Goal: Task Accomplishment & Management: Complete application form

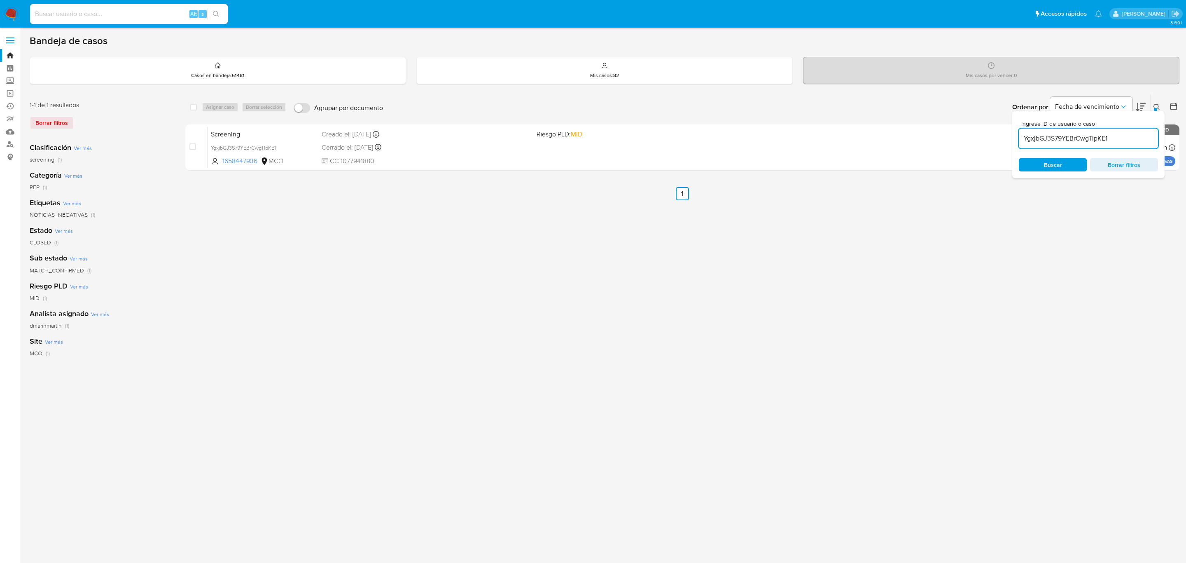
click at [351, 294] on div "select-all-cases-checkbox Asignar caso Borrar selección Agrupar por documento O…" at bounding box center [682, 275] width 994 height 362
click at [1071, 144] on div "YgxjbGJ3S79YEBrCwgTlpKE1" at bounding box center [1088, 138] width 139 height 20
click at [1059, 130] on div "YgxjbGJ3S79YEBrCwgTlpKE1" at bounding box center [1088, 138] width 139 height 20
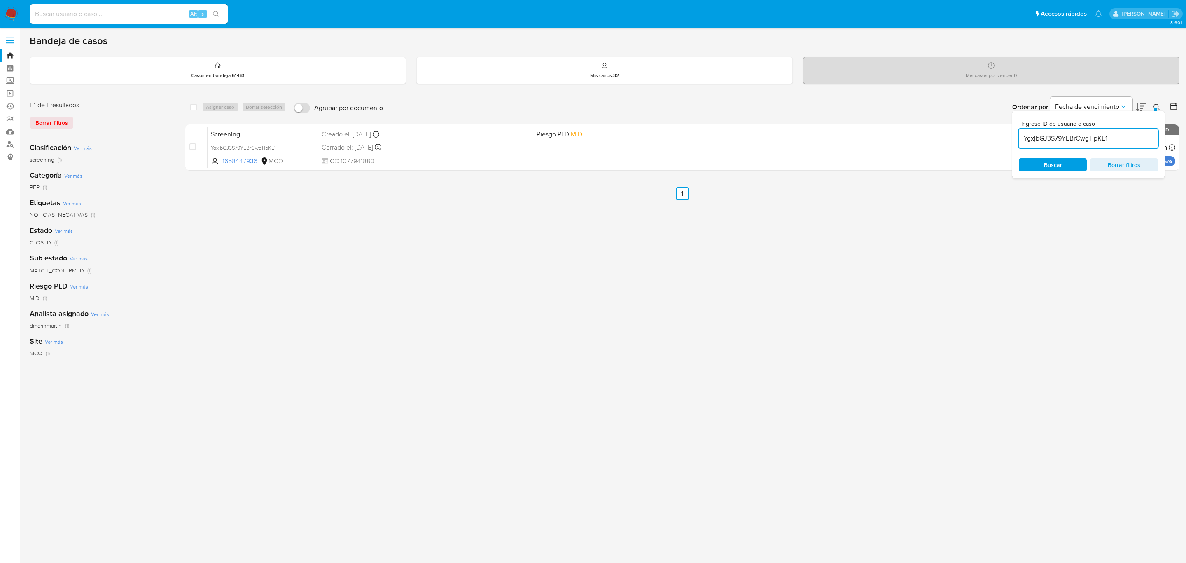
click at [1051, 141] on input "YgxjbGJ3S79YEBrCwgTlpKE1" at bounding box center [1088, 138] width 139 height 11
paste input "p0y36PpznsvWNlxFmWuzwlwB"
type input "p0y36PpznsvWNlxFmWuzwlwB"
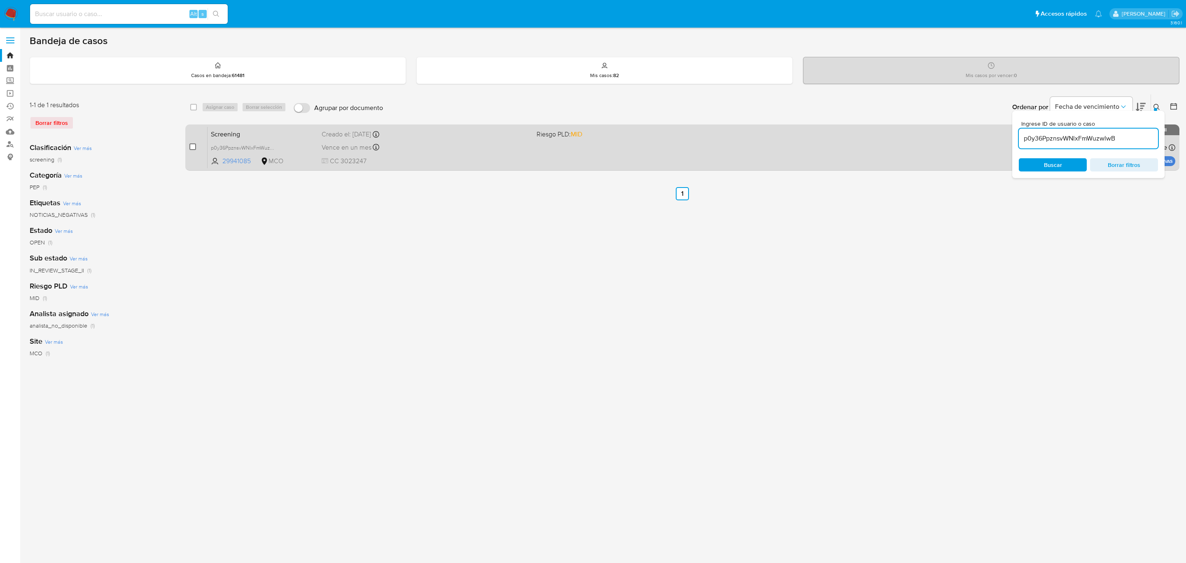
click at [193, 147] on input "checkbox" at bounding box center [192, 146] width 7 height 7
checkbox input "true"
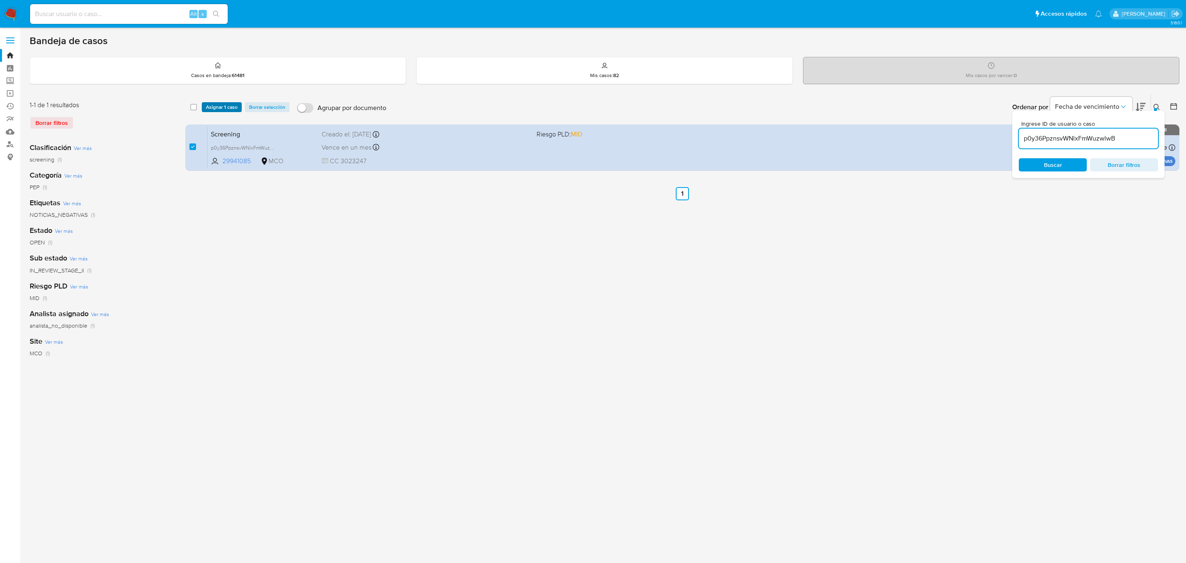
click at [229, 104] on span "Asignar 1 caso" at bounding box center [222, 107] width 32 height 8
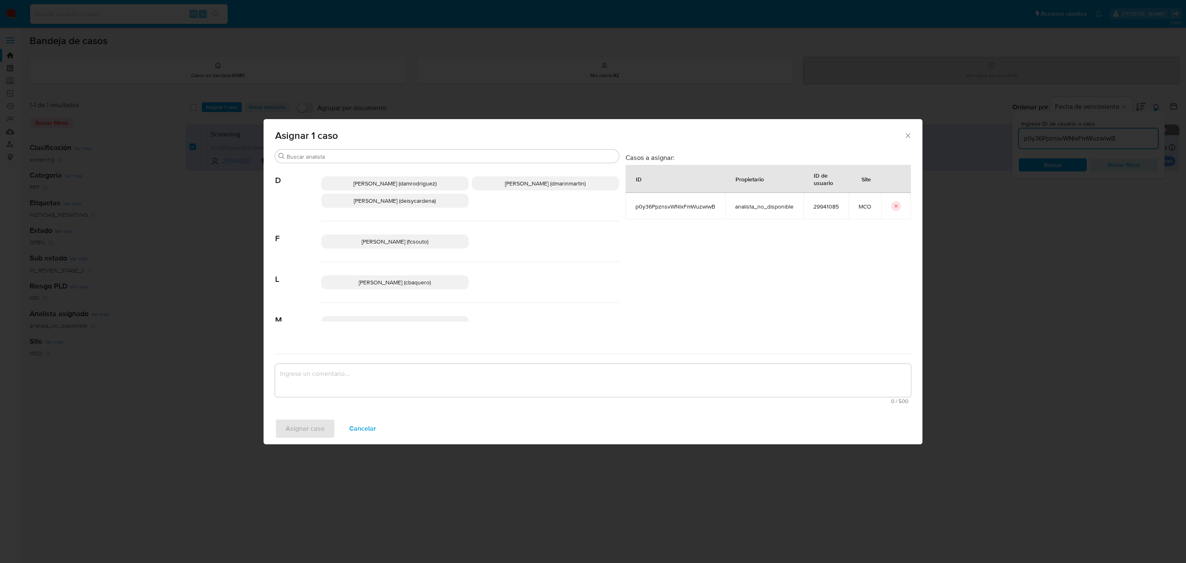
click at [529, 186] on span "David Esteban Marin Martinez (dmarinmartin)" at bounding box center [545, 183] width 81 height 8
click at [433, 376] on textarea "assign-modal" at bounding box center [593, 380] width 636 height 33
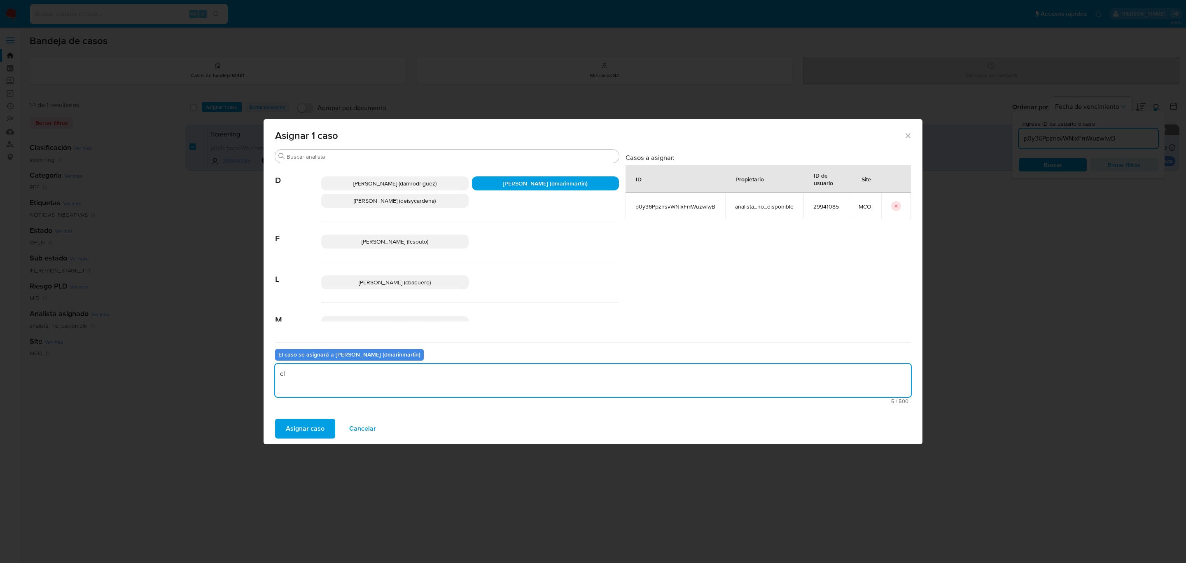
type textarea "c"
type textarea "Cierre nivel 2"
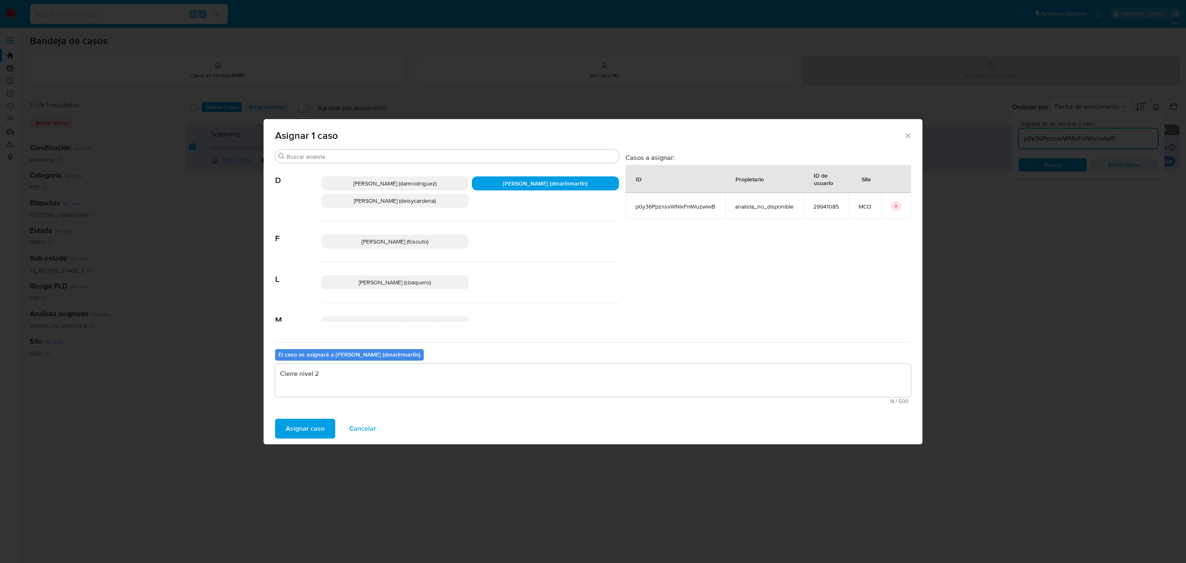
click at [298, 426] on span "Asignar caso" at bounding box center [305, 428] width 39 height 18
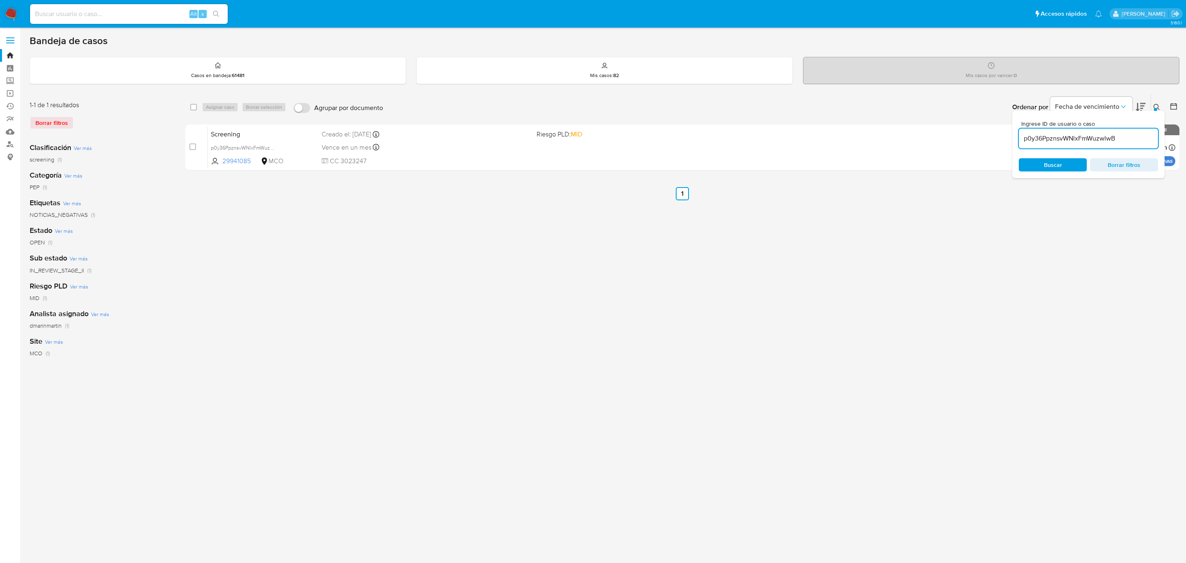
click at [1086, 140] on input "p0y36PpznsvWNlxFmWuzwlwB" at bounding box center [1088, 138] width 139 height 11
paste input "rVc1tp7hLzqd7gPDd5QU1Zww"
type input "rVc1tp7hLzqd7gPDd5QU1Zww"
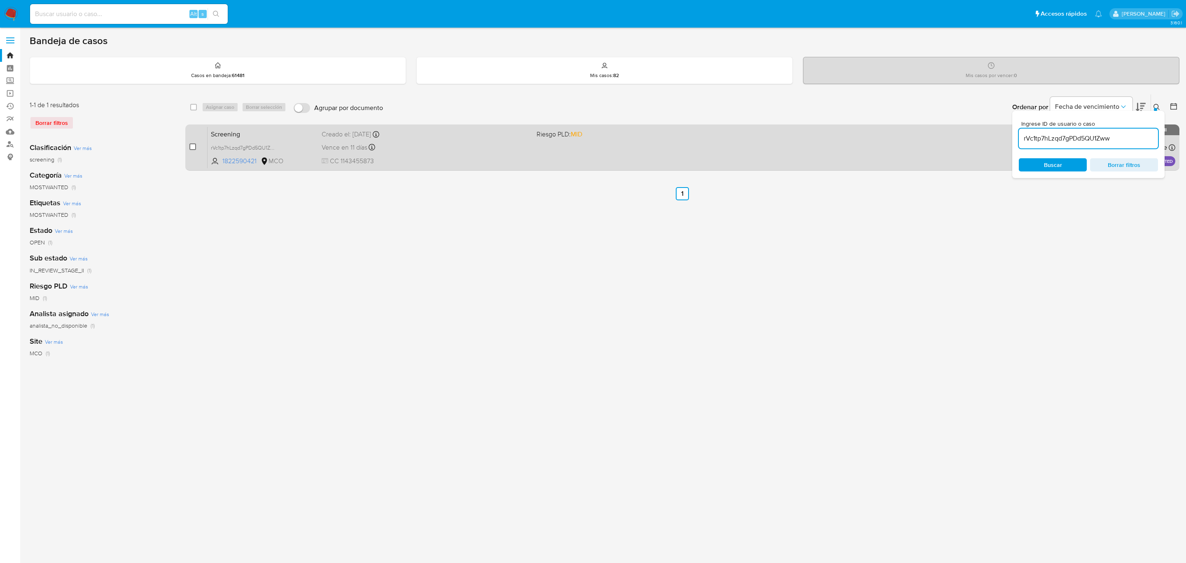
click at [193, 143] on input "checkbox" at bounding box center [192, 146] width 7 height 7
checkbox input "true"
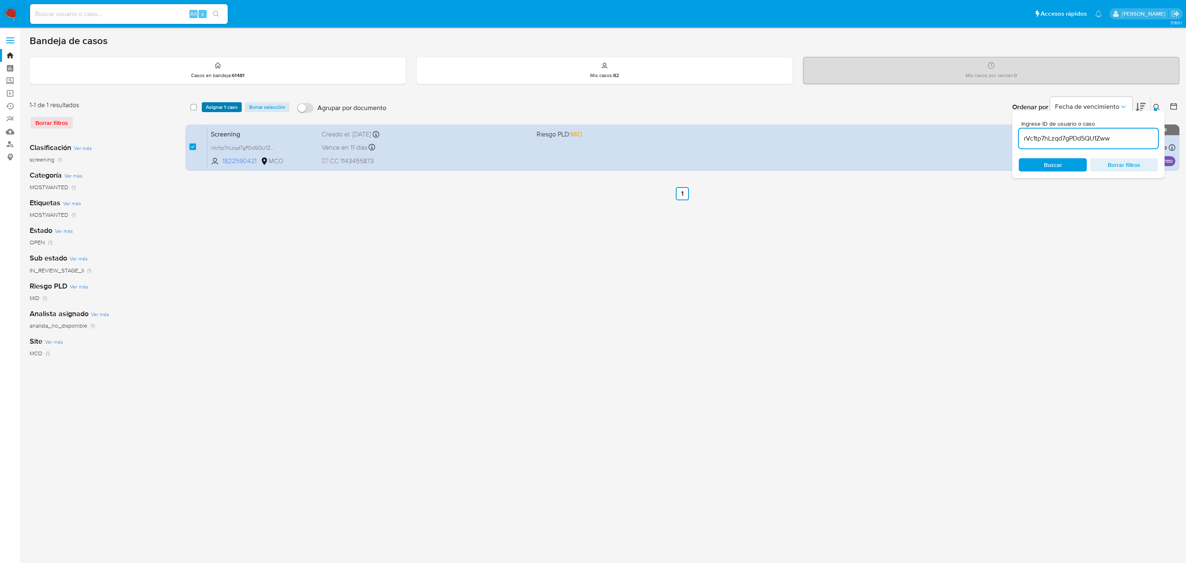
click at [222, 108] on span "Asignar 1 caso" at bounding box center [222, 107] width 32 height 8
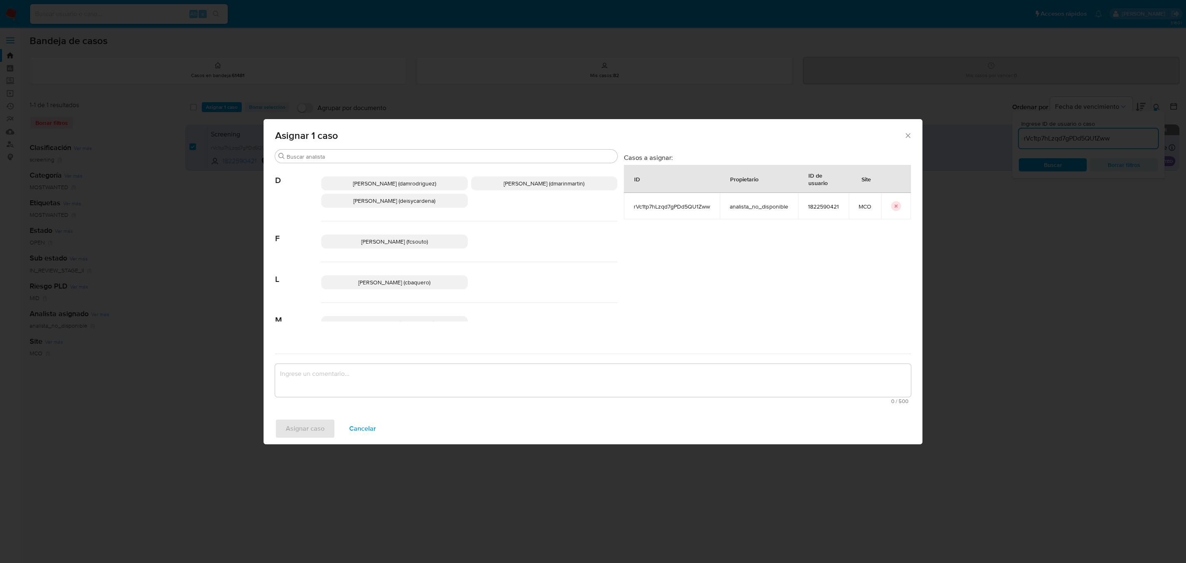
click at [494, 176] on p "David Esteban Marin Martinez (dmarinmartin)" at bounding box center [544, 183] width 147 height 14
click at [472, 377] on textarea "assign-modal" at bounding box center [593, 380] width 636 height 33
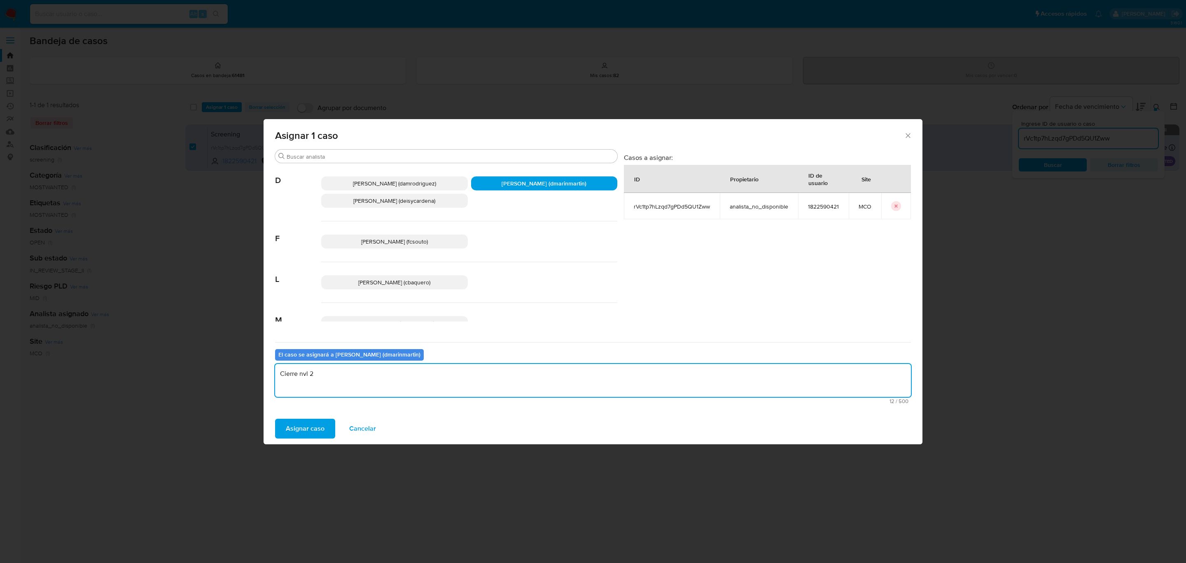
type textarea "Cierre nvl 2"
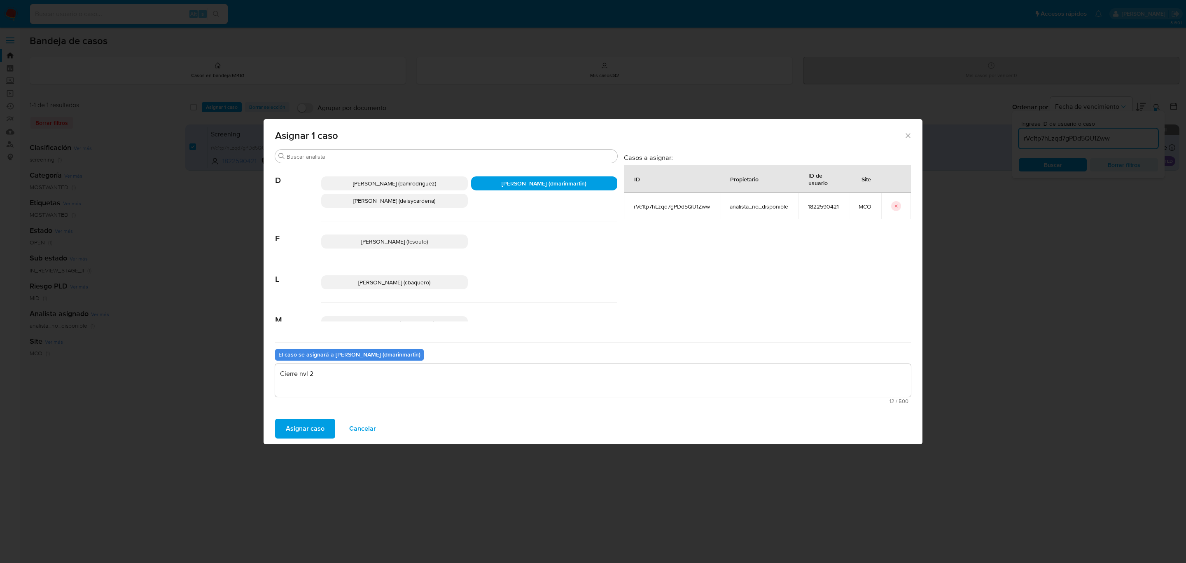
click at [275, 418] on button "Asignar caso" at bounding box center [305, 428] width 60 height 20
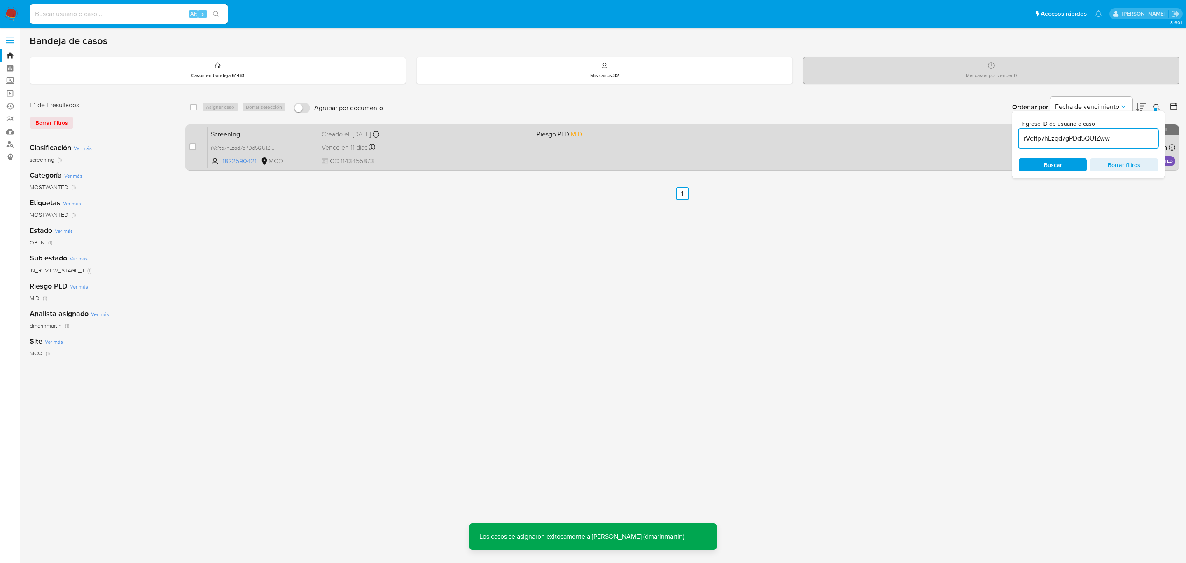
click at [433, 154] on div "Screening rVc1tp7hLzqd7gPDd5QU1Zww 1822590421 MCO Riesgo PLD: MID Creado el: 04…" at bounding box center [692, 147] width 968 height 42
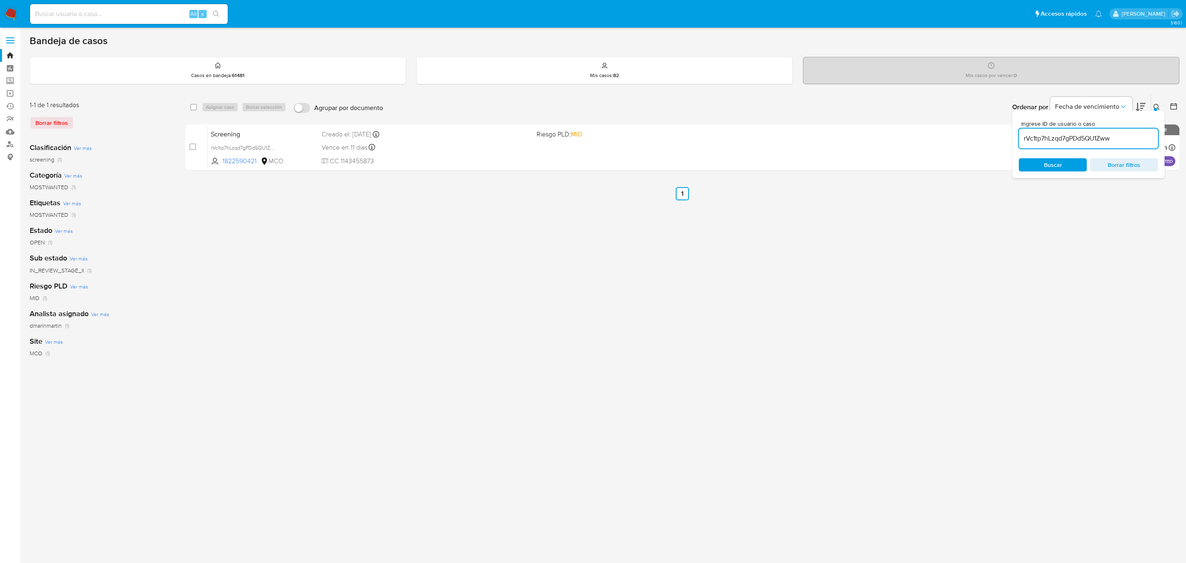
click at [1054, 138] on input "rVc1tp7hLzqd7gPDd5QU1Zww" at bounding box center [1088, 138] width 139 height 11
paste input "p0y36PpznsvWNlxFmWuzwlwB"
type input "p0y36PpznsvWNlxFmWuzwlwB"
click at [1049, 170] on span "Buscar" at bounding box center [1053, 164] width 18 height 13
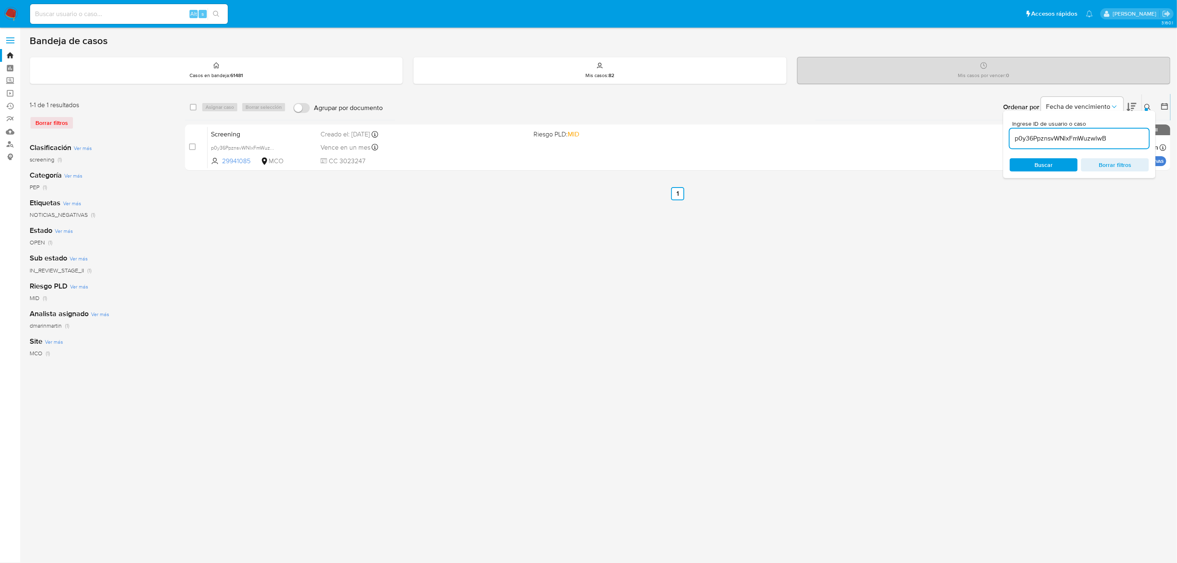
click at [527, 135] on div "Creado el: 31/07/2025 Creado el: 31/07/2025 14:18:35" at bounding box center [423, 134] width 206 height 9
click at [1121, 166] on span "Borrar filtros" at bounding box center [1124, 165] width 56 height 12
click at [1135, 163] on span "Borrar filtros" at bounding box center [1124, 165] width 56 height 12
click at [1156, 105] on icon at bounding box center [1156, 107] width 7 height 7
click at [965, 229] on div "select-all-cases-checkbox Asignar caso Borrar selección Agrupar por documento O…" at bounding box center [682, 275] width 994 height 362
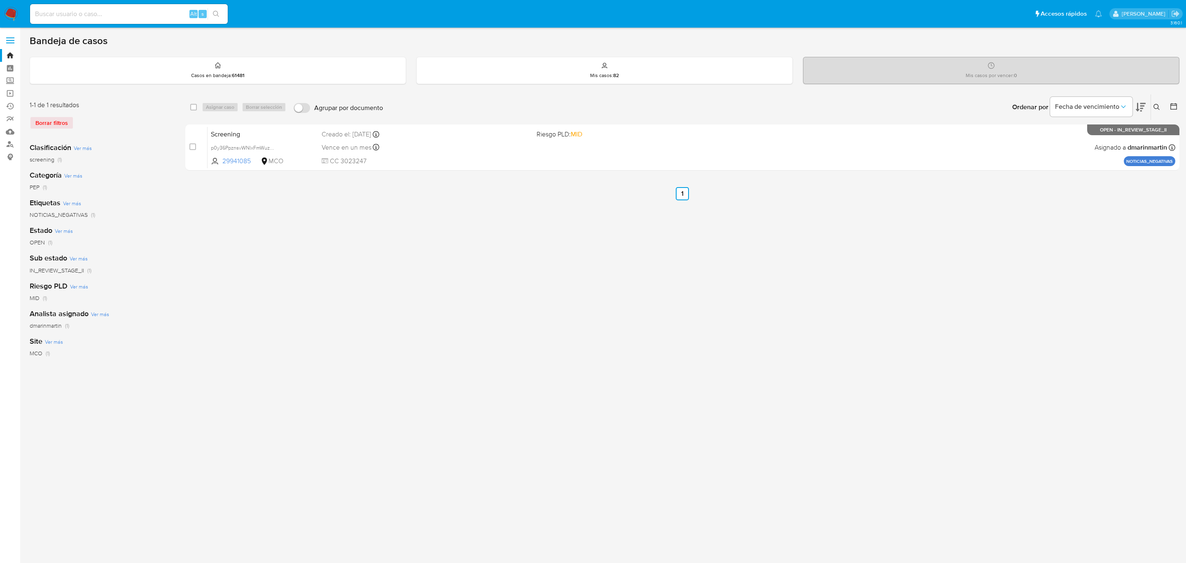
click at [1158, 107] on icon at bounding box center [1156, 107] width 6 height 6
click at [1122, 135] on input "p0y36PpznsvWNlxFmWuzwlwB" at bounding box center [1088, 138] width 139 height 11
click at [1152, 103] on button at bounding box center [1158, 107] width 14 height 10
click at [1156, 104] on icon at bounding box center [1156, 107] width 7 height 7
click at [1069, 137] on input "YgxjbGJ3S79YEBrCwgTlpKE1" at bounding box center [1088, 138] width 139 height 11
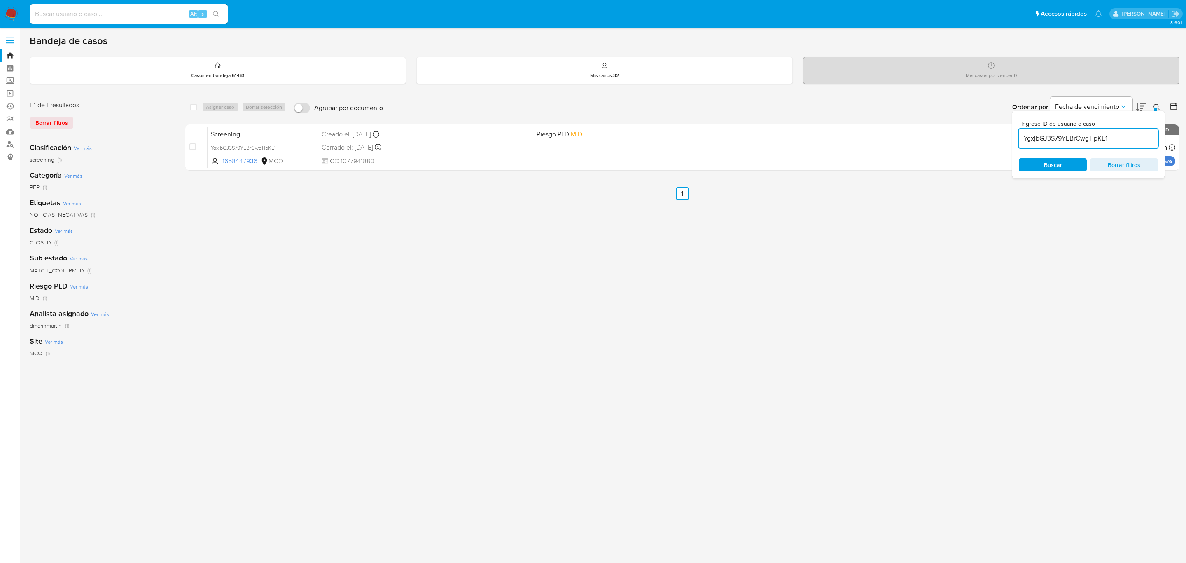
click at [1069, 137] on input "YgxjbGJ3S79YEBrCwgTlpKE1" at bounding box center [1088, 138] width 139 height 11
type input "QRcBmvJRhUzITvhPM3jus20O"
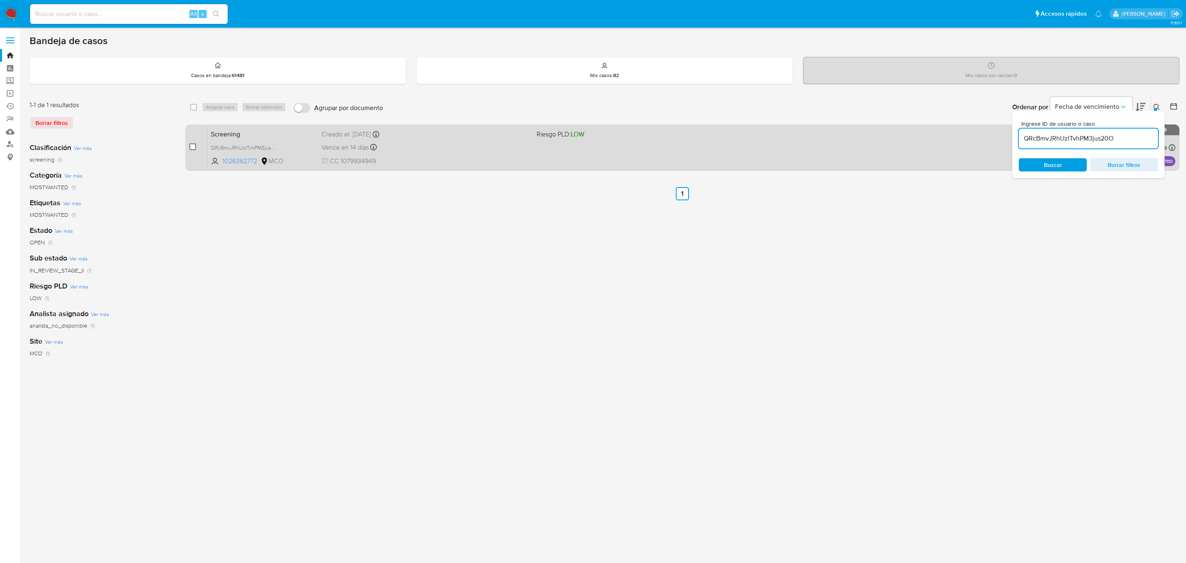
click at [191, 147] on input "checkbox" at bounding box center [192, 146] width 7 height 7
checkbox input "true"
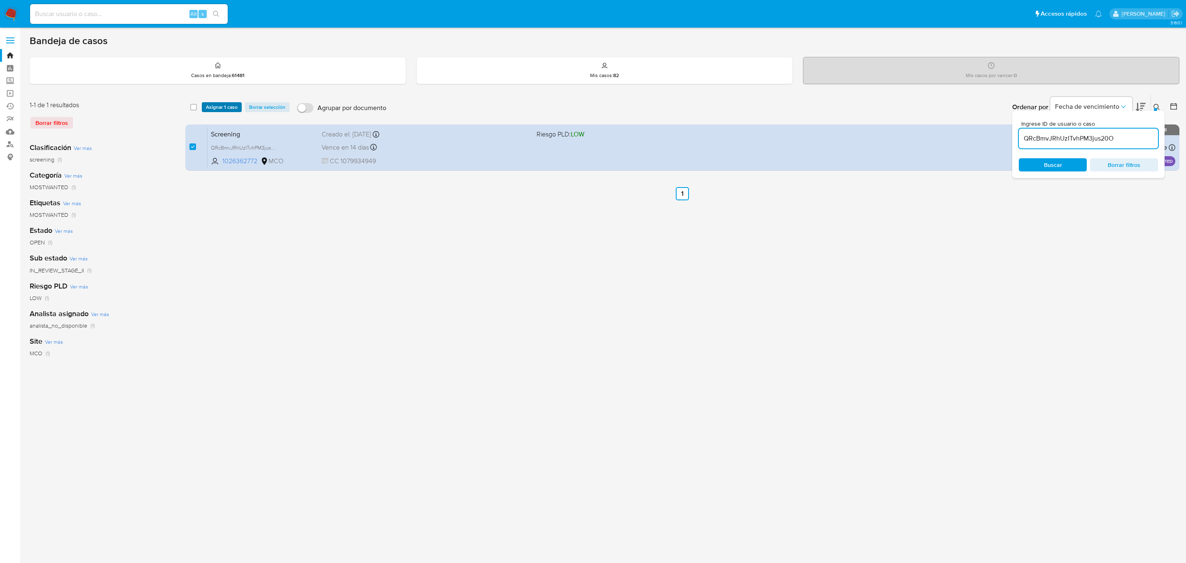
click at [225, 104] on span "Asignar 1 caso" at bounding box center [222, 107] width 32 height 8
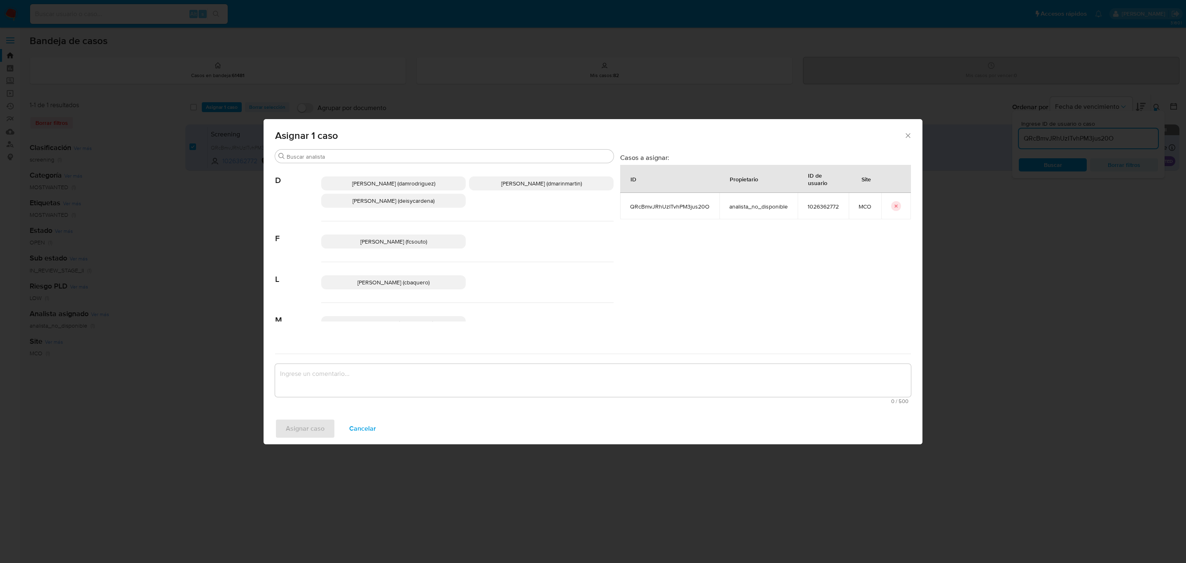
click at [521, 187] on p "David Esteban Marin Martinez (dmarinmartin)" at bounding box center [541, 183] width 145 height 14
click at [907, 136] on icon "Cerrar ventana" at bounding box center [908, 135] width 5 height 5
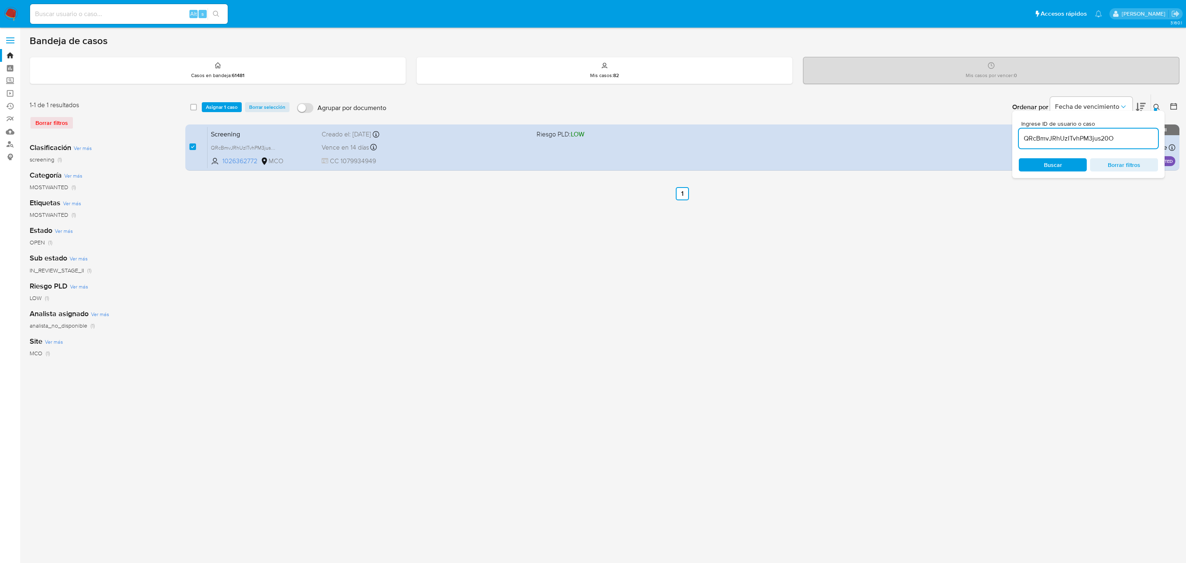
click at [1092, 141] on input "QRcBmvJRhUzITvhPM3jus20O" at bounding box center [1088, 138] width 139 height 11
paste input "8MtCJCb1hZf0KWZMUezhe4tC"
type input "8MtCJCb1hZf0KWZMUezhe4tC"
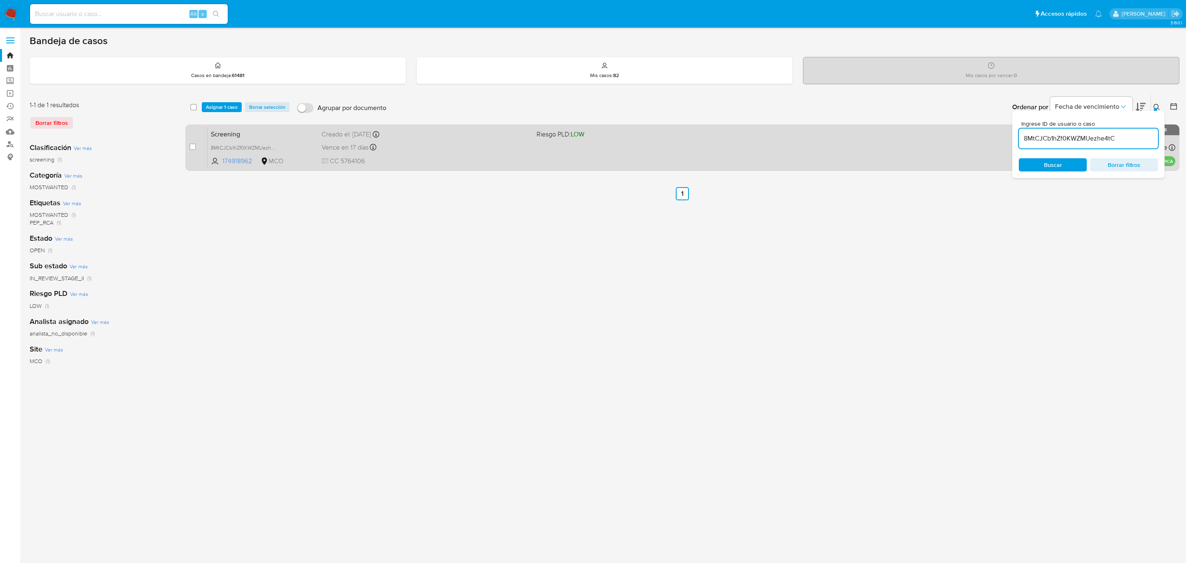
click at [195, 151] on div "case-item-checkbox" at bounding box center [192, 147] width 7 height 10
click at [192, 146] on input "checkbox" at bounding box center [192, 146] width 7 height 7
checkbox input "true"
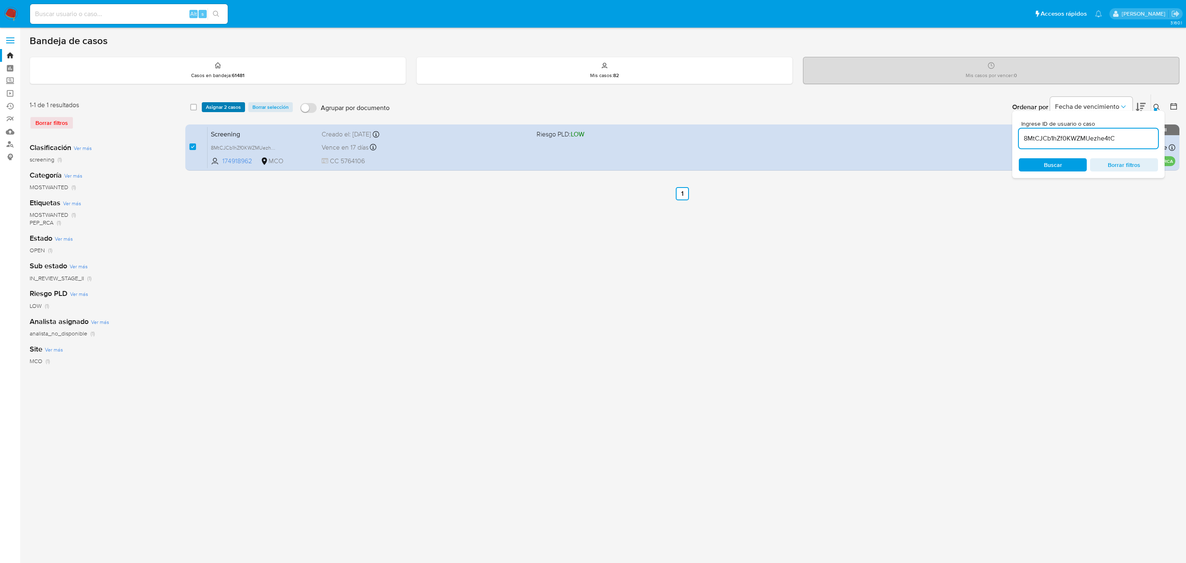
click at [221, 104] on span "Asignar 2 casos" at bounding box center [223, 107] width 35 height 8
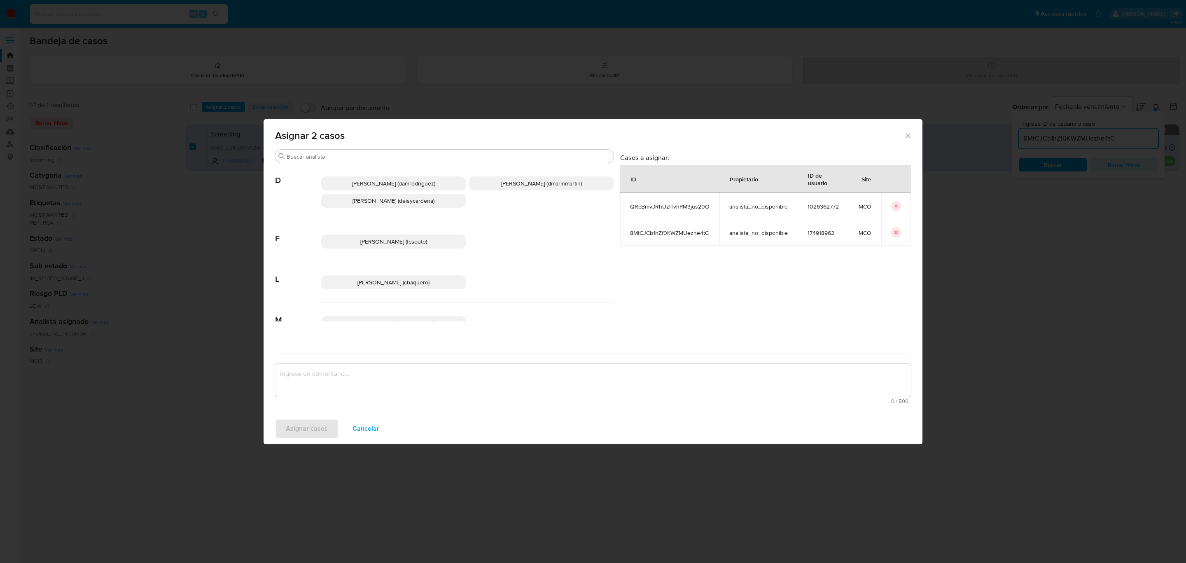
click at [508, 189] on p "David Esteban Marin Martinez (dmarinmartin)" at bounding box center [541, 183] width 145 height 14
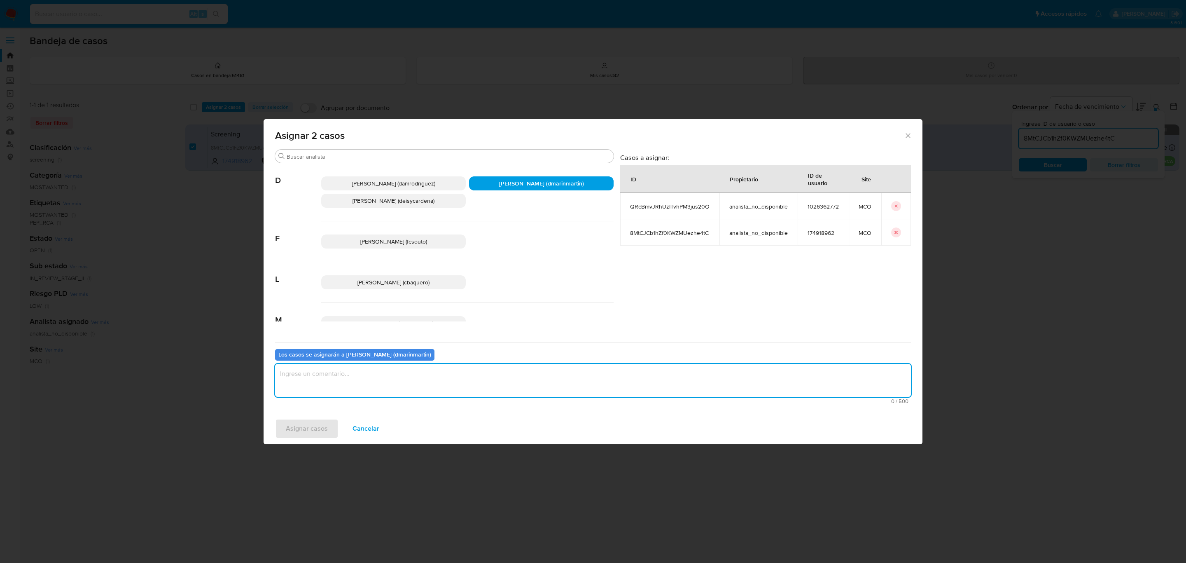
click at [403, 372] on textarea "assign-modal" at bounding box center [593, 380] width 636 height 33
type textarea "c"
type textarea "Cierre nvl 2"
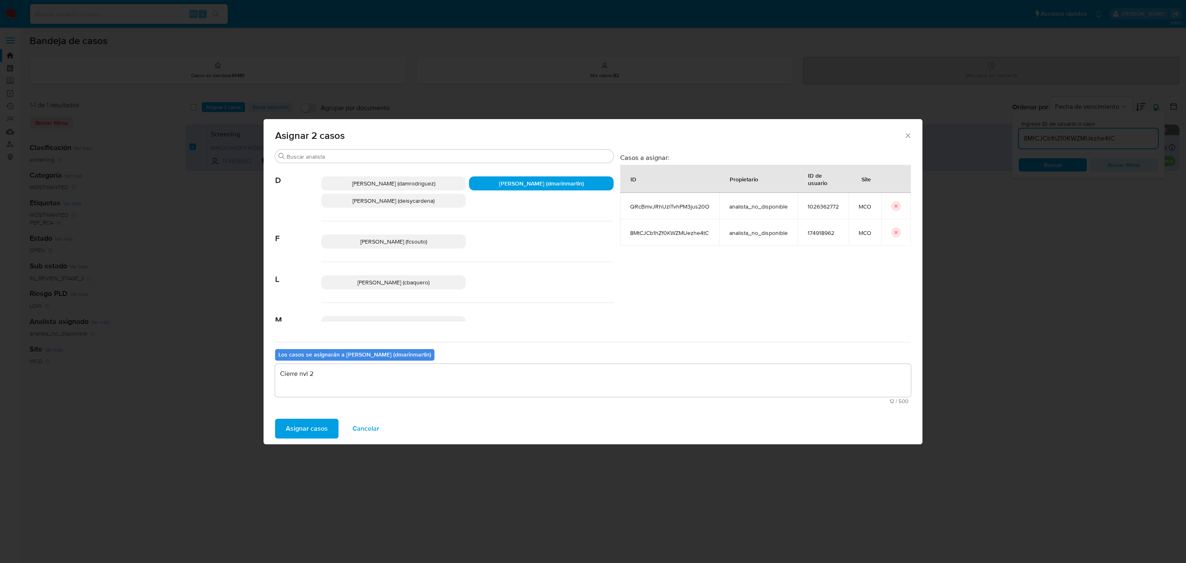
click at [275, 418] on button "Asignar casos" at bounding box center [306, 428] width 63 height 20
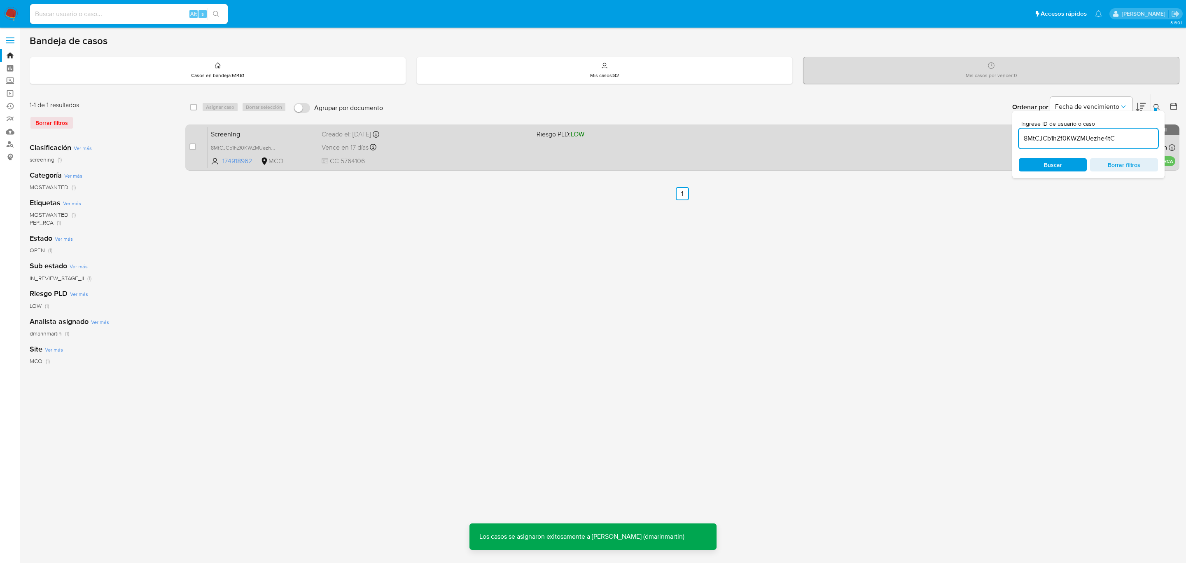
click at [444, 140] on div "Screening 8MtCJCb1hZf0KWZMUezhe4tC 174918962 MCO Riesgo PLD: LOW Creado el: 10/…" at bounding box center [692, 147] width 968 height 42
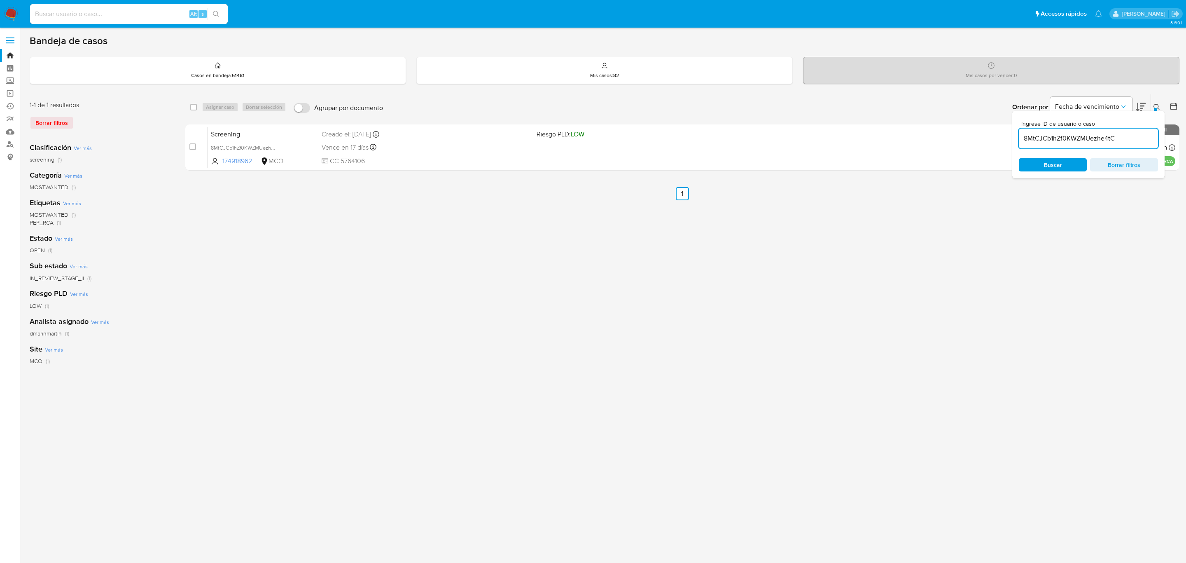
click at [1088, 133] on input "8MtCJCb1hZf0KWZMUezhe4tC" at bounding box center [1088, 138] width 139 height 11
paste input "QRcBmvJRhUzITvhPM3jus20O"
click at [1156, 105] on icon at bounding box center [1156, 107] width 7 height 7
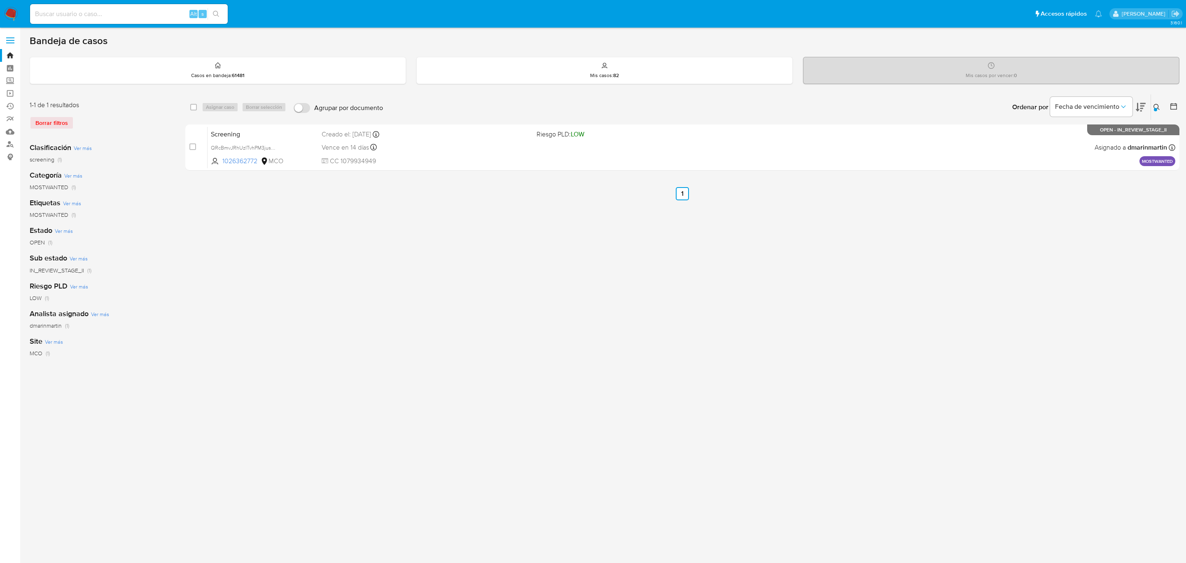
click at [758, 297] on div "select-all-cases-checkbox Asignar caso Borrar selección Agrupar por documento O…" at bounding box center [682, 275] width 994 height 362
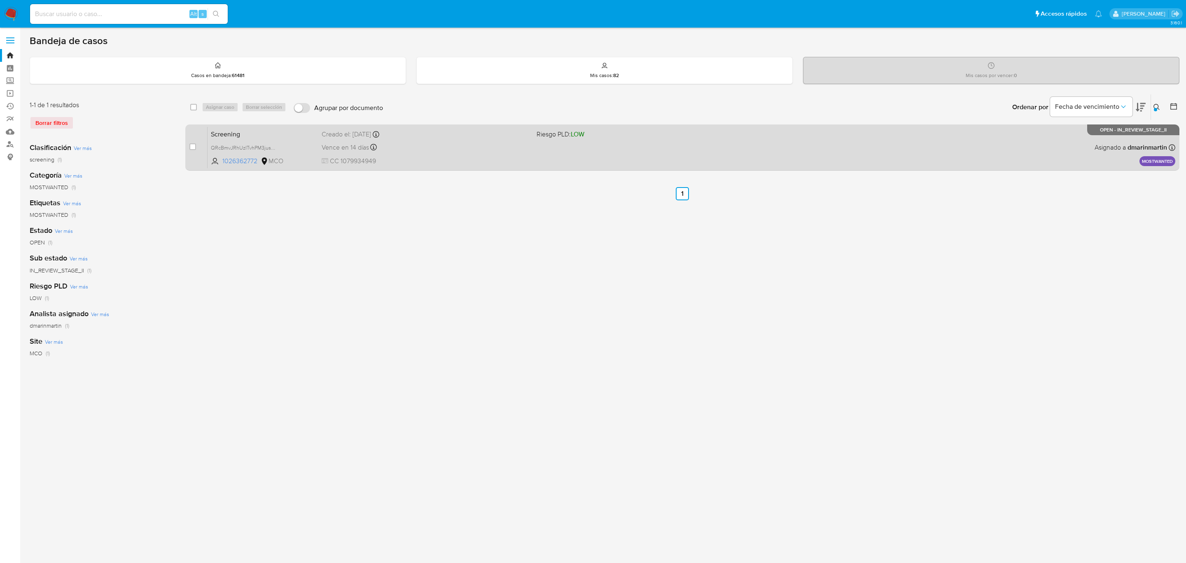
click at [619, 156] on div "Screening QRcBmvJRhUzITvhPM3jus20O 1026362772 MCO Riesgo PLD: LOW Creado el: 07…" at bounding box center [692, 147] width 968 height 42
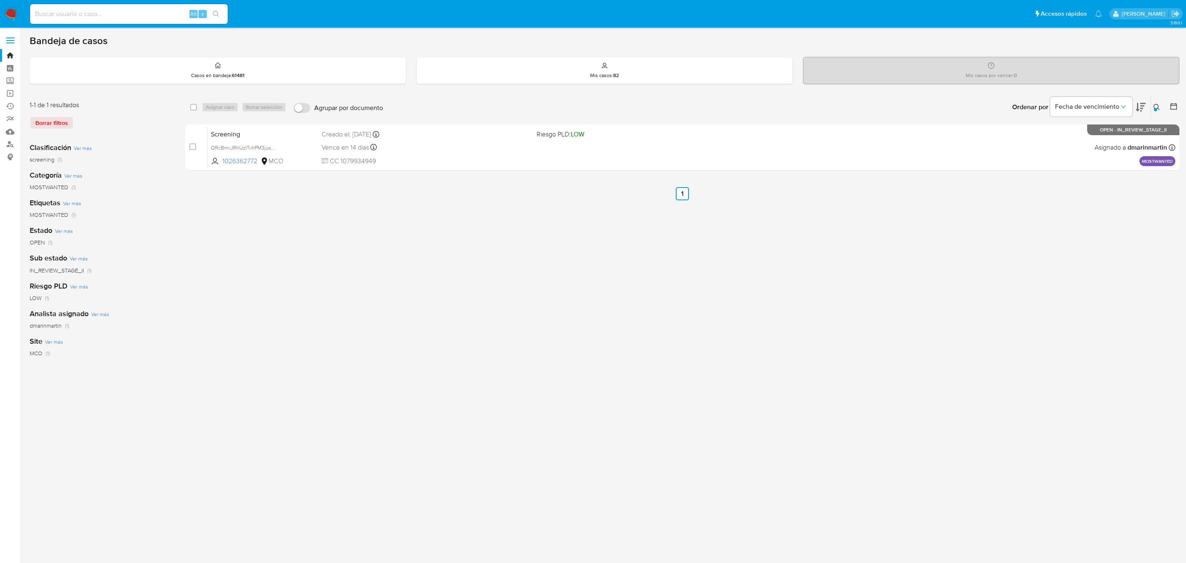
click at [1149, 108] on div "Ordenar por Fecha de vencimiento" at bounding box center [1078, 107] width 145 height 26
click at [1157, 108] on icon at bounding box center [1156, 107] width 6 height 6
click at [1078, 143] on input "QRcBmvJRhUzITvhPM3jus20O" at bounding box center [1088, 138] width 139 height 11
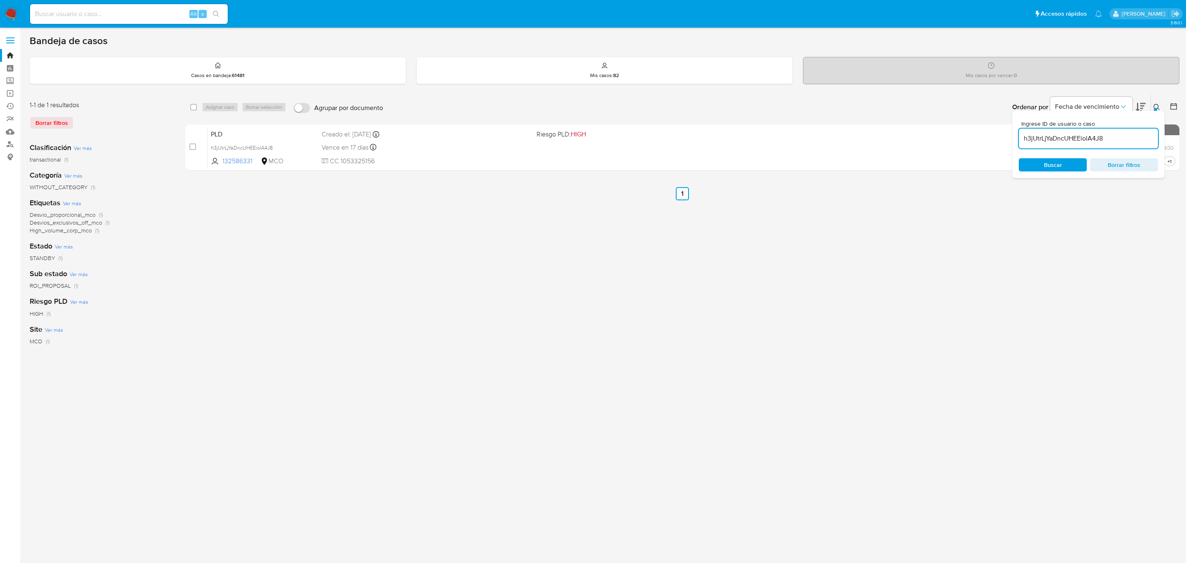
click at [1106, 144] on div "h3jUtrLjYaDncUHEEiolA4J8" at bounding box center [1088, 138] width 139 height 20
click at [1093, 141] on input "h3jUtrLjYaDncUHEEiolA4J8" at bounding box center [1088, 138] width 139 height 11
paste input "Ckyelo7rBABAlF2ROOBFglEY"
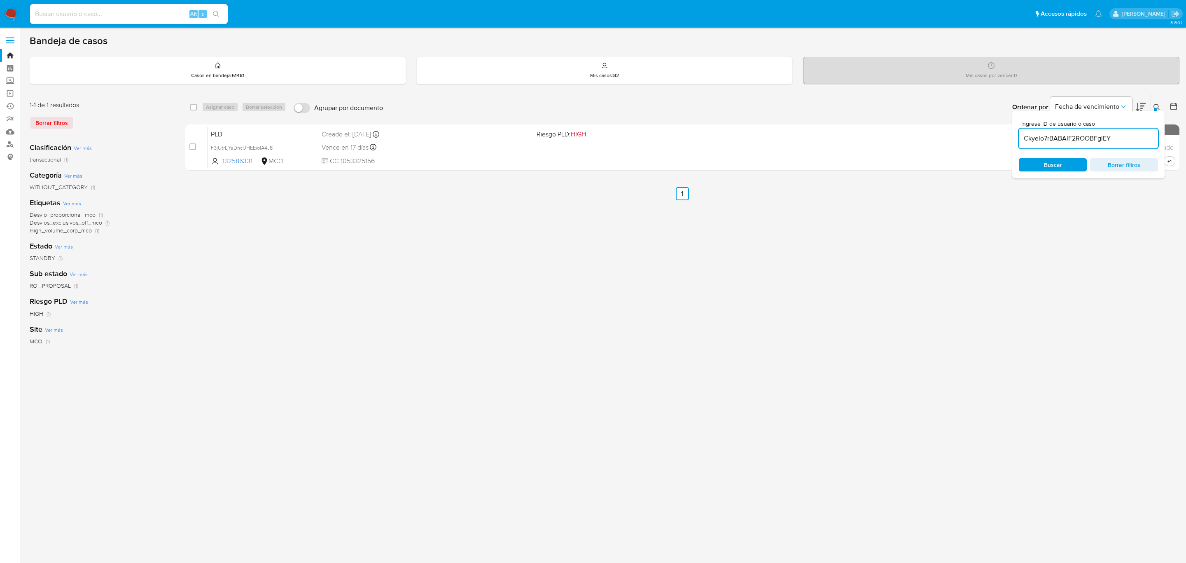
type input "Ckyelo7rBABAlF2ROOBFglEY"
click at [471, 287] on div "select-all-cases-checkbox Asignar caso Borrar selección Agrupar por documento O…" at bounding box center [682, 275] width 994 height 362
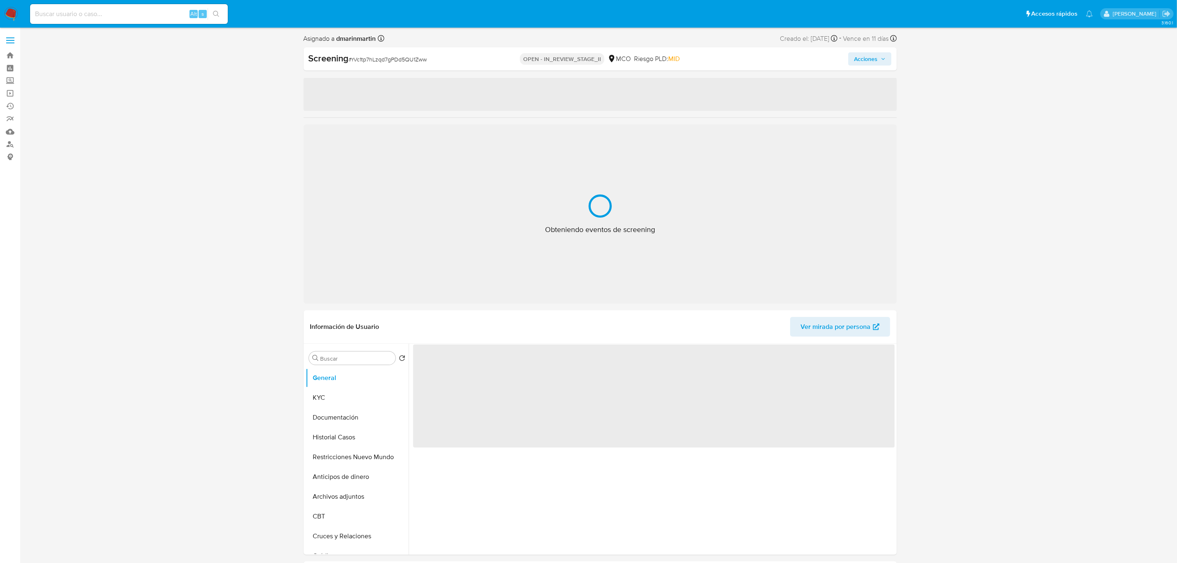
select select "10"
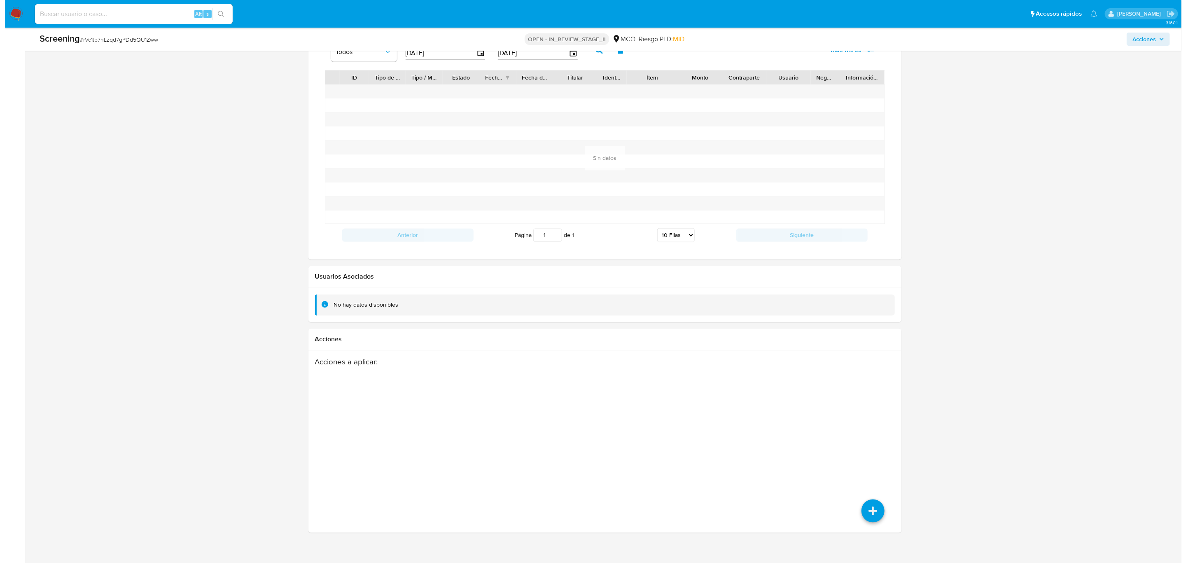
scroll to position [987, 0]
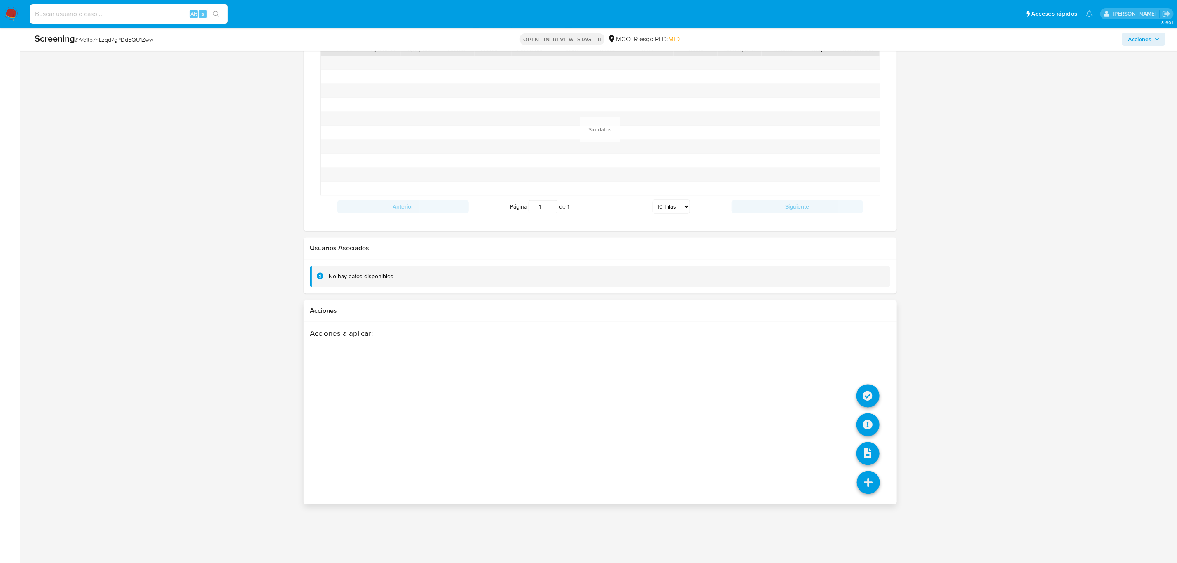
click at [867, 477] on icon at bounding box center [868, 482] width 23 height 23
click at [866, 419] on icon at bounding box center [867, 424] width 23 height 23
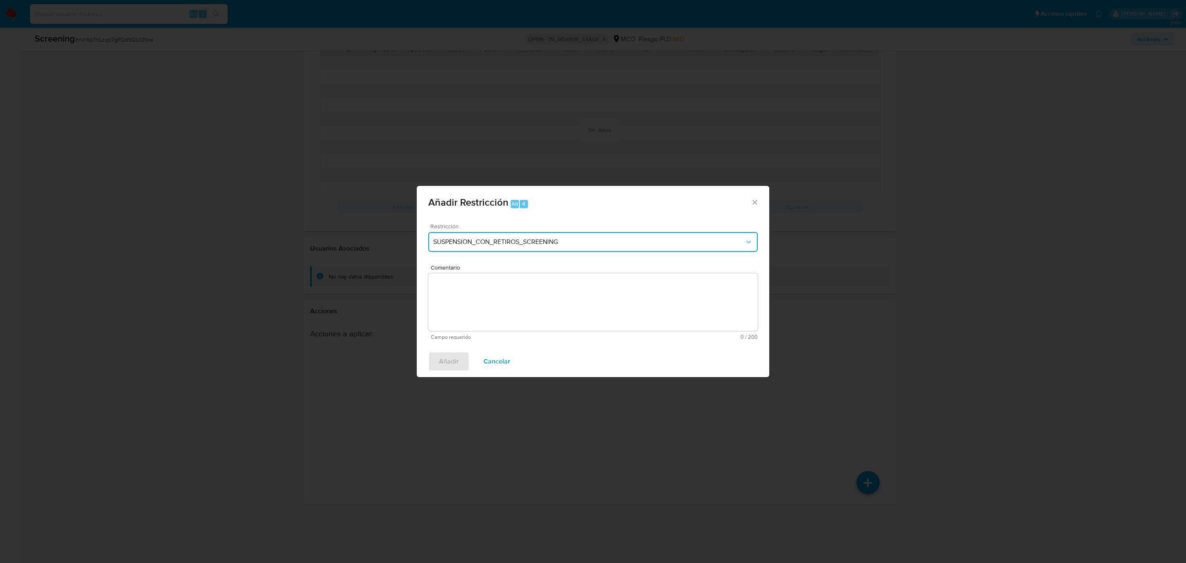
click at [581, 238] on span "SUSPENSION_CON_RETIROS_SCREENING" at bounding box center [588, 242] width 311 height 8
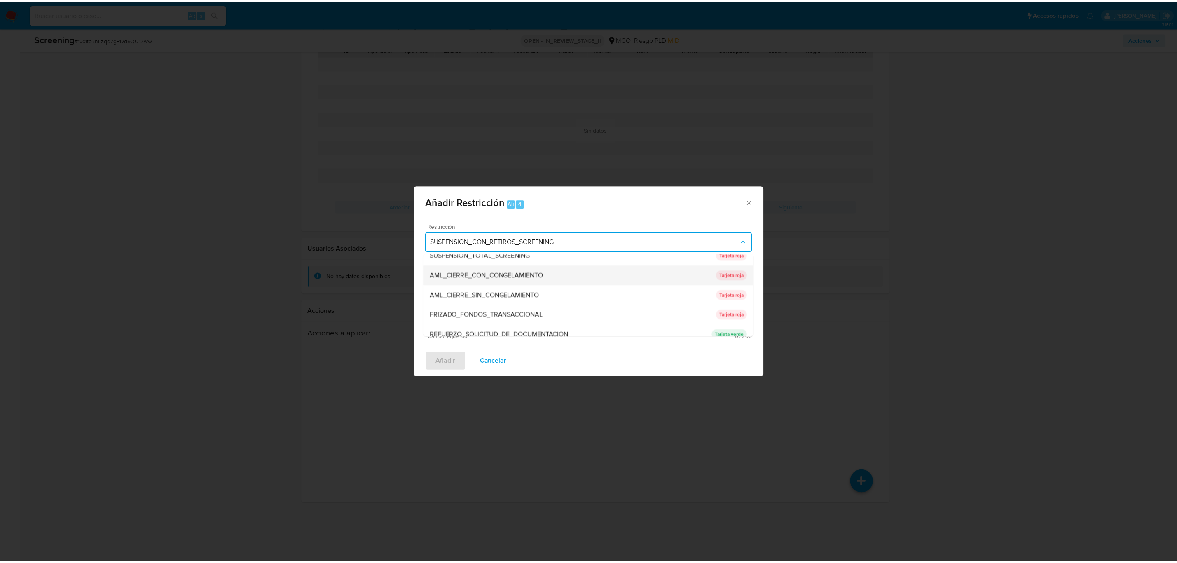
scroll to position [36, 0]
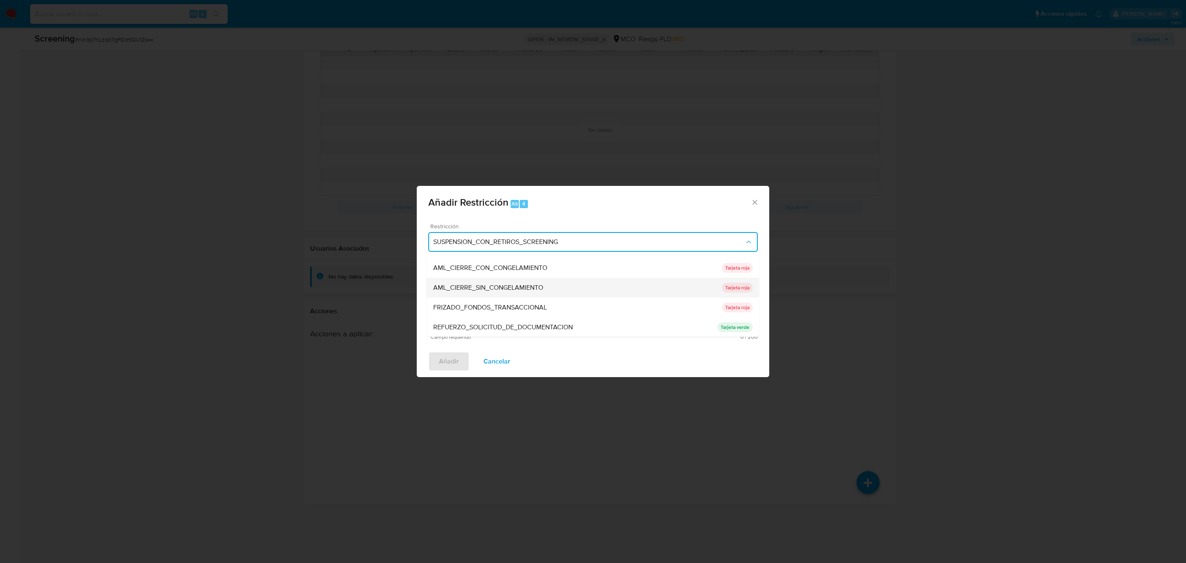
click at [580, 289] on div "AML_CIERRE_SIN_CONGELAMIENTO" at bounding box center [577, 288] width 289 height 20
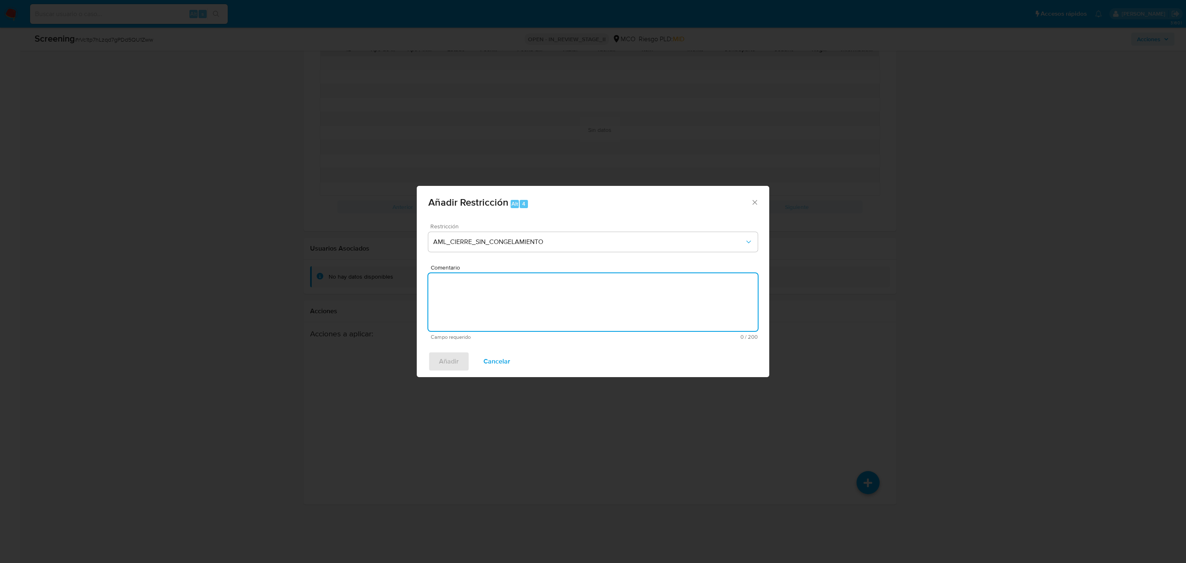
click at [547, 305] on textarea "Comentario" at bounding box center [592, 302] width 329 height 58
type textarea "Decisión AML - No levantar restricción"
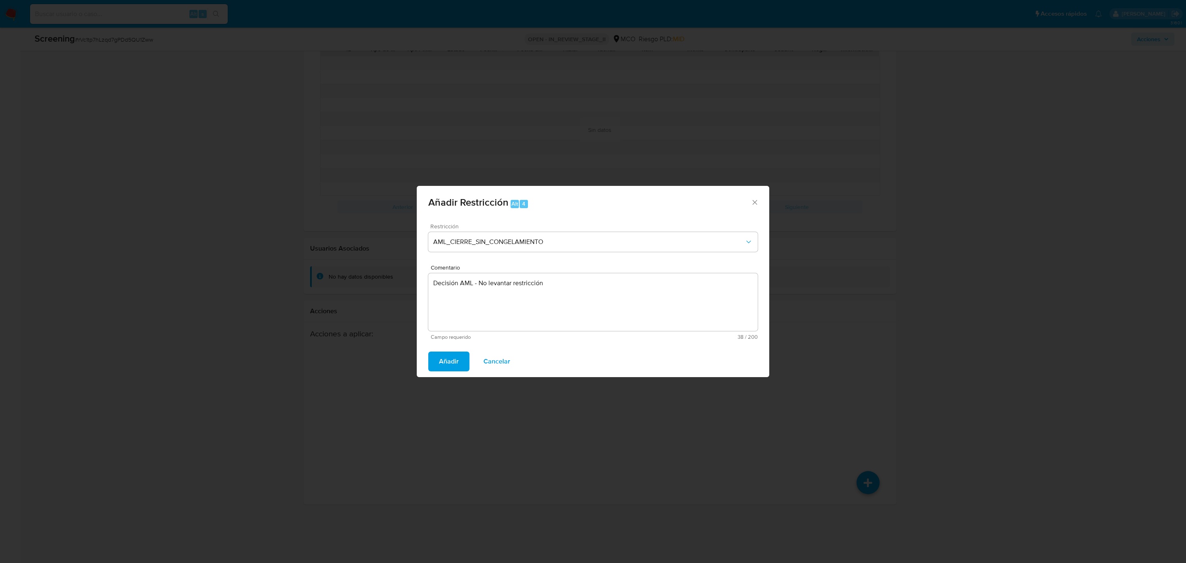
click at [428, 351] on button "Añadir" at bounding box center [448, 361] width 41 height 20
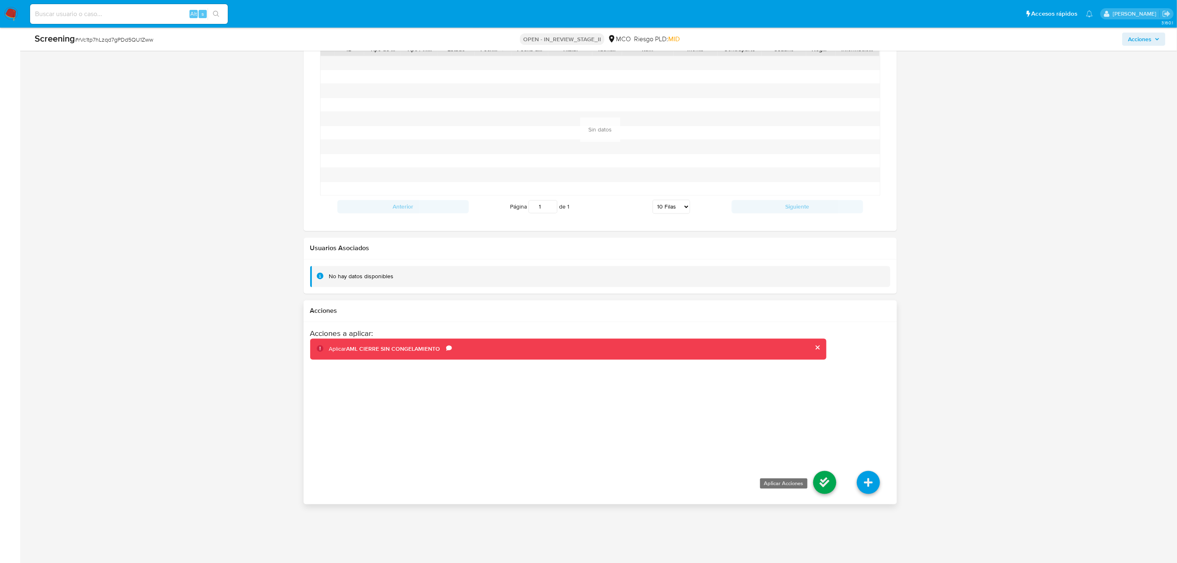
click at [828, 482] on icon at bounding box center [824, 482] width 23 height 23
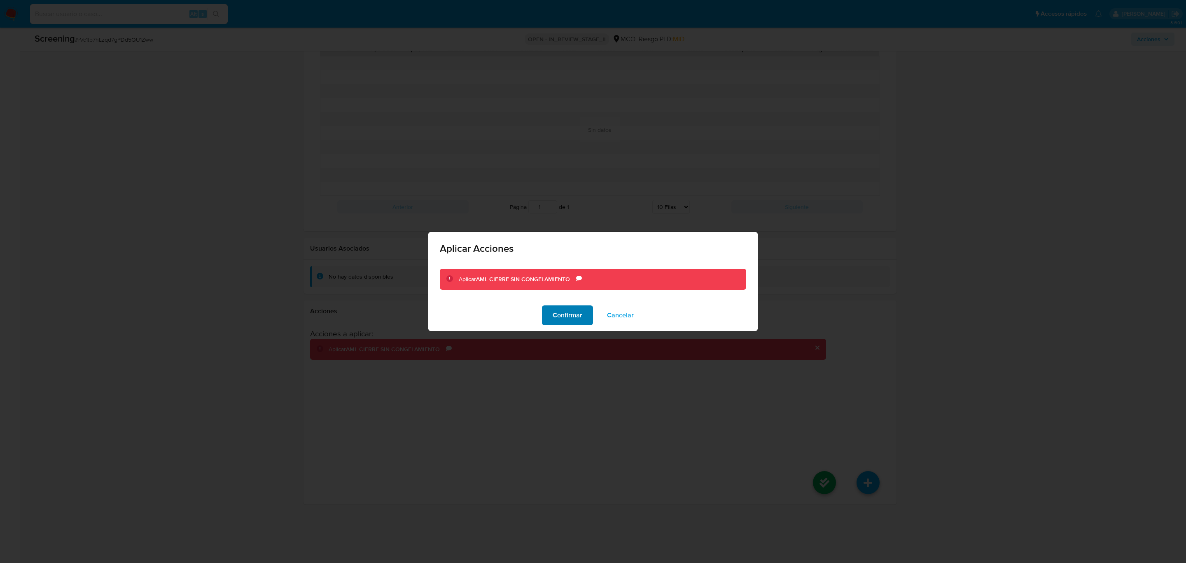
click at [572, 313] on span "Confirmar" at bounding box center [568, 315] width 30 height 18
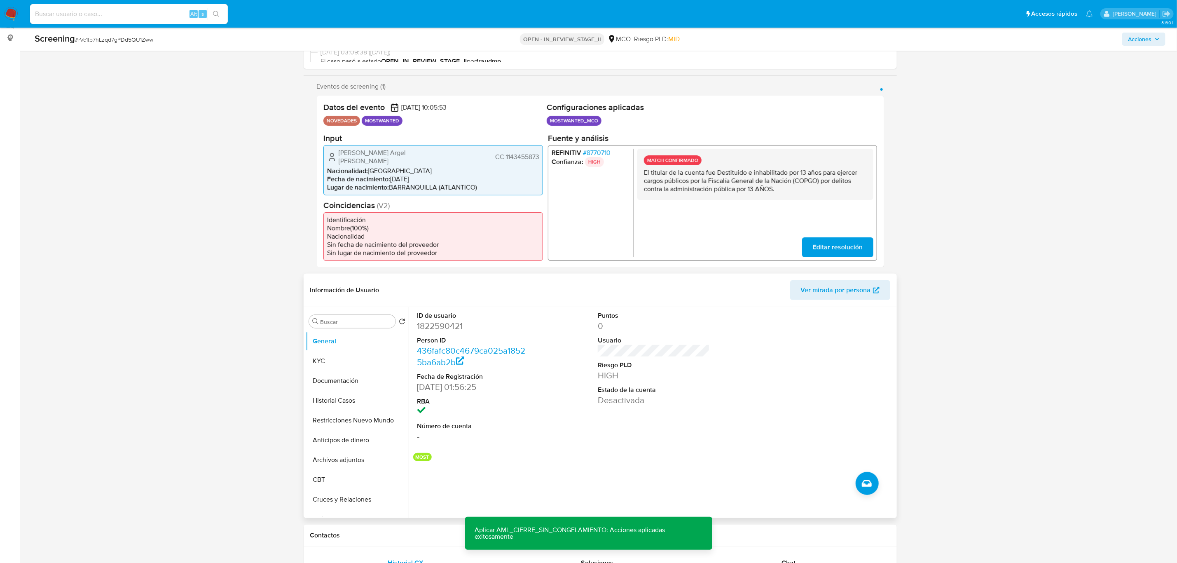
scroll to position [0, 0]
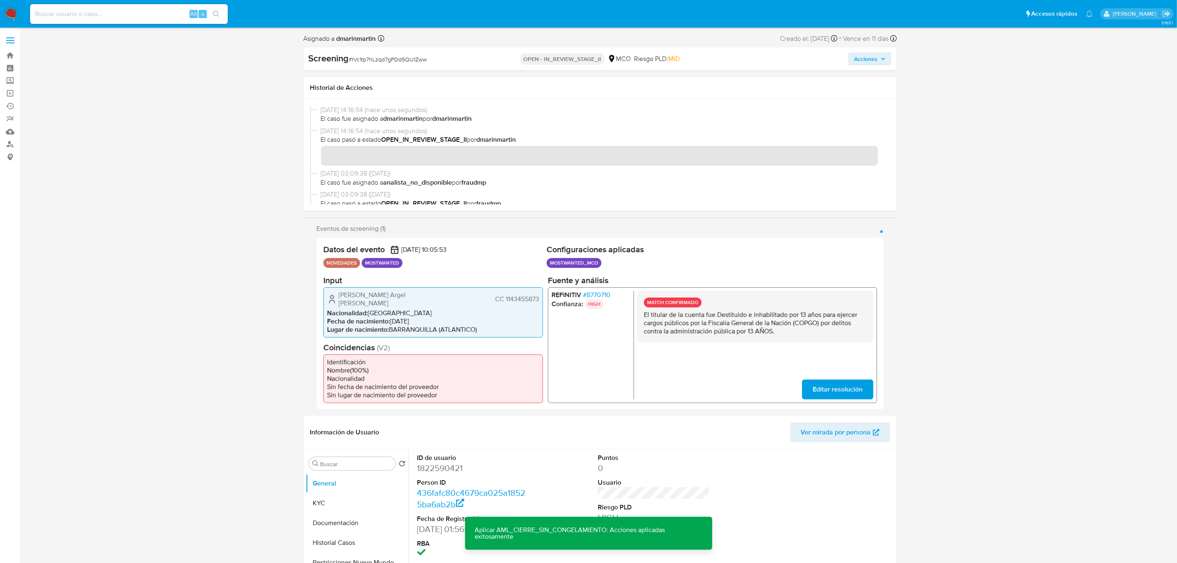
click at [871, 56] on span "Acciones" at bounding box center [865, 58] width 23 height 13
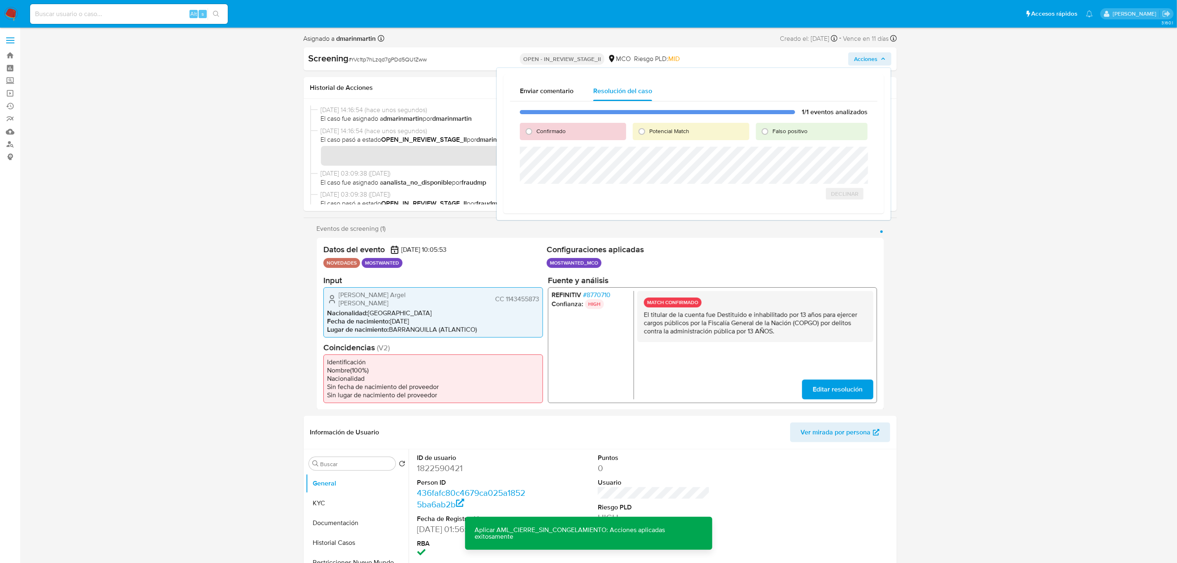
click at [553, 133] on span "Confirmado" at bounding box center [550, 131] width 29 height 8
click at [535, 133] on input "Confirmado" at bounding box center [528, 131] width 13 height 13
radio input "true"
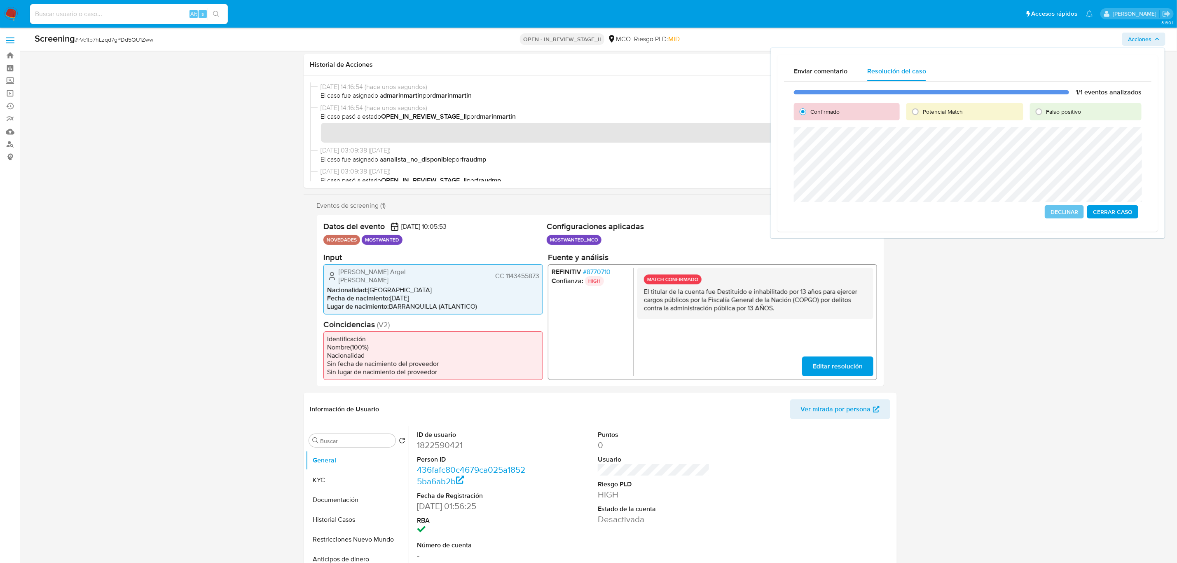
scroll to position [26, 0]
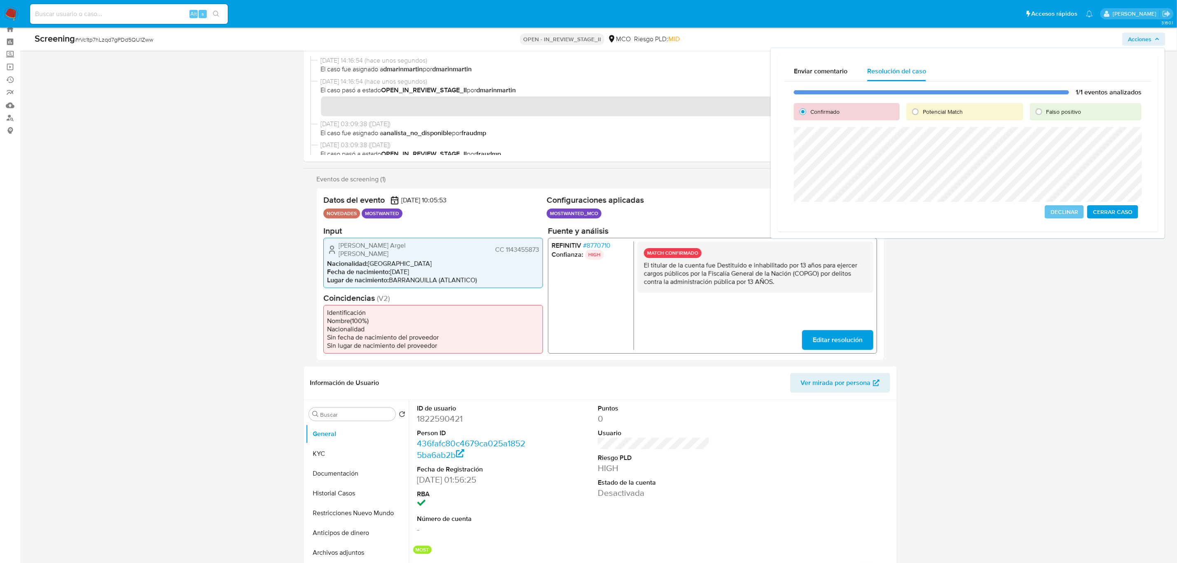
click at [1111, 212] on span "Cerrar Caso" at bounding box center [1113, 212] width 40 height 12
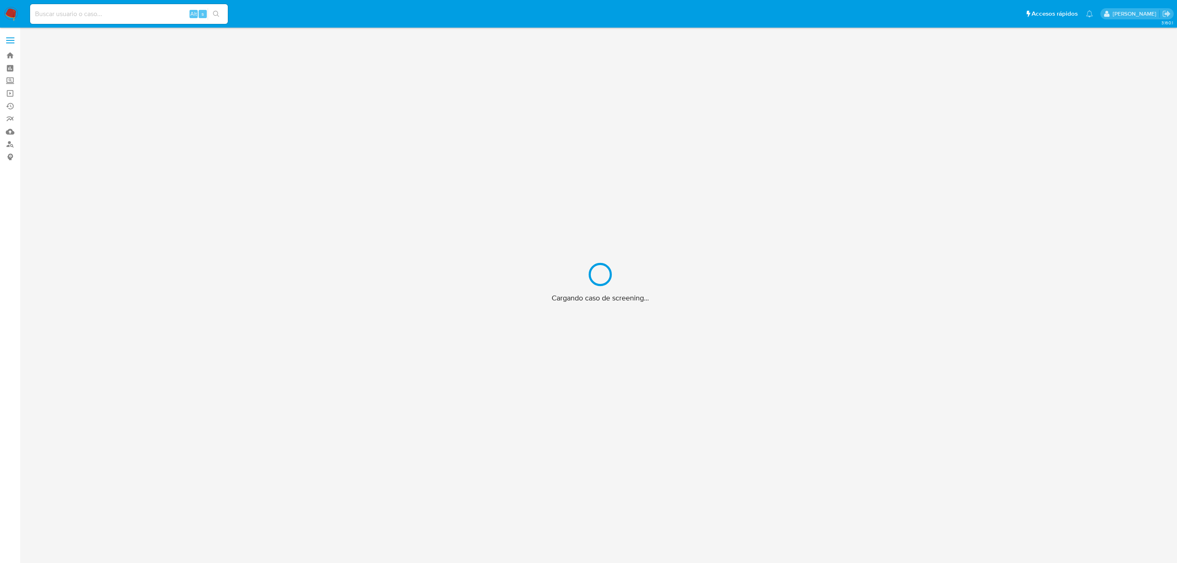
scroll to position [26, 0]
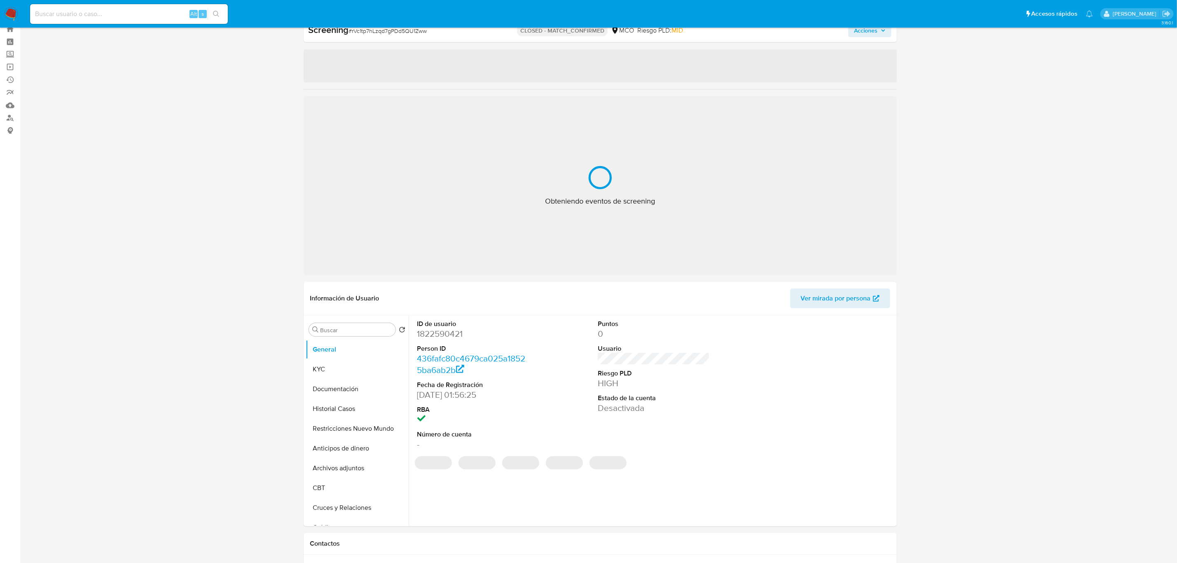
select select "10"
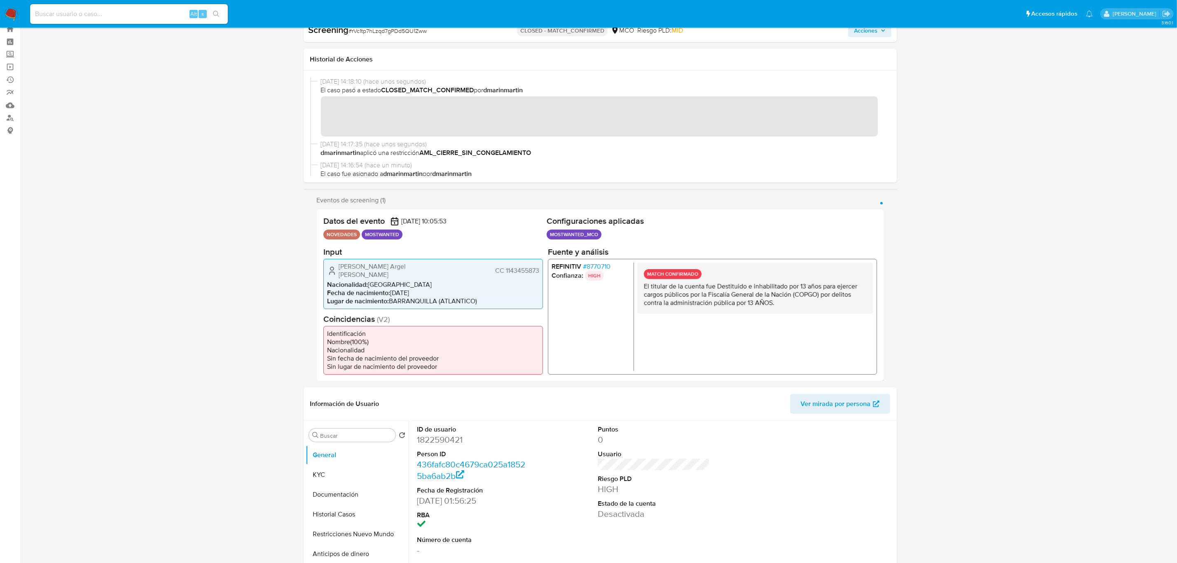
scroll to position [0, 0]
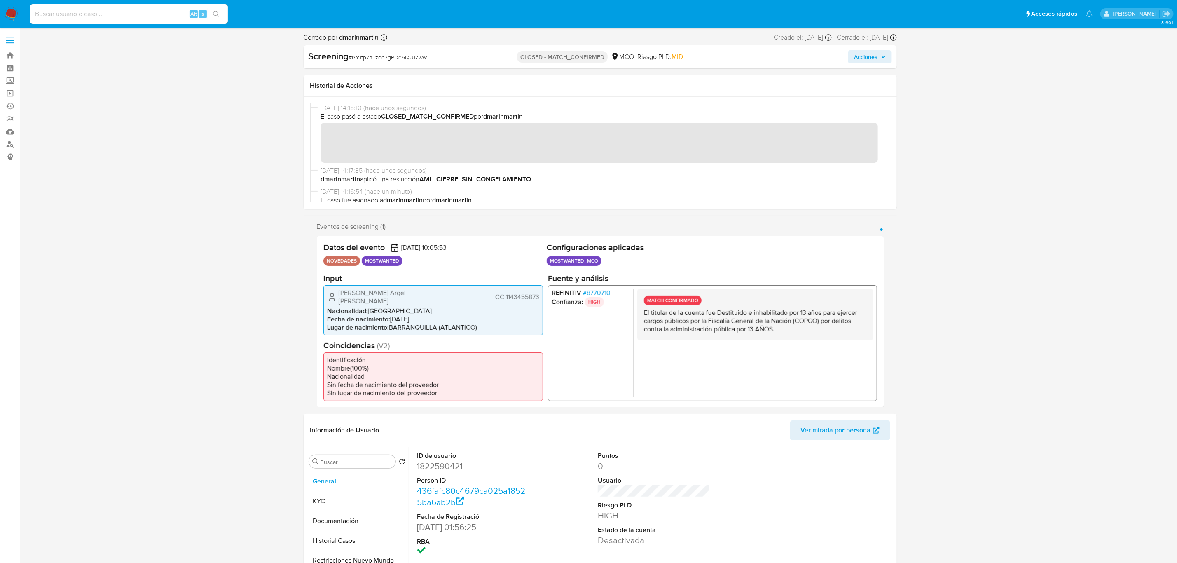
drag, startPoint x: 385, startPoint y: 117, endPoint x: 476, endPoint y: 118, distance: 90.2
click at [476, 118] on span "El caso pasó a estado CLOSED_MATCH_CONFIRMED por dmarinmartin" at bounding box center [604, 116] width 566 height 9
drag, startPoint x: 545, startPoint y: 183, endPoint x: 421, endPoint y: 178, distance: 123.6
click at [421, 178] on span "dmarinmartin aplicó una restricción AML_CIERRE_SIN_CONGELAMIENTO" at bounding box center [604, 179] width 566 height 9
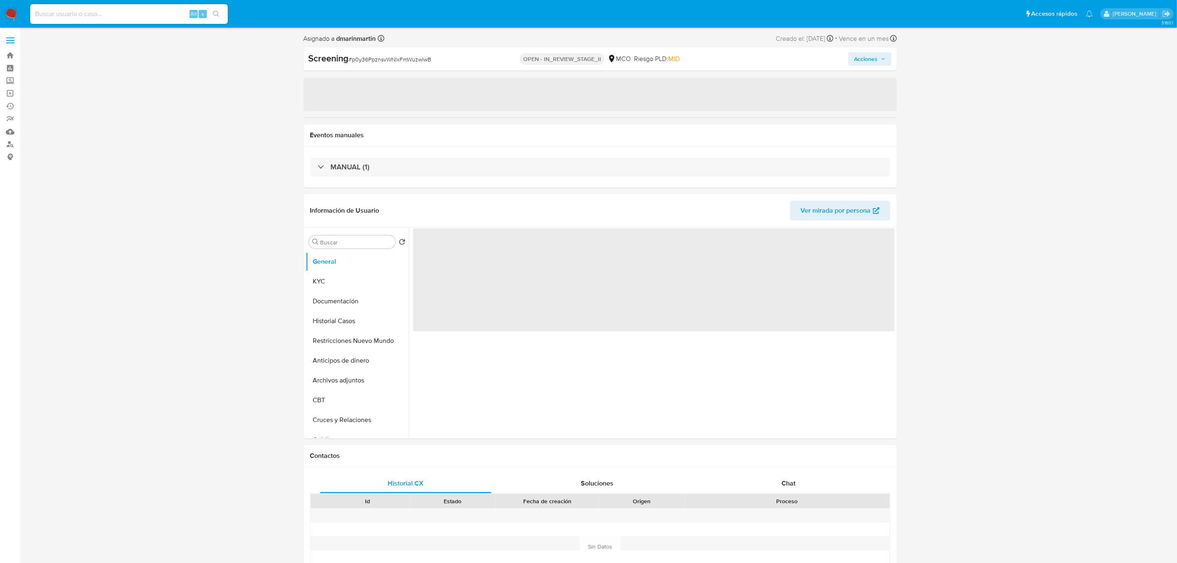
select select "10"
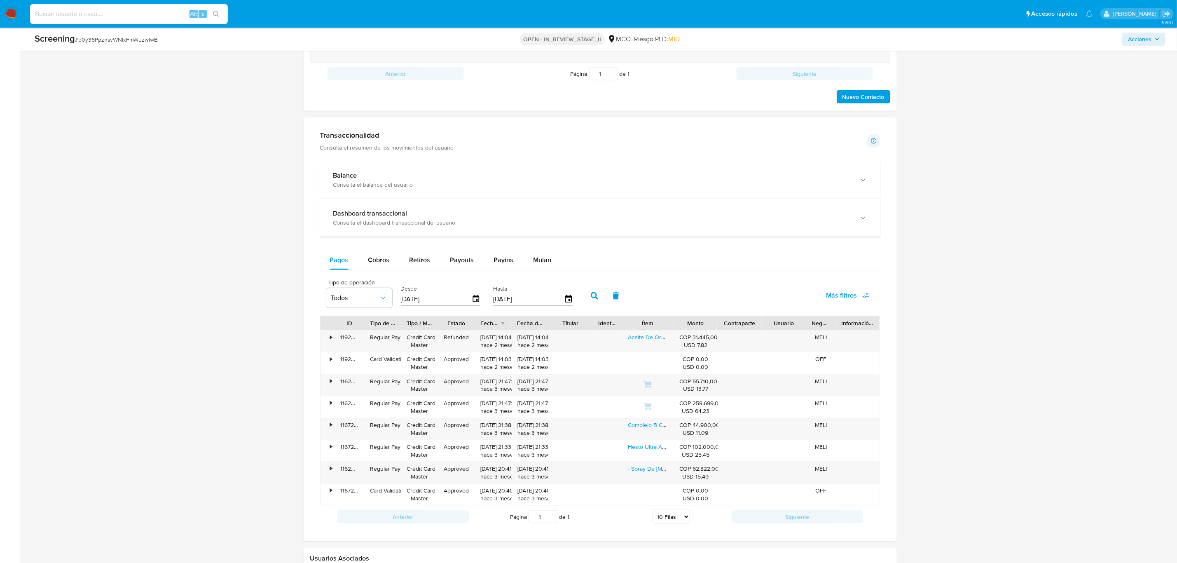
scroll to position [598, 0]
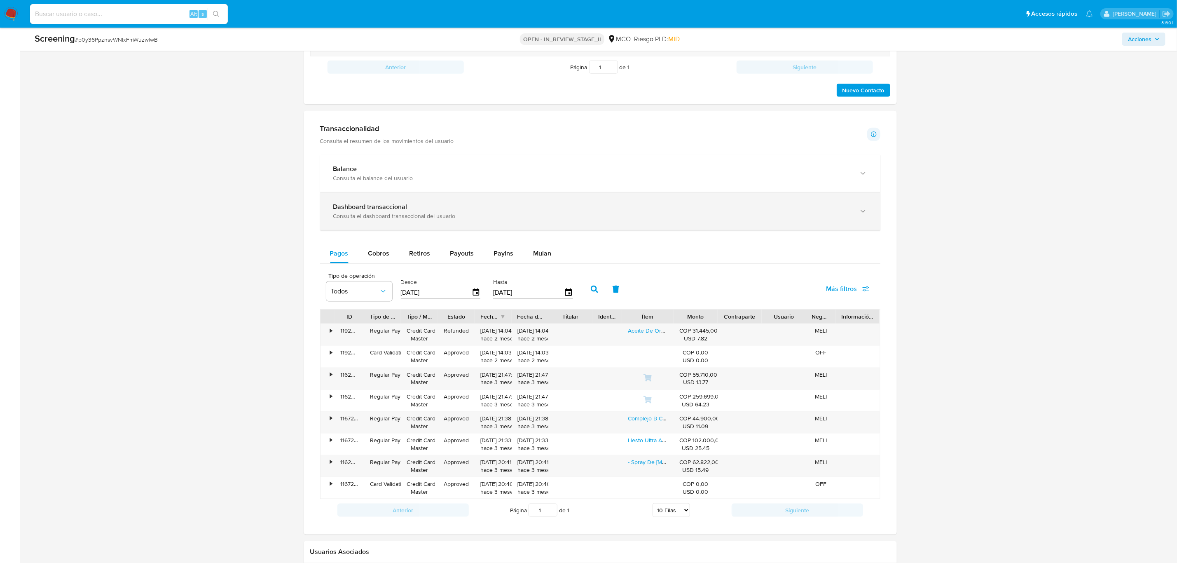
click at [404, 211] on b "Dashboard transaccional" at bounding box center [370, 206] width 74 height 9
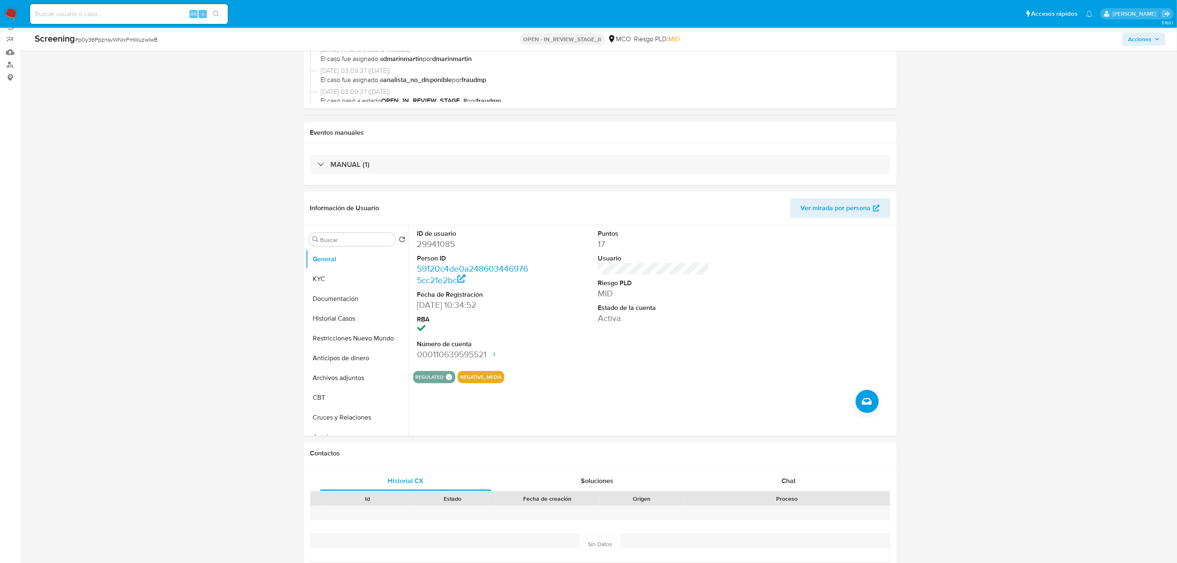
scroll to position [41, 0]
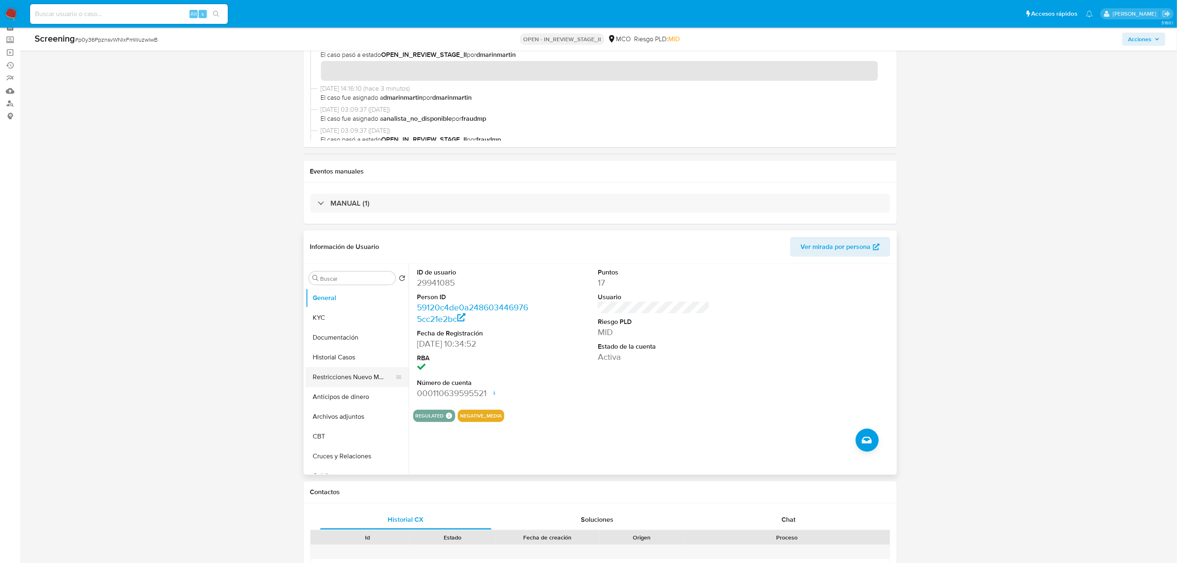
click at [339, 371] on button "Restricciones Nuevo Mundo" at bounding box center [354, 377] width 96 height 20
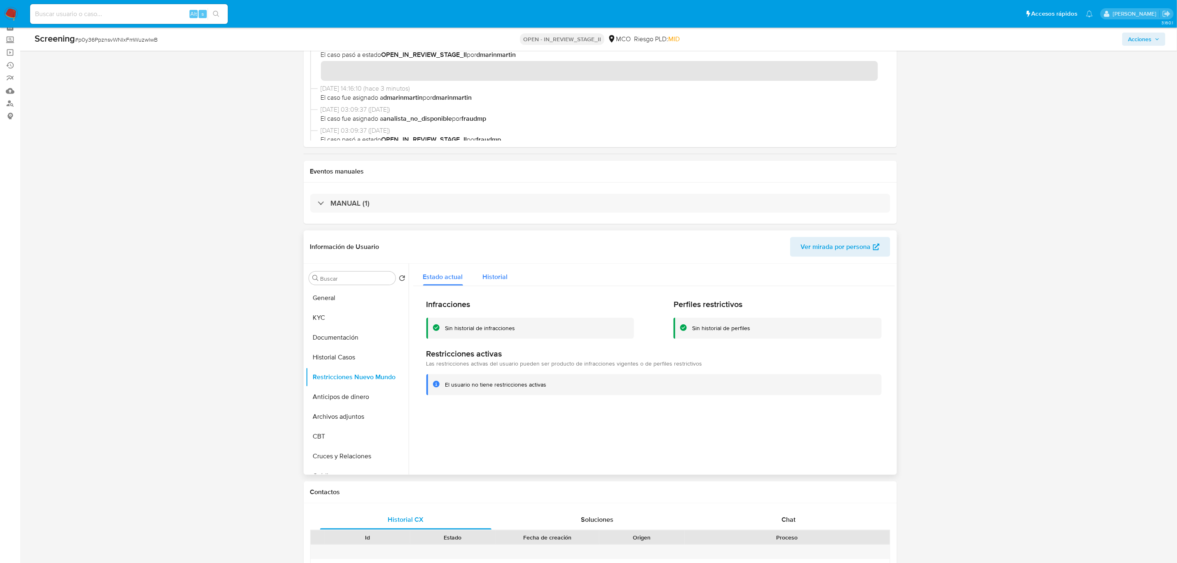
click at [490, 281] on span "Historial" at bounding box center [495, 276] width 25 height 9
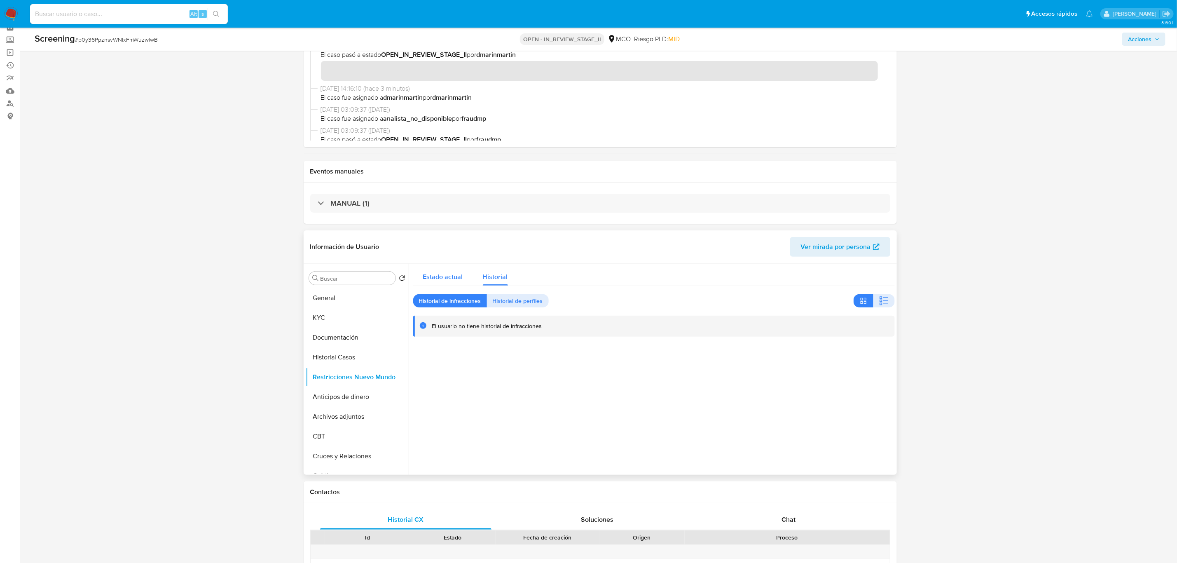
click at [440, 278] on span "Estado actual" at bounding box center [443, 276] width 40 height 9
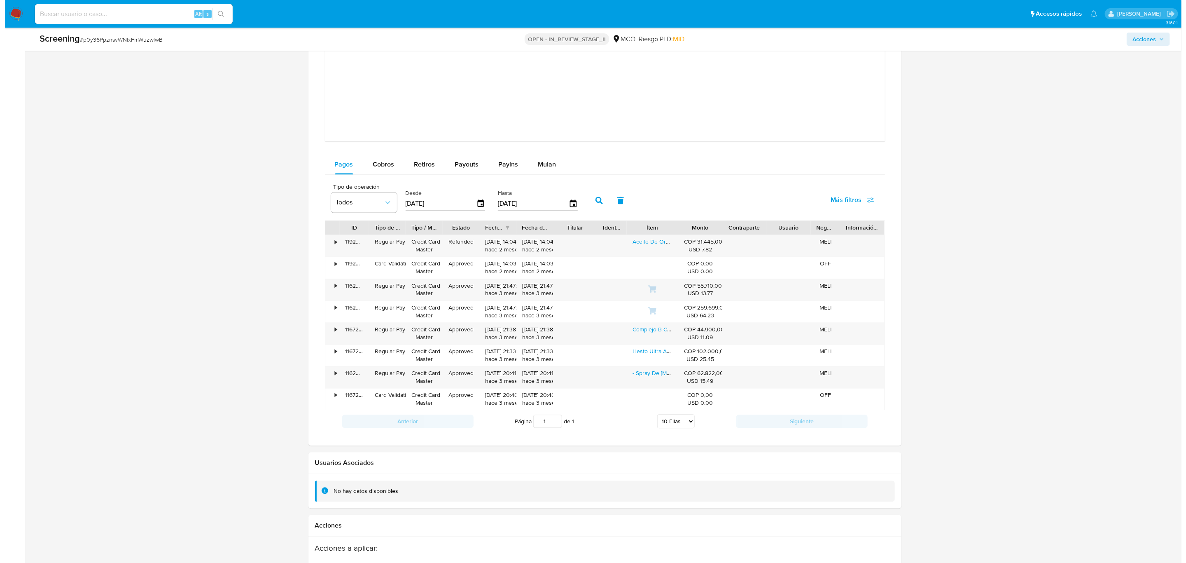
scroll to position [1295, 0]
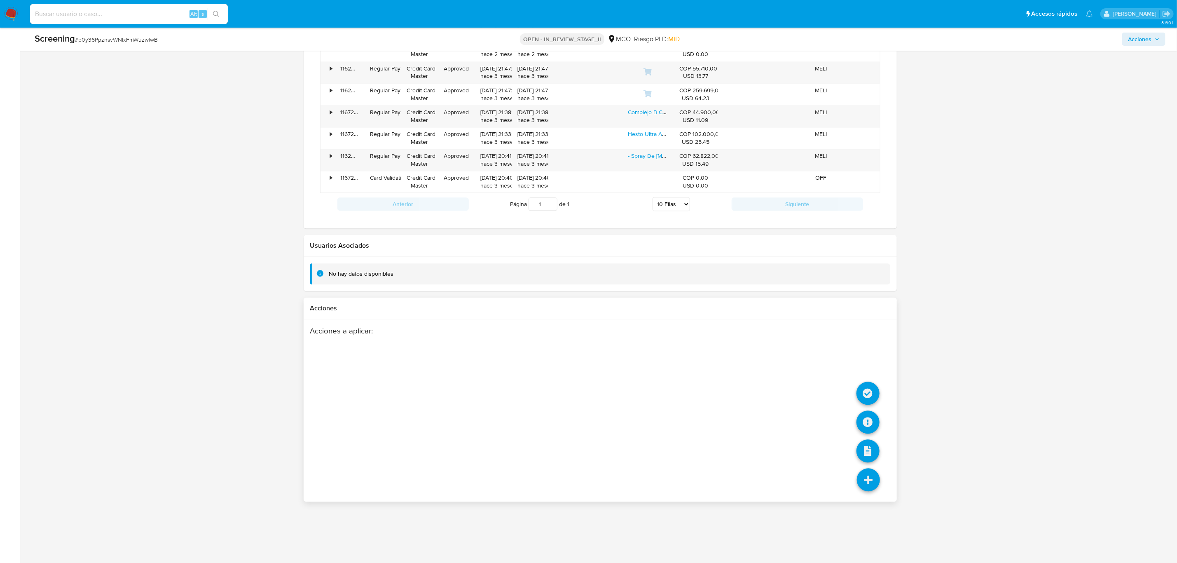
click at [869, 481] on icon at bounding box center [868, 479] width 23 height 23
click at [868, 418] on icon at bounding box center [867, 421] width 23 height 23
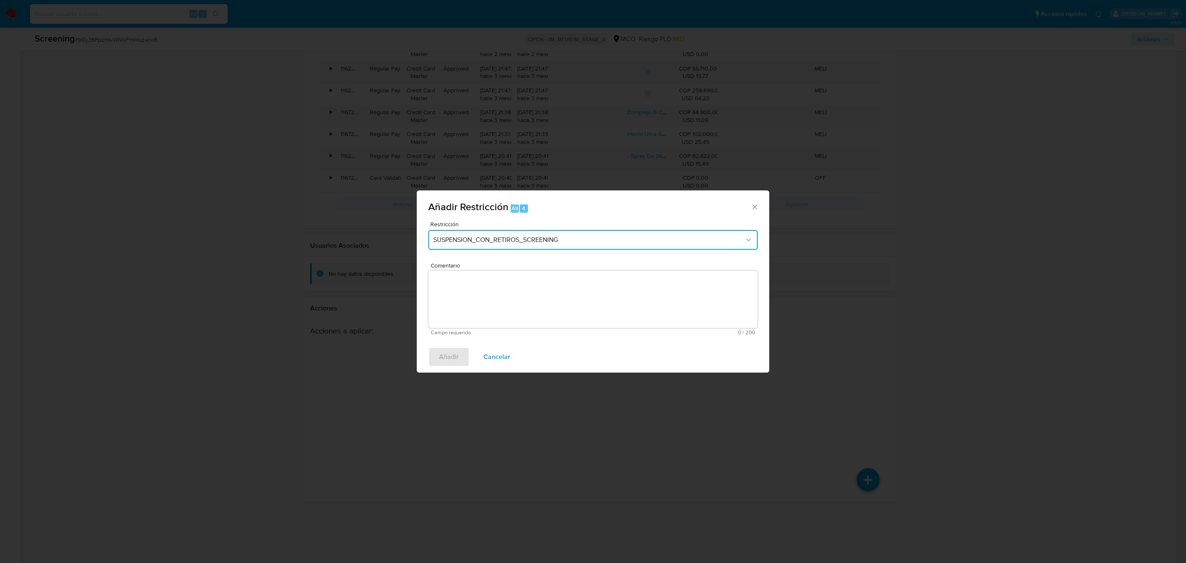
click at [549, 237] on span "SUSPENSION_CON_RETIROS_SCREENING" at bounding box center [588, 240] width 311 height 8
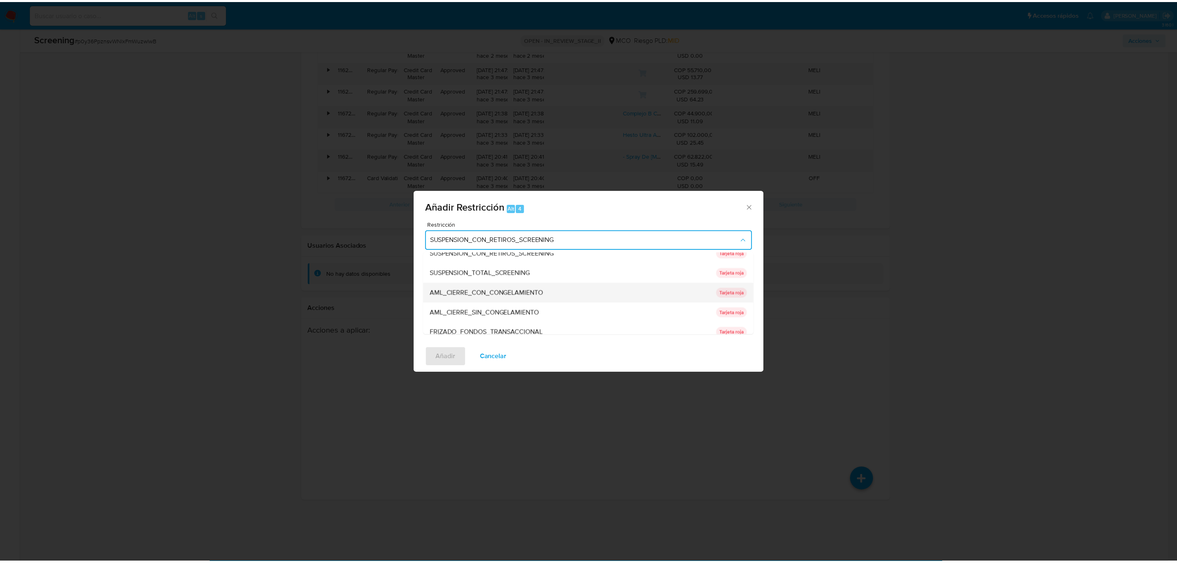
scroll to position [9, 0]
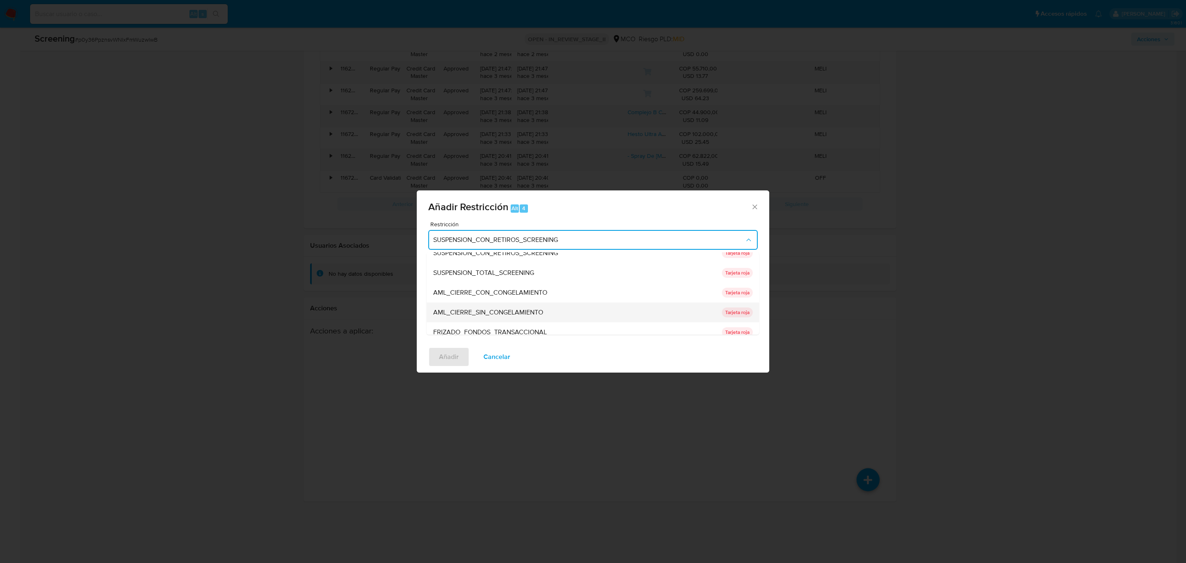
click at [546, 308] on div "AML_CIERRE_SIN_CONGELAMIENTO" at bounding box center [575, 312] width 284 height 20
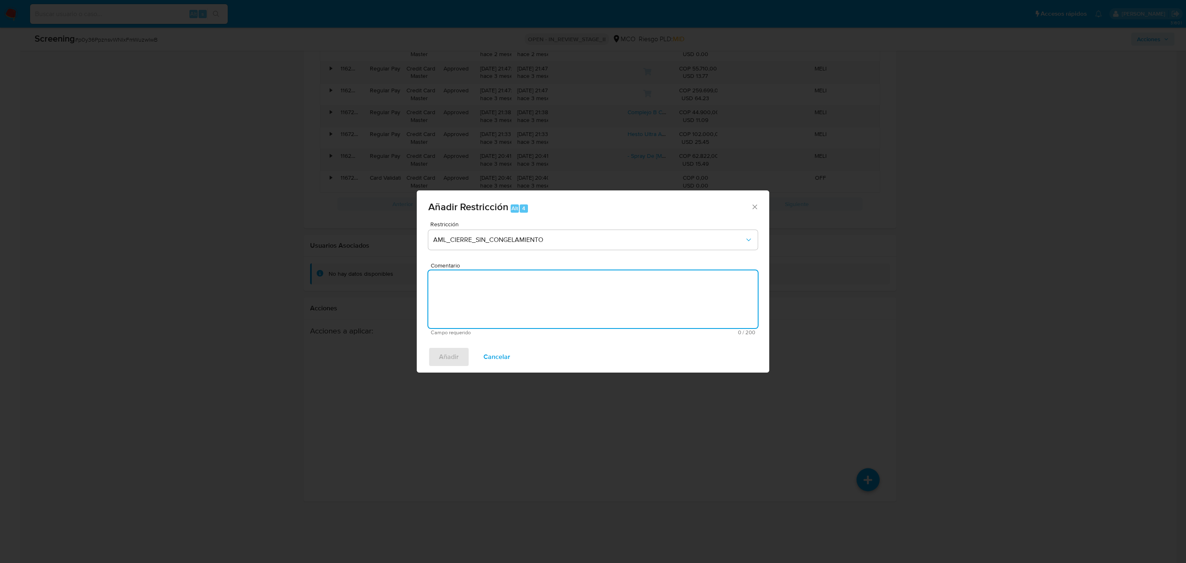
click at [497, 291] on textarea "Comentario" at bounding box center [592, 299] width 329 height 58
type textarea "Decisión AML - No levantar restricción"
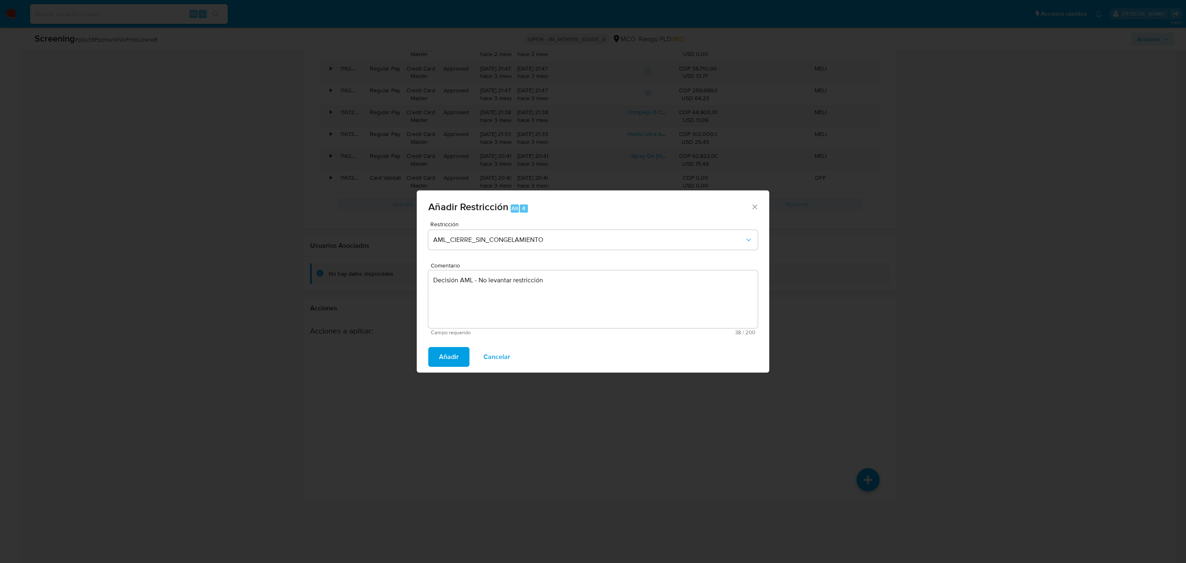
click at [428, 347] on button "Añadir" at bounding box center [448, 357] width 41 height 20
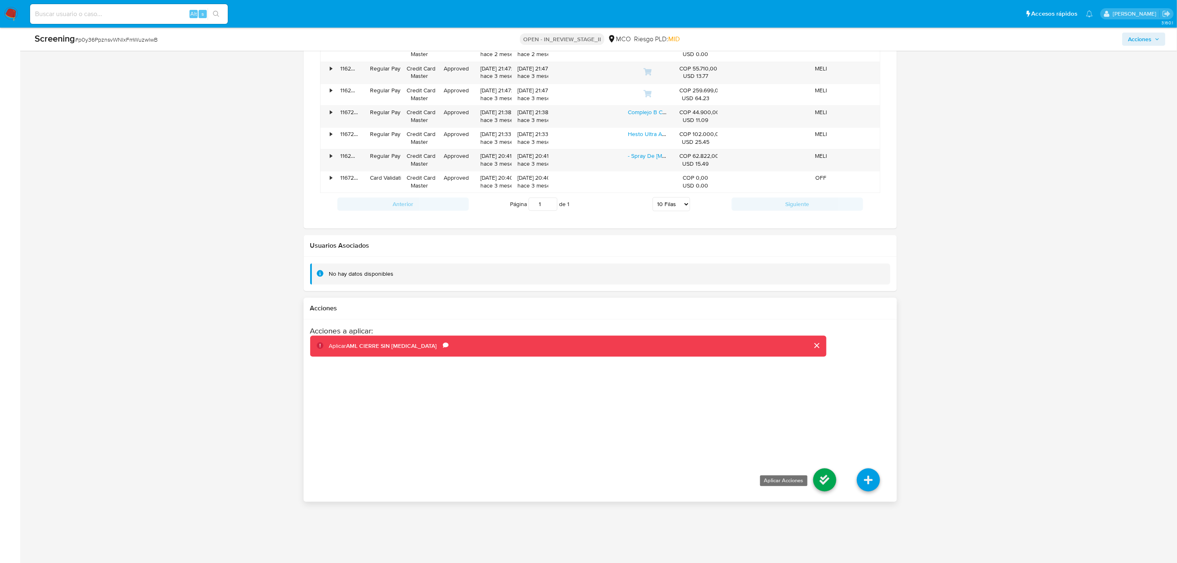
click at [825, 476] on icon at bounding box center [824, 479] width 23 height 23
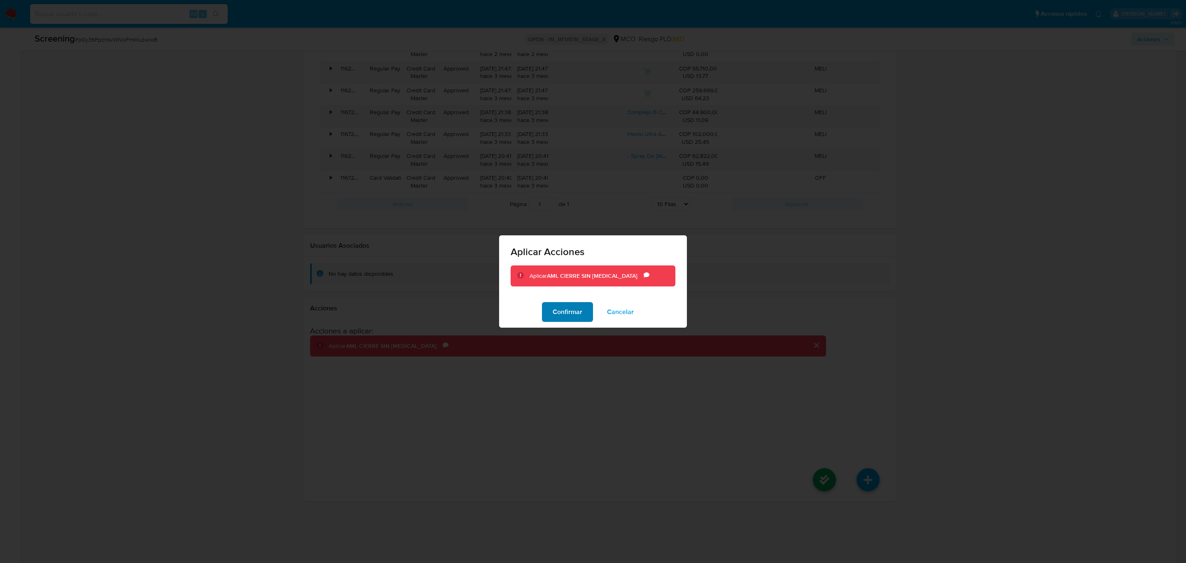
click at [579, 319] on span "Confirmar" at bounding box center [568, 312] width 30 height 18
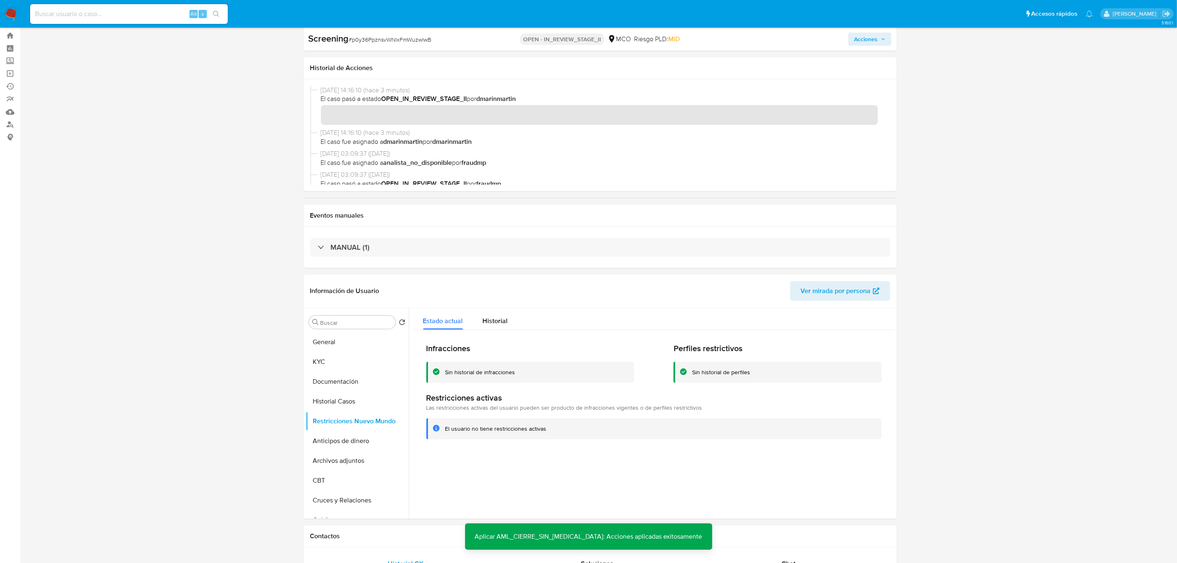
scroll to position [0, 0]
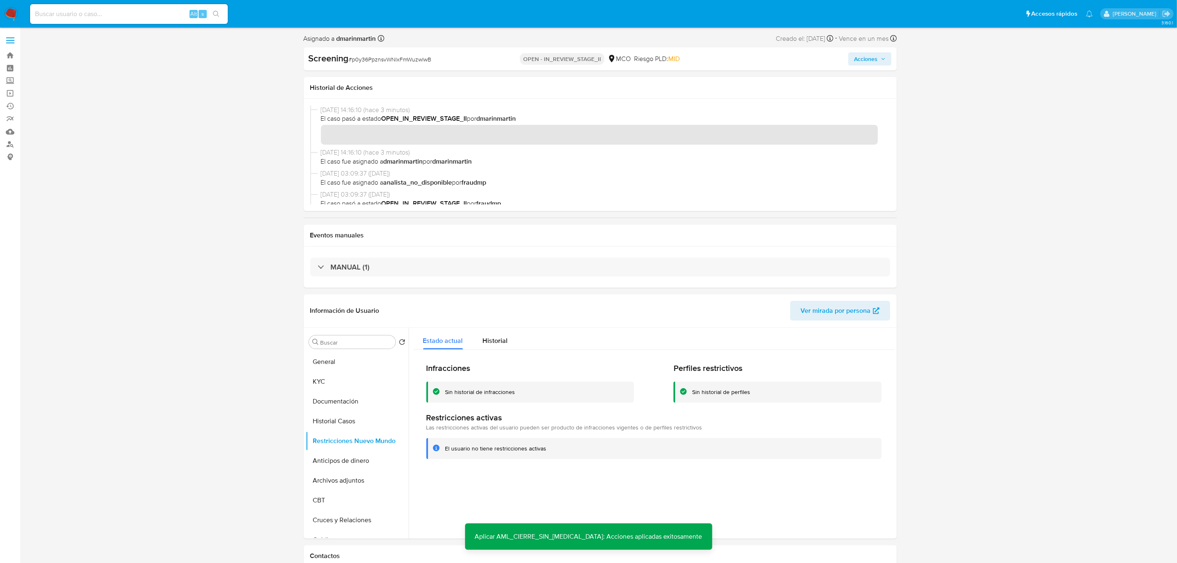
click at [880, 53] on span "Acciones" at bounding box center [870, 59] width 32 height 12
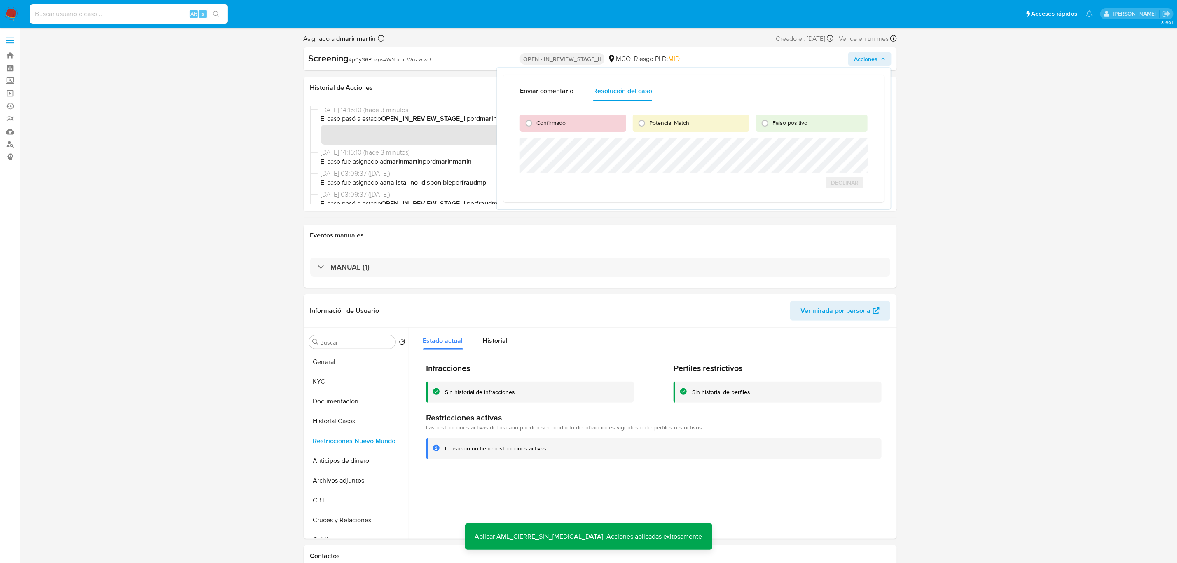
click at [546, 120] on span "Confirmado" at bounding box center [550, 123] width 29 height 8
click at [535, 120] on input "Confirmado" at bounding box center [528, 123] width 13 height 13
radio input "true"
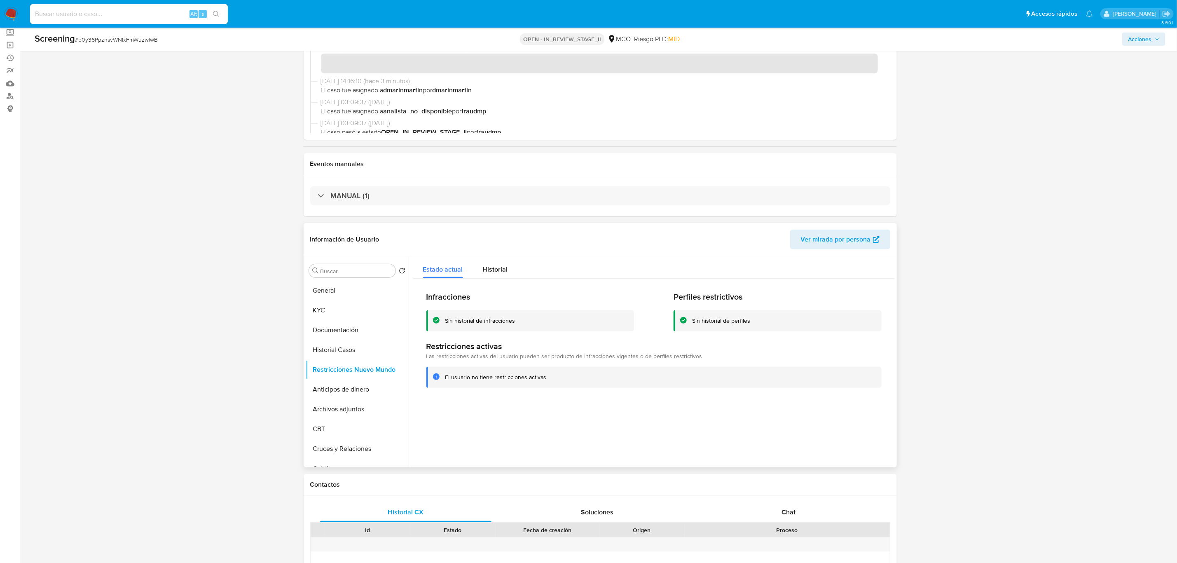
scroll to position [47, 0]
click at [329, 315] on button "KYC" at bounding box center [354, 311] width 96 height 20
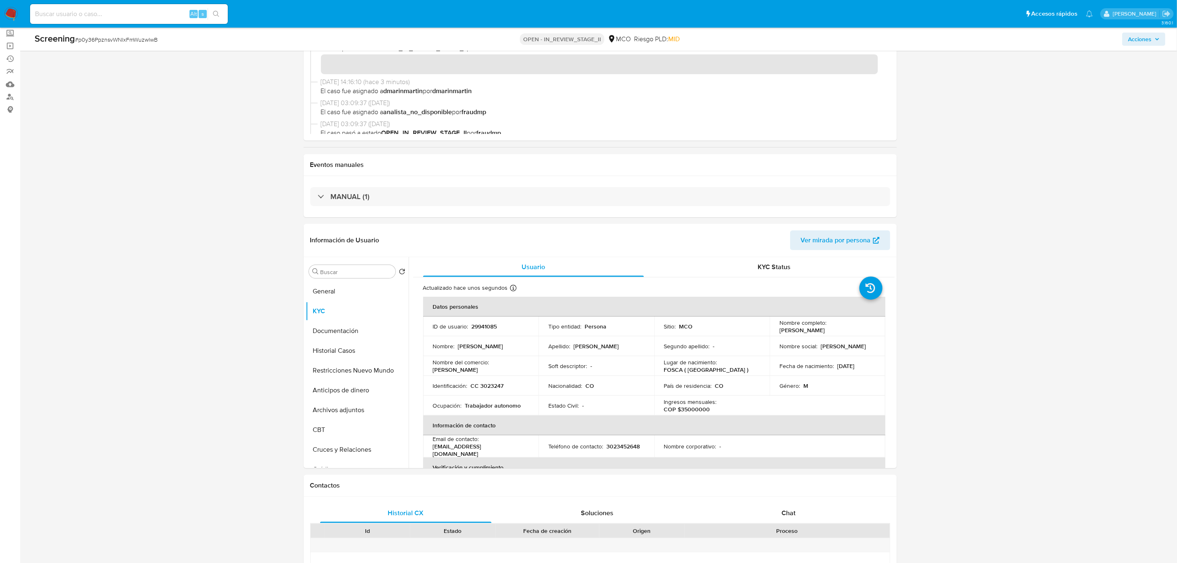
scroll to position [0, 0]
drag, startPoint x: 863, startPoint y: 329, endPoint x: 775, endPoint y: 334, distance: 87.8
click at [775, 334] on td "Nombre completo : Edgar Eduardo Riveros Rey" at bounding box center [827, 326] width 116 height 20
copy p "Edgar Eduardo Riveros Rey"
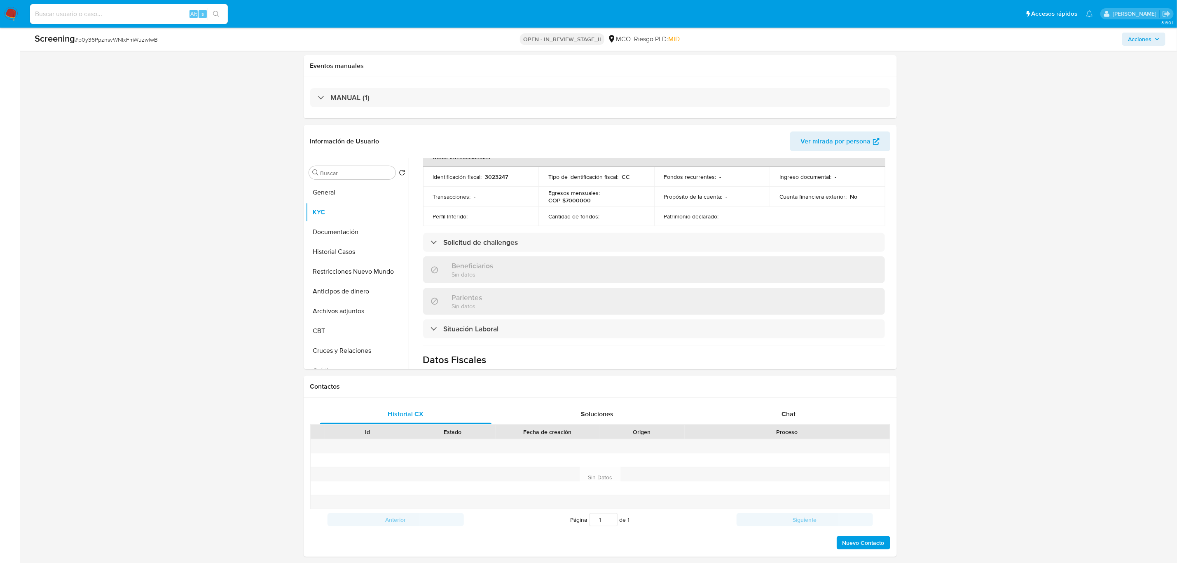
scroll to position [251, 0]
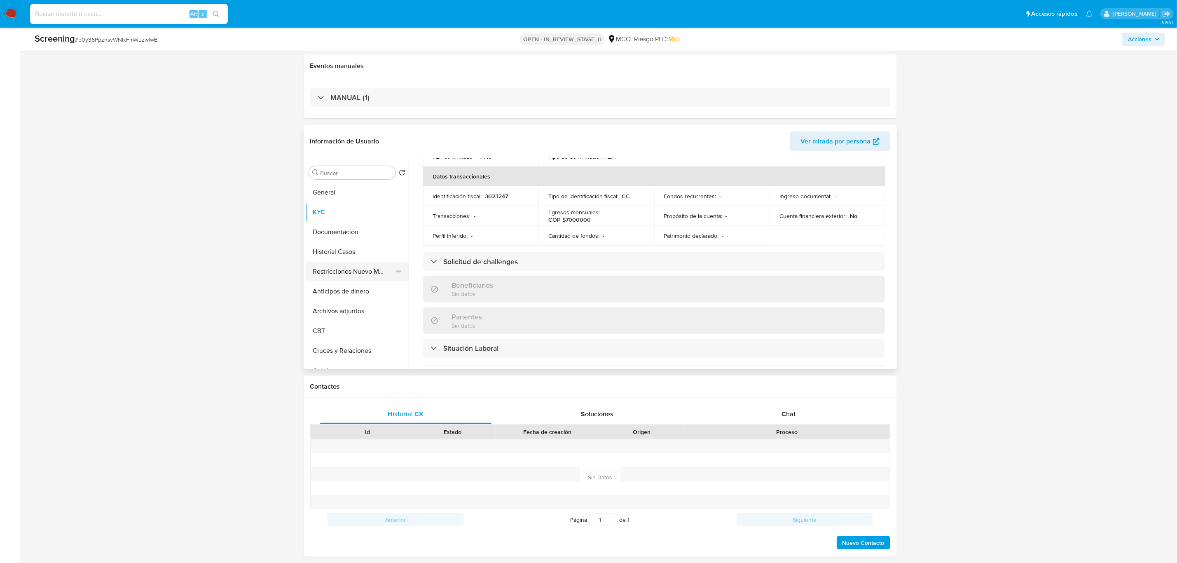
click at [335, 273] on button "Restricciones Nuevo Mundo" at bounding box center [354, 271] width 96 height 20
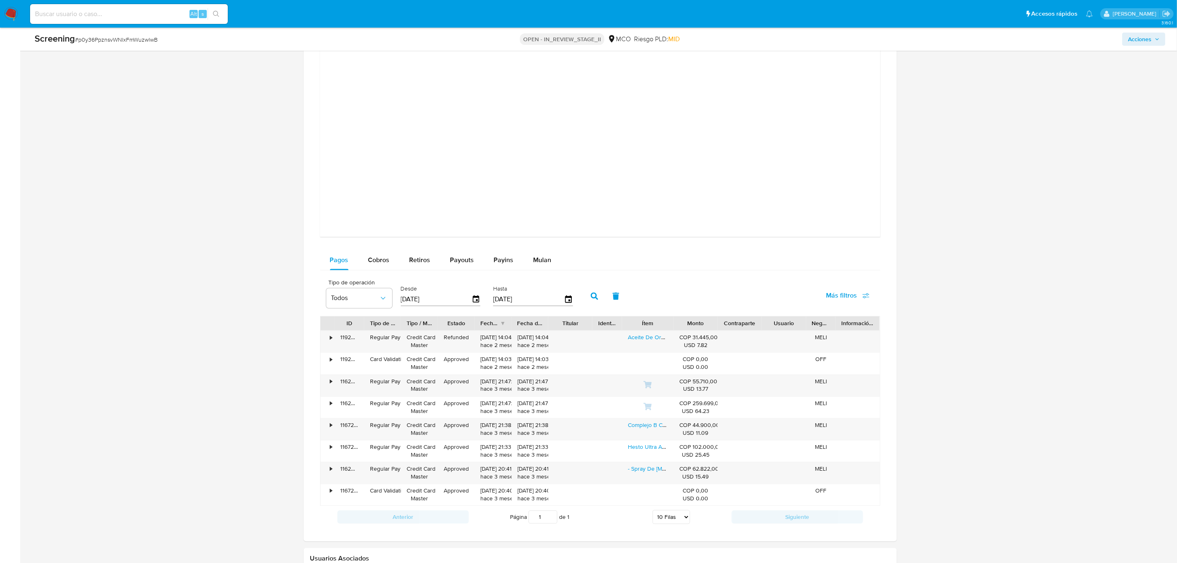
scroll to position [979, 0]
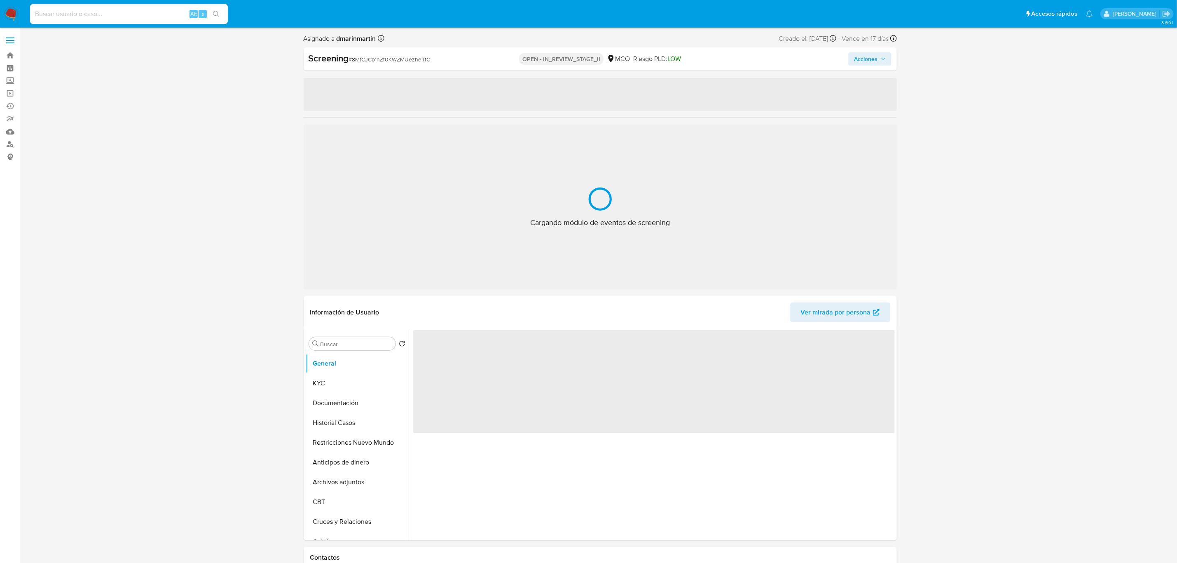
select select "10"
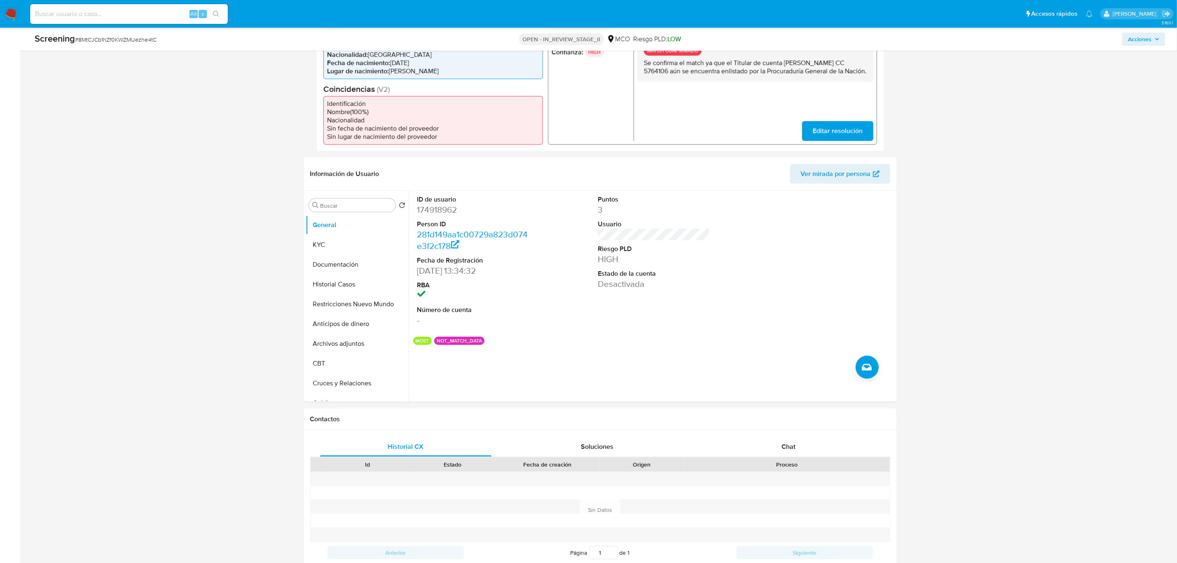
scroll to position [228, 0]
click at [346, 304] on button "Restricciones Nuevo Mundo" at bounding box center [354, 305] width 96 height 20
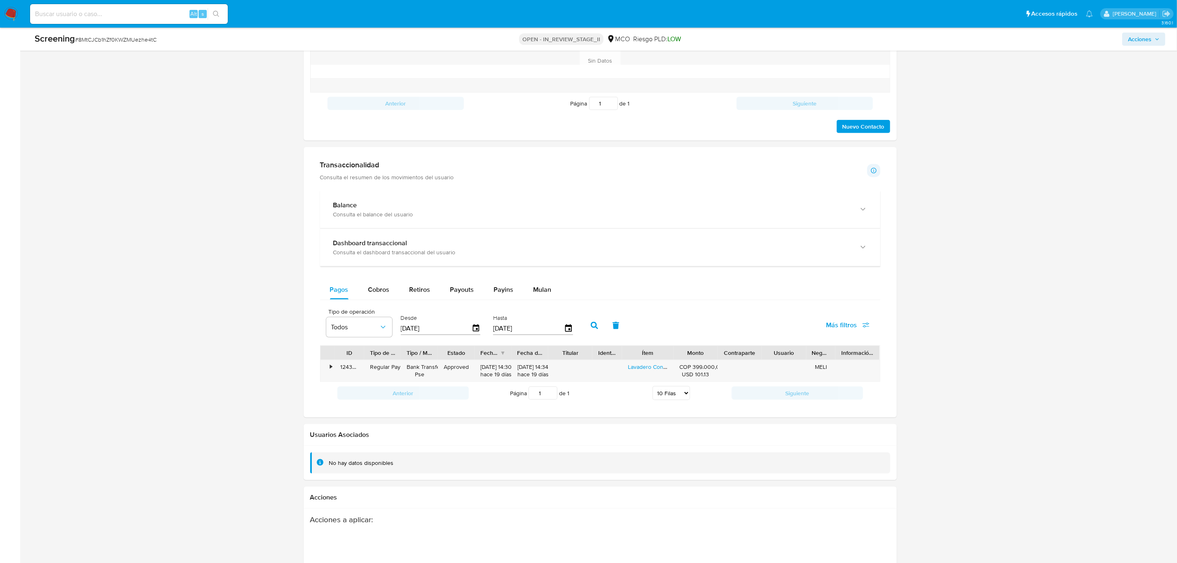
scroll to position [868, 0]
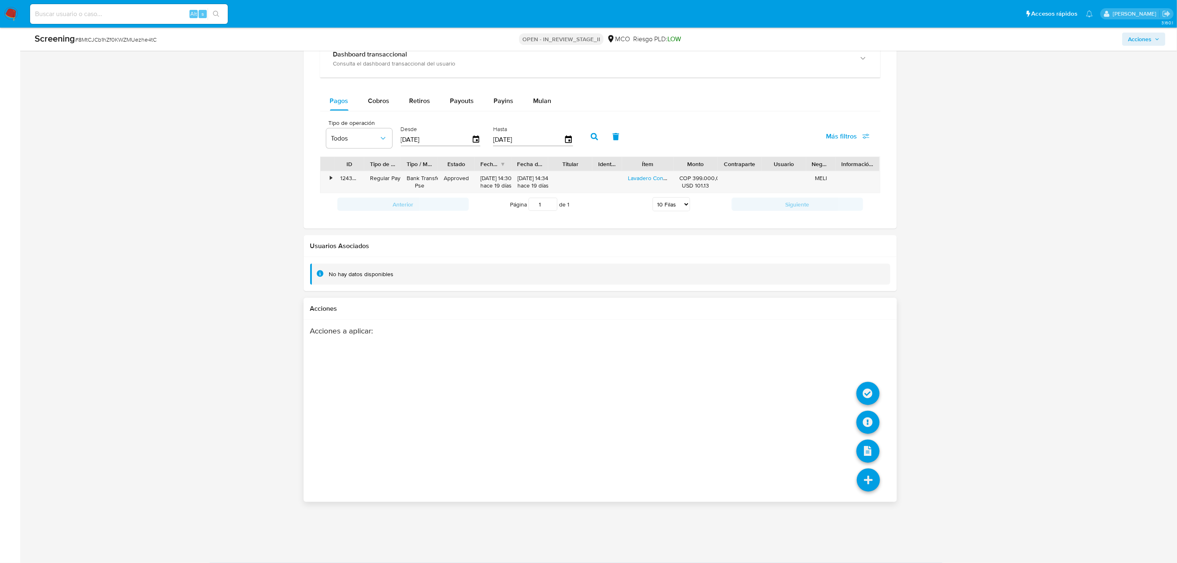
click at [868, 482] on icon at bounding box center [868, 479] width 23 height 23
click at [871, 425] on icon at bounding box center [867, 422] width 23 height 23
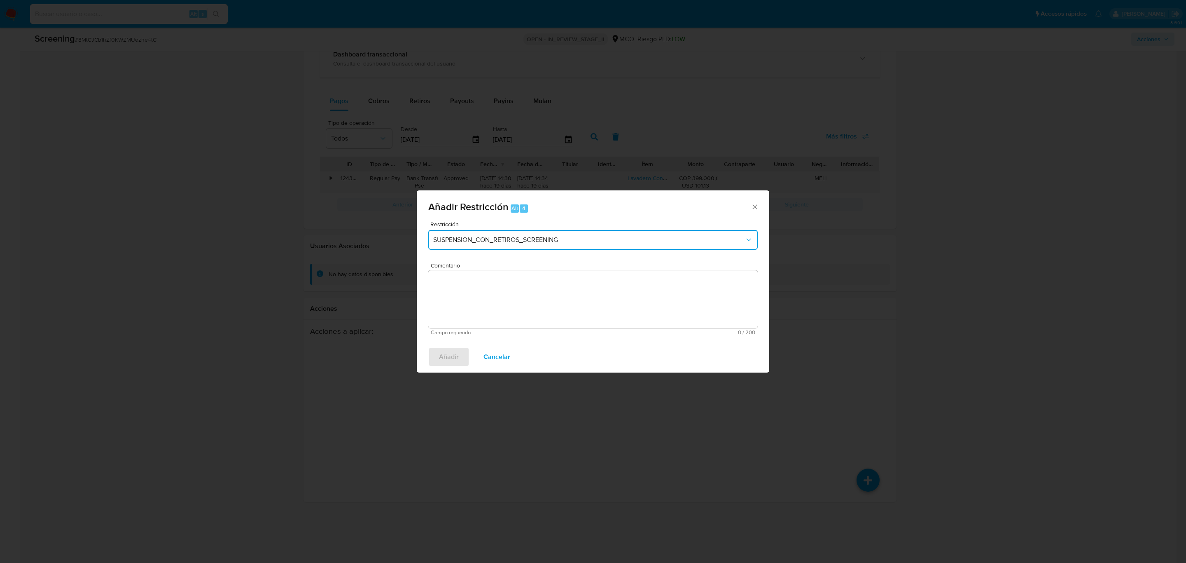
click at [544, 239] on span "SUSPENSION_CON_RETIROS_SCREENING" at bounding box center [588, 240] width 311 height 8
click at [510, 320] on span "AML_CIERRE_SIN_CONGELAMIENTO" at bounding box center [488, 321] width 110 height 8
click at [486, 293] on textarea "Comentario" at bounding box center [592, 299] width 329 height 58
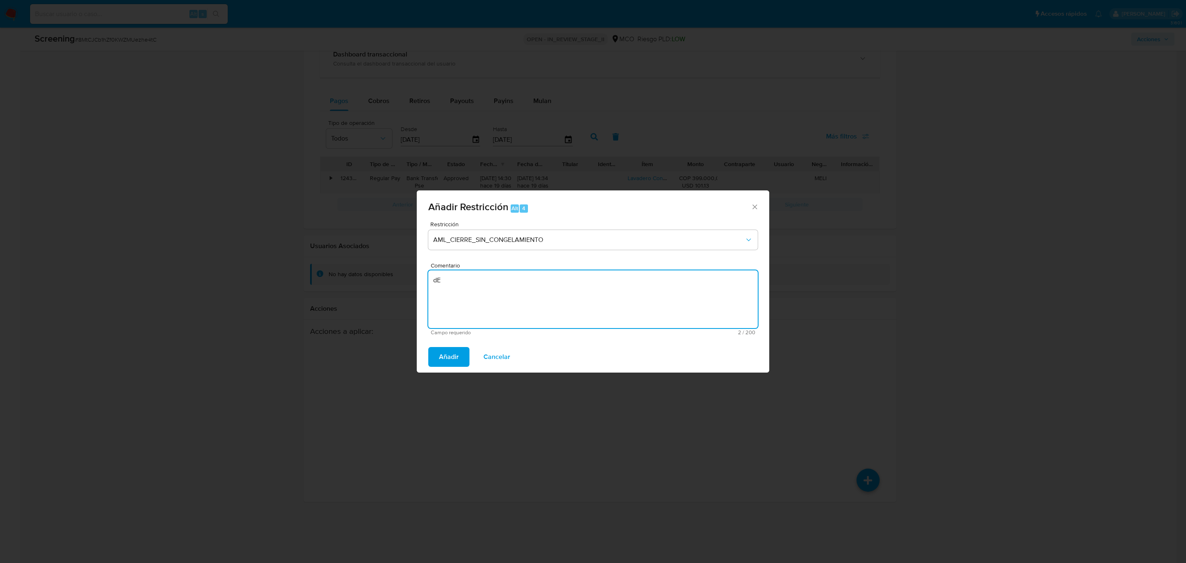
type textarea "d"
type textarea "Decisión AML - No remover restricción"
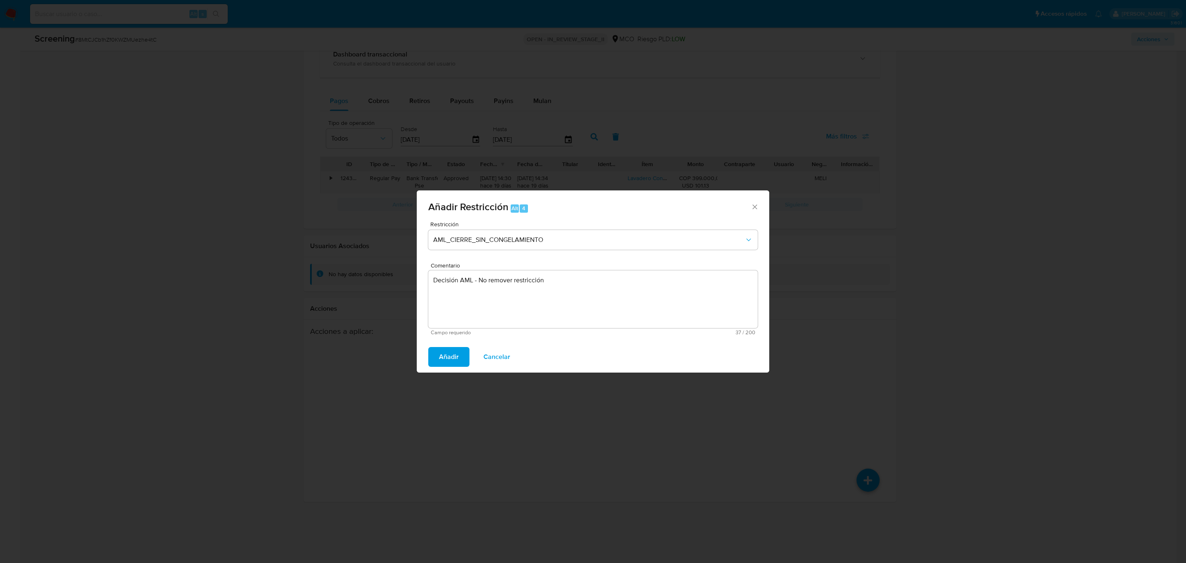
click at [428, 347] on button "Añadir" at bounding box center [448, 357] width 41 height 20
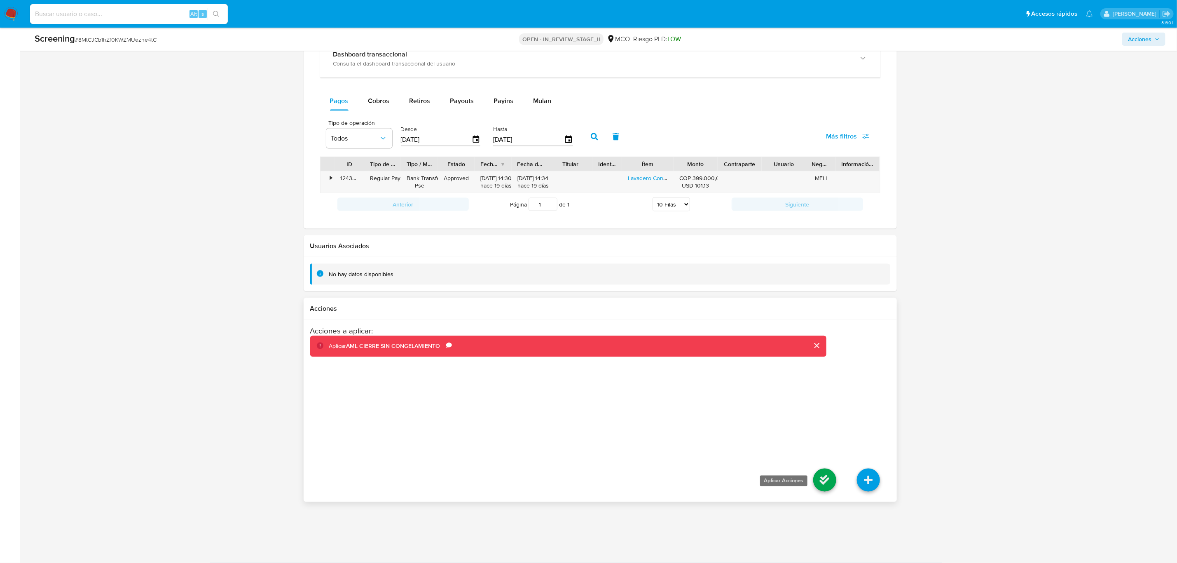
click at [826, 480] on icon at bounding box center [824, 479] width 23 height 23
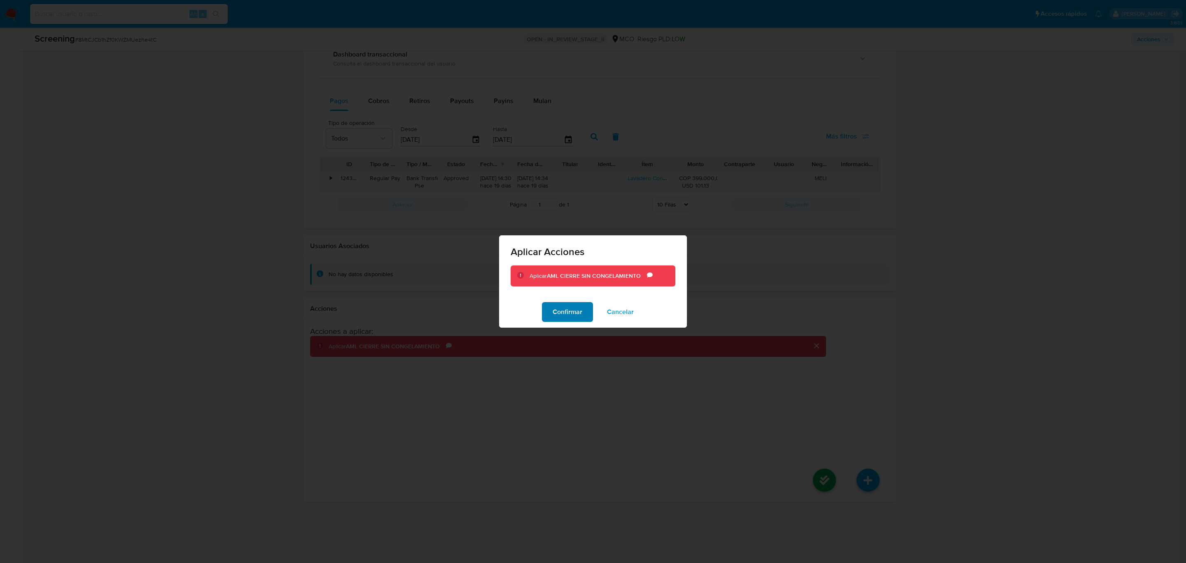
click at [565, 308] on span "Confirmar" at bounding box center [568, 312] width 30 height 18
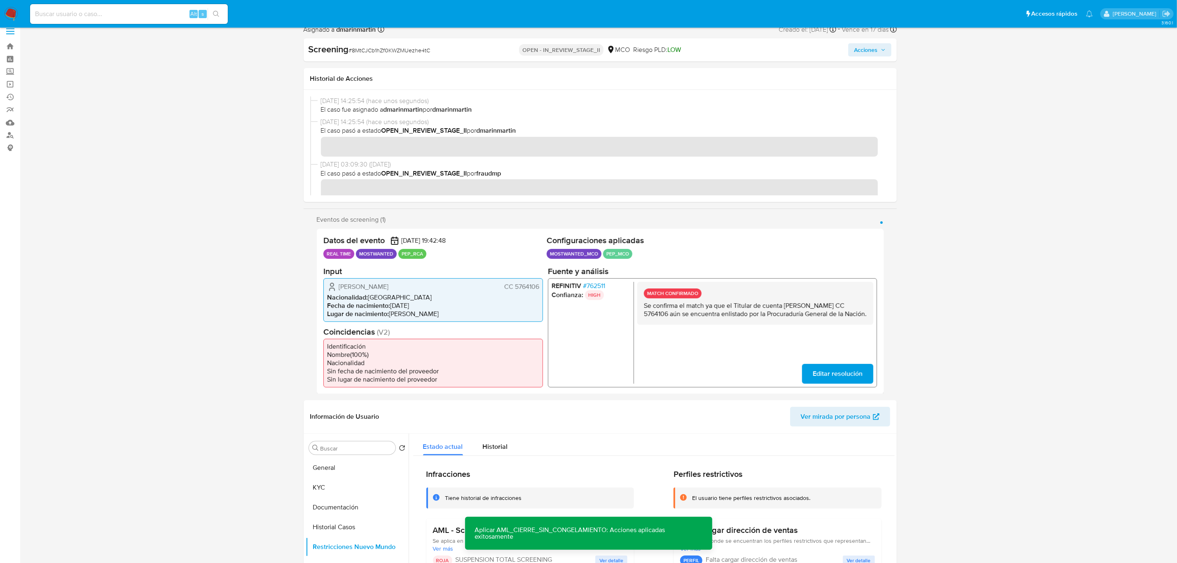
scroll to position [0, 0]
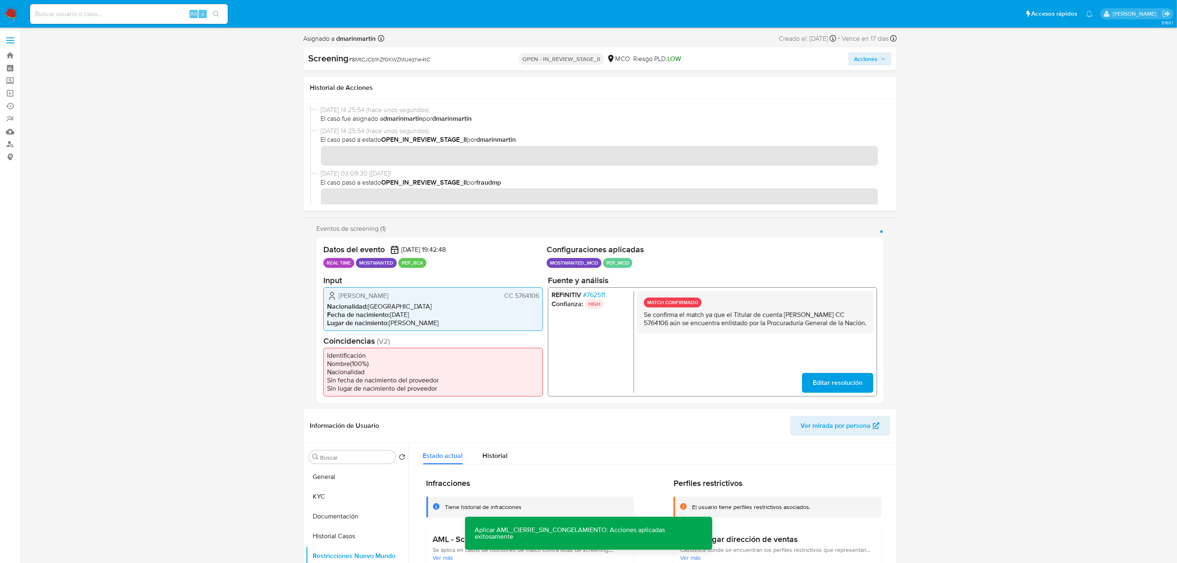
click at [869, 58] on span "Acciones" at bounding box center [865, 58] width 23 height 13
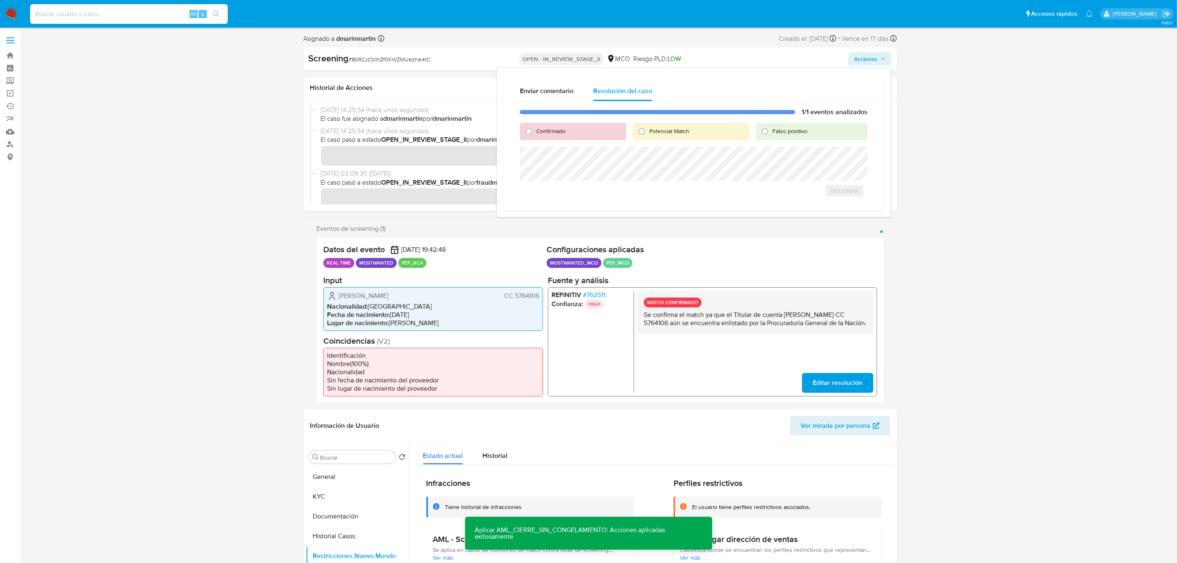
click at [576, 131] on div "Confirmado" at bounding box center [573, 131] width 106 height 17
click at [546, 129] on span "Confirmado" at bounding box center [550, 131] width 29 height 8
click at [535, 129] on input "Confirmado" at bounding box center [528, 131] width 13 height 13
radio input "true"
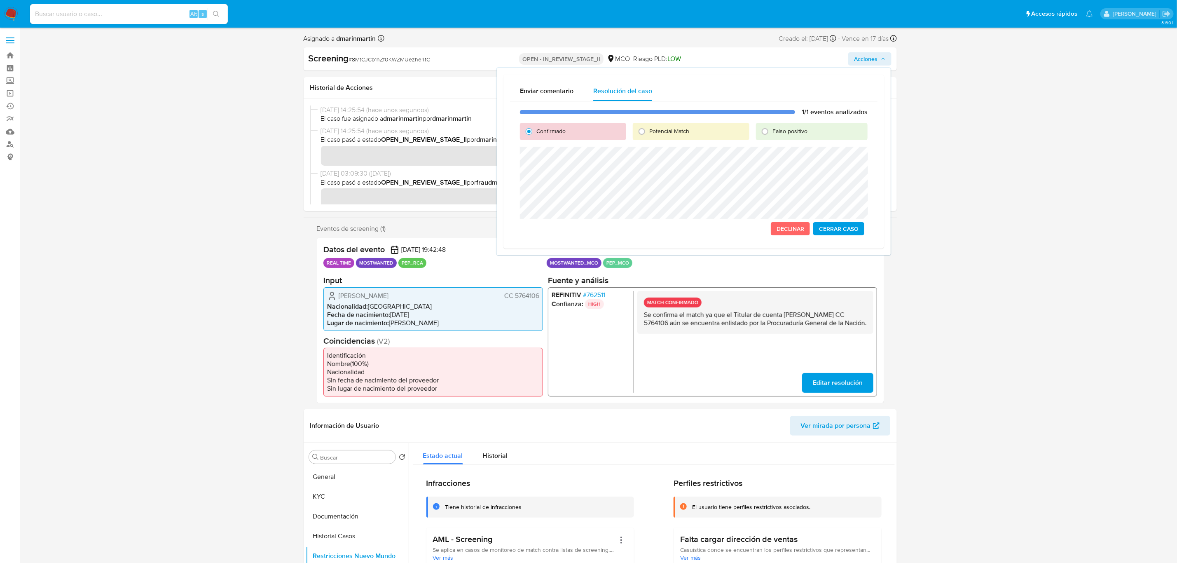
click at [842, 226] on span "Cerrar Caso" at bounding box center [839, 229] width 40 height 12
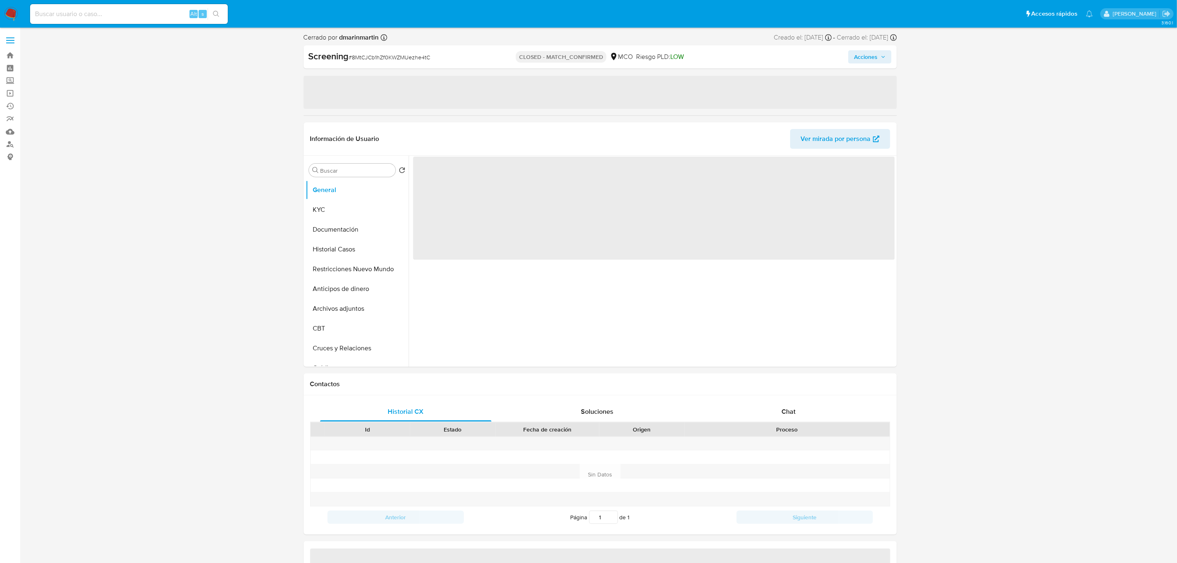
select select "10"
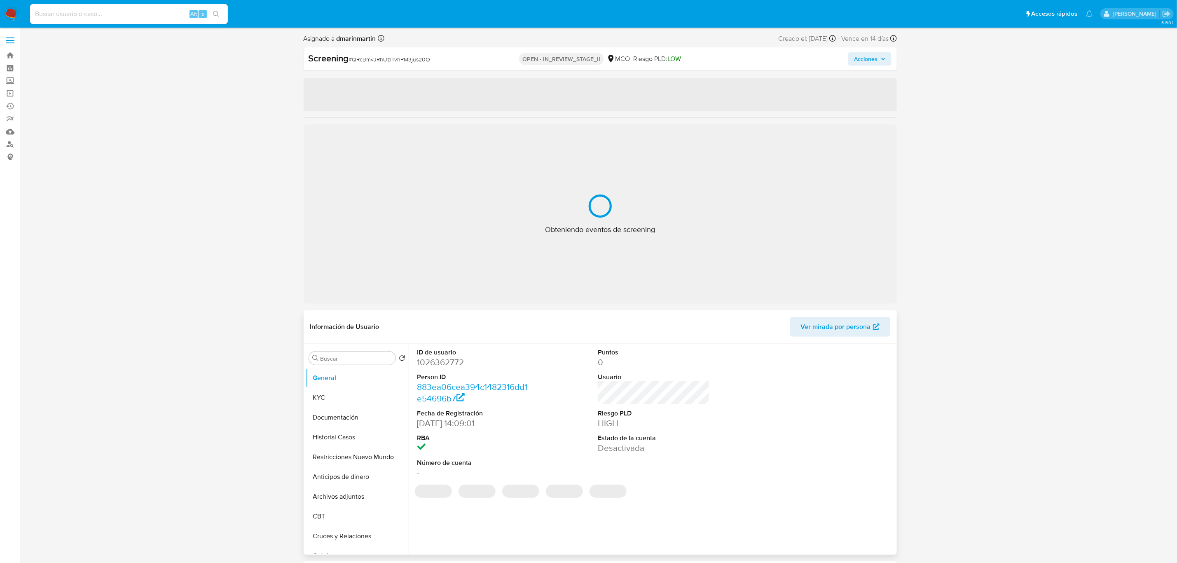
select select "10"
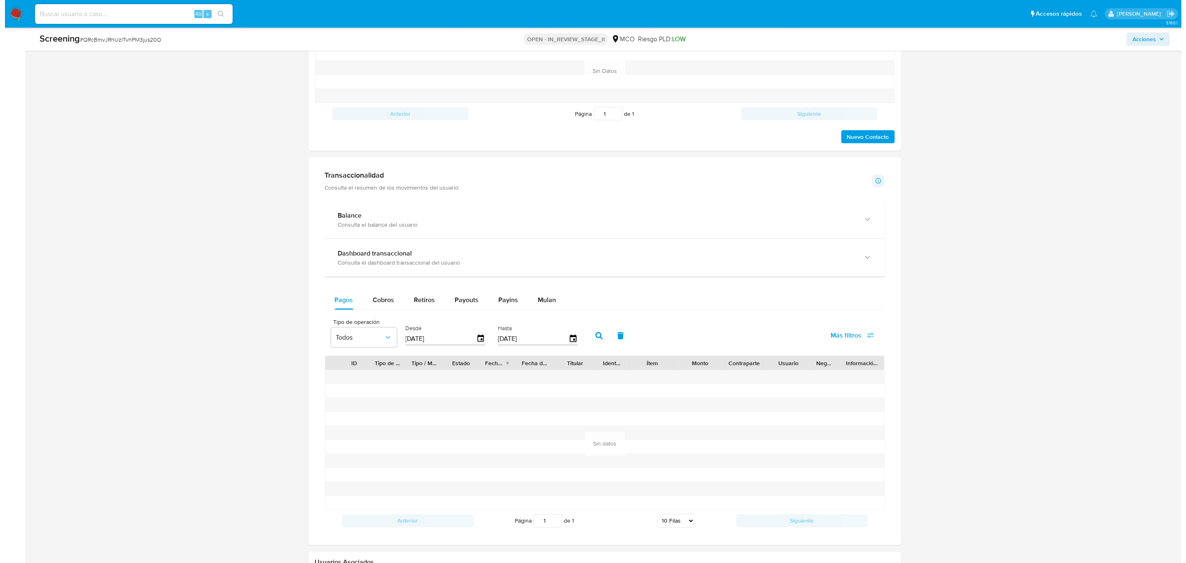
scroll to position [987, 0]
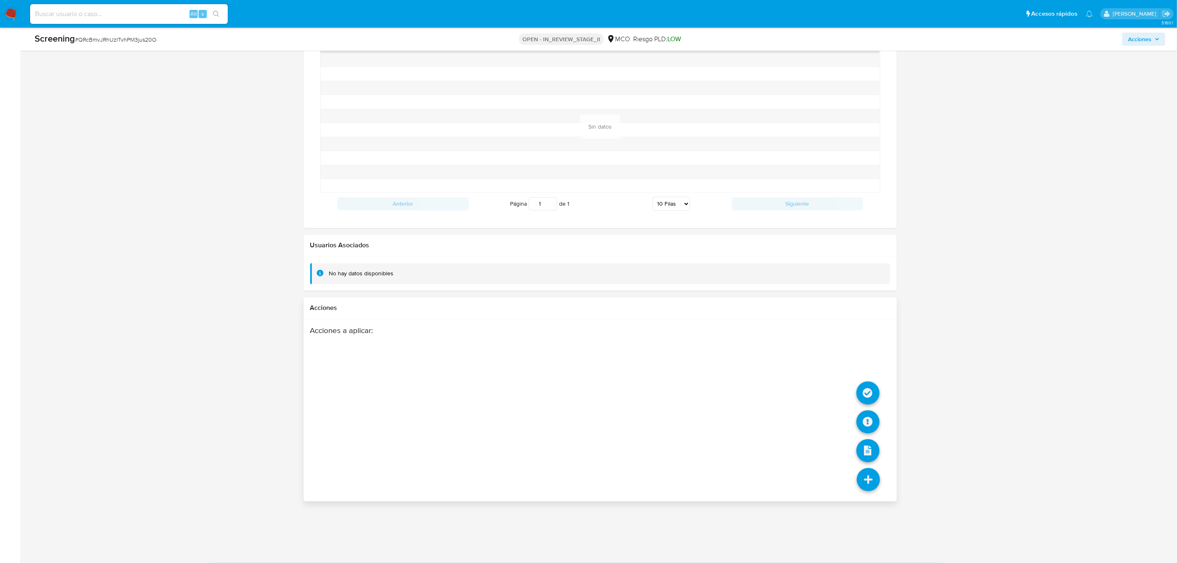
click at [871, 488] on icon at bounding box center [868, 479] width 23 height 23
click at [866, 423] on icon at bounding box center [867, 421] width 23 height 23
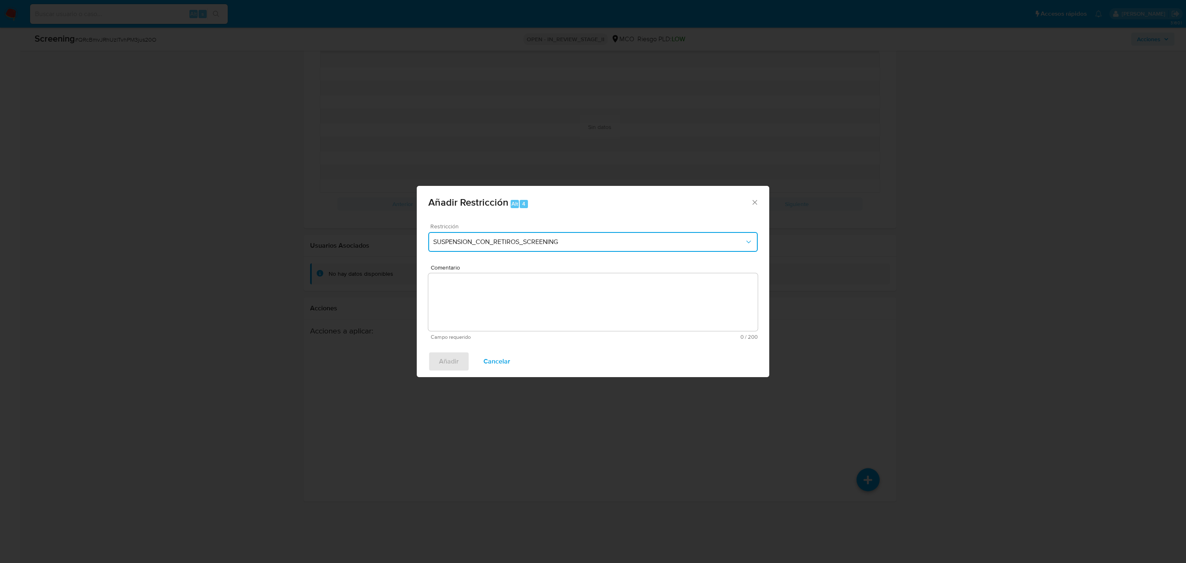
click at [517, 244] on span "SUSPENSION_CON_RETIROS_SCREENING" at bounding box center [588, 242] width 311 height 8
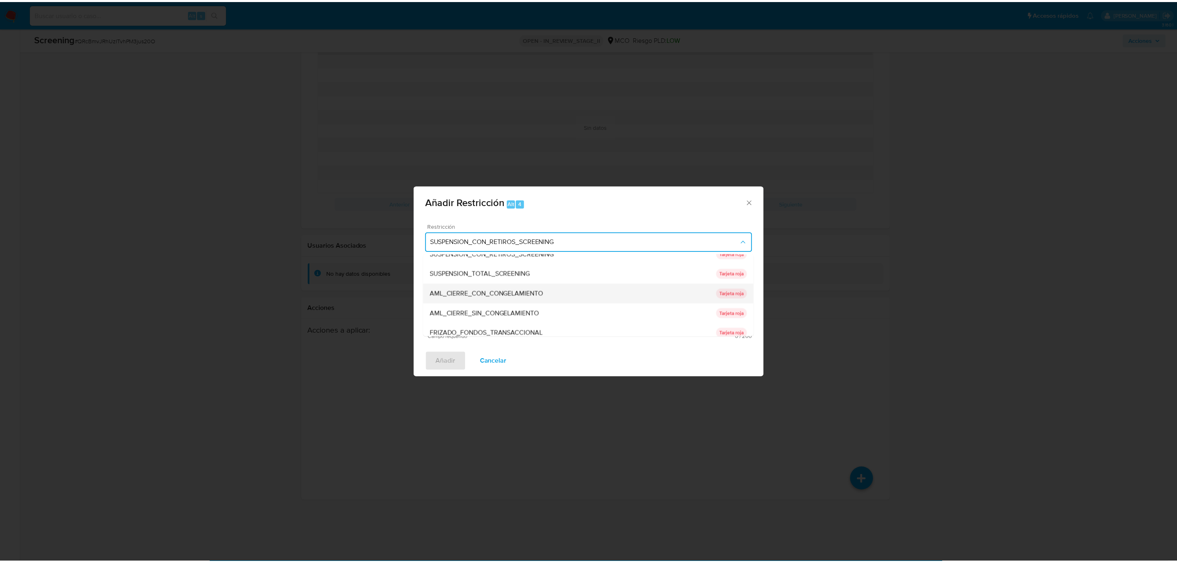
scroll to position [10, 0]
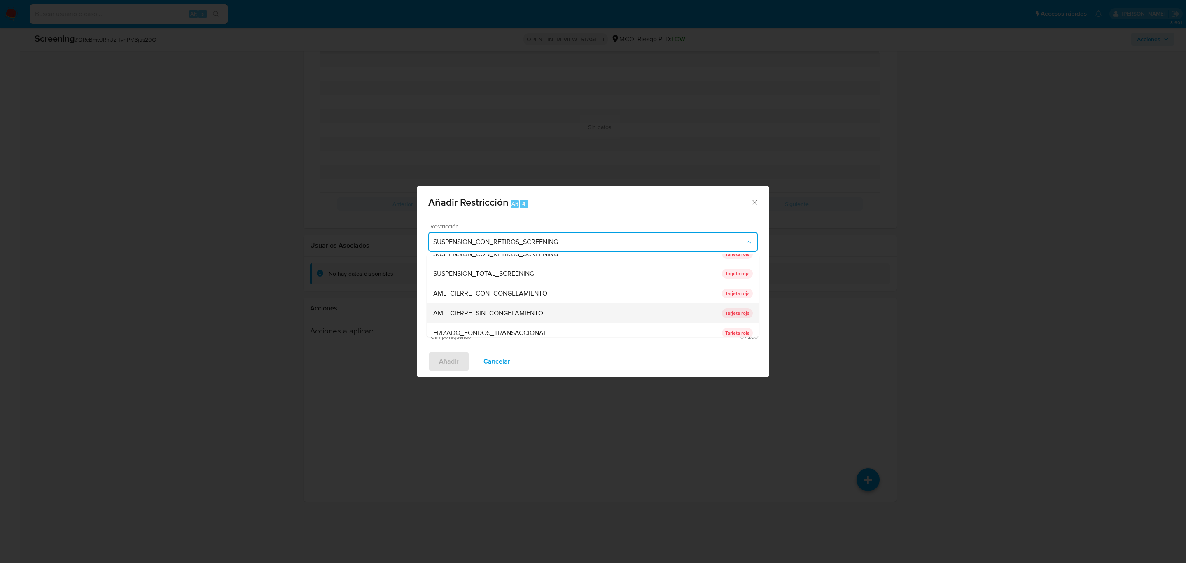
click at [548, 316] on div "AML_CIERRE_SIN_CONGELAMIENTO" at bounding box center [577, 313] width 289 height 20
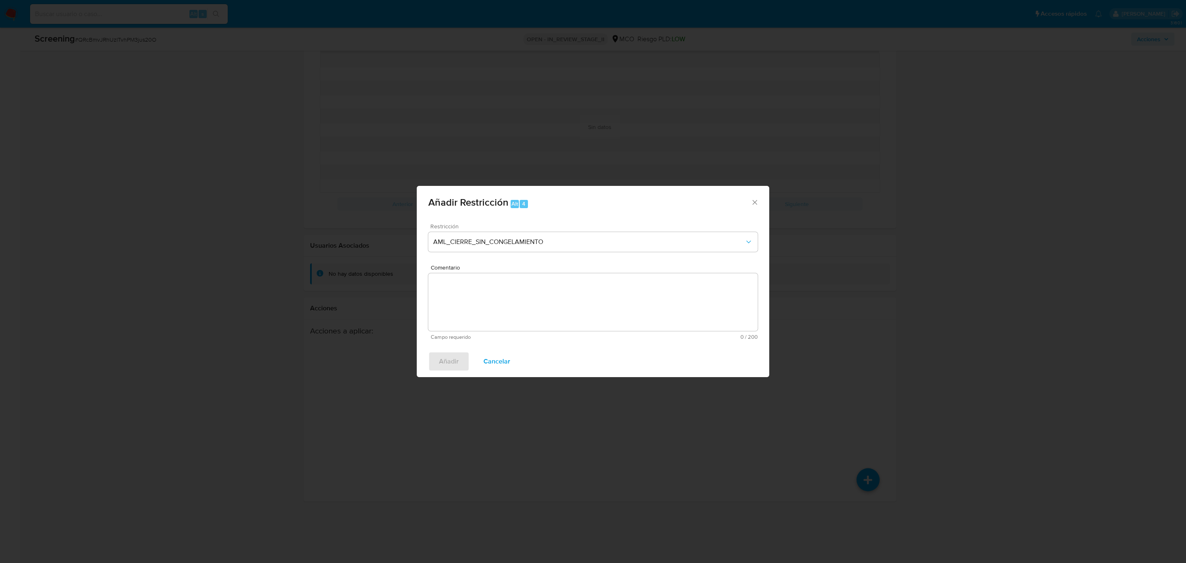
click at [505, 289] on textarea "Comentario" at bounding box center [592, 302] width 329 height 58
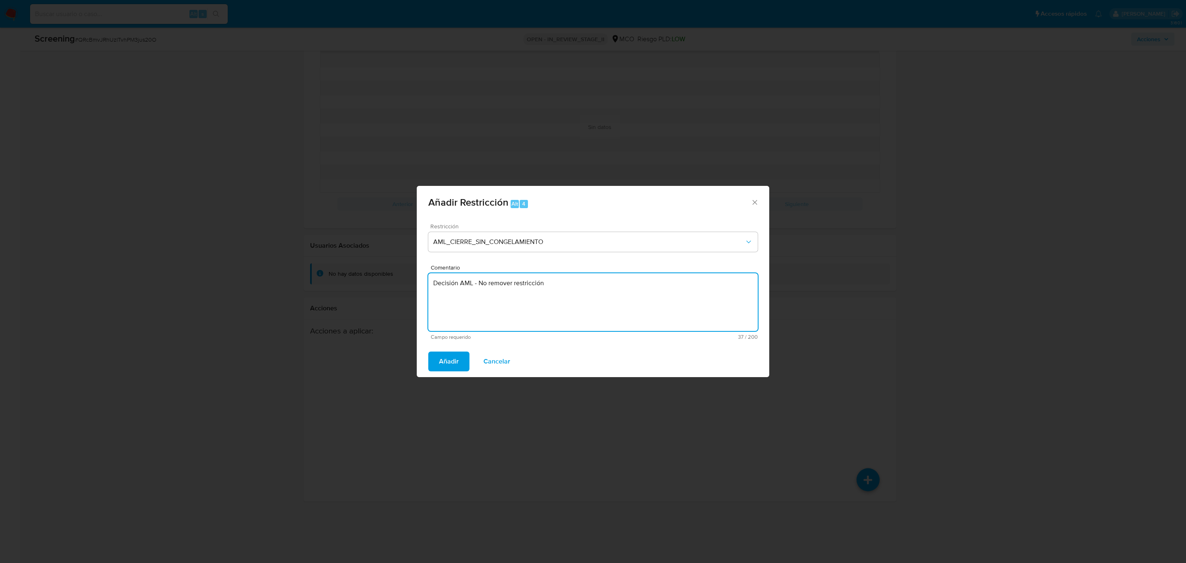
type textarea "Decisión AML - No remover restricción"
click at [428, 351] on button "Añadir" at bounding box center [448, 361] width 41 height 20
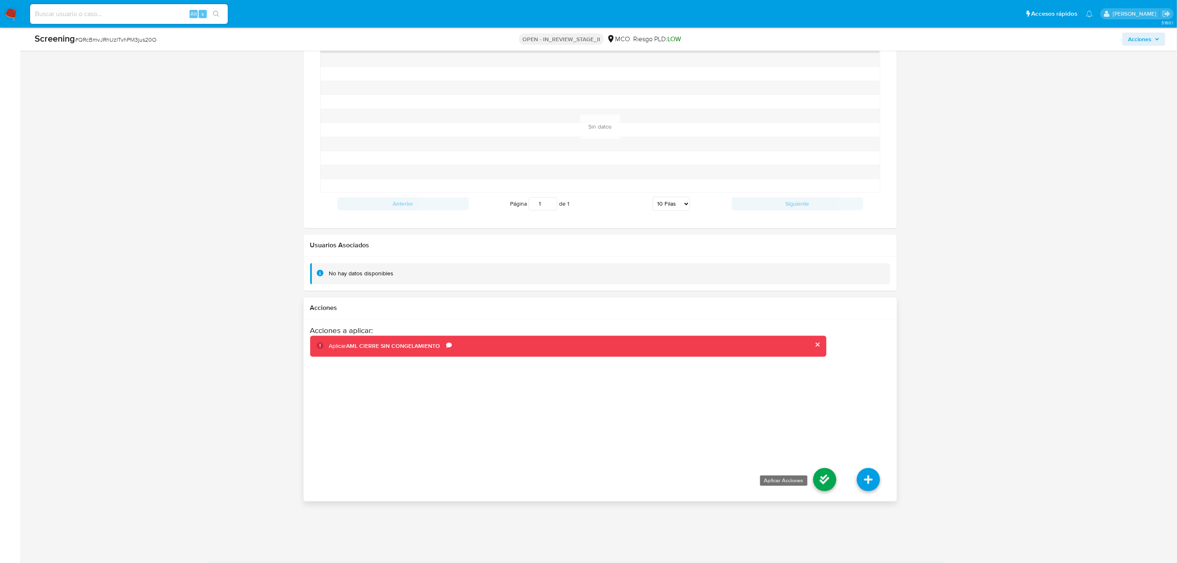
click at [815, 477] on icon at bounding box center [824, 479] width 23 height 23
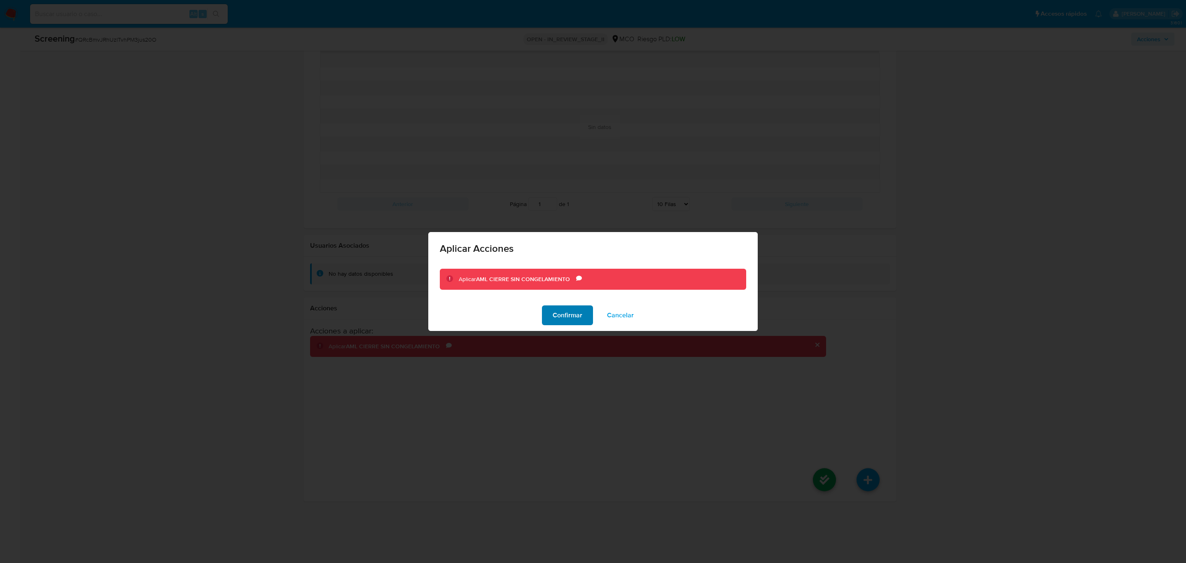
click at [572, 315] on span "Confirmar" at bounding box center [568, 315] width 30 height 18
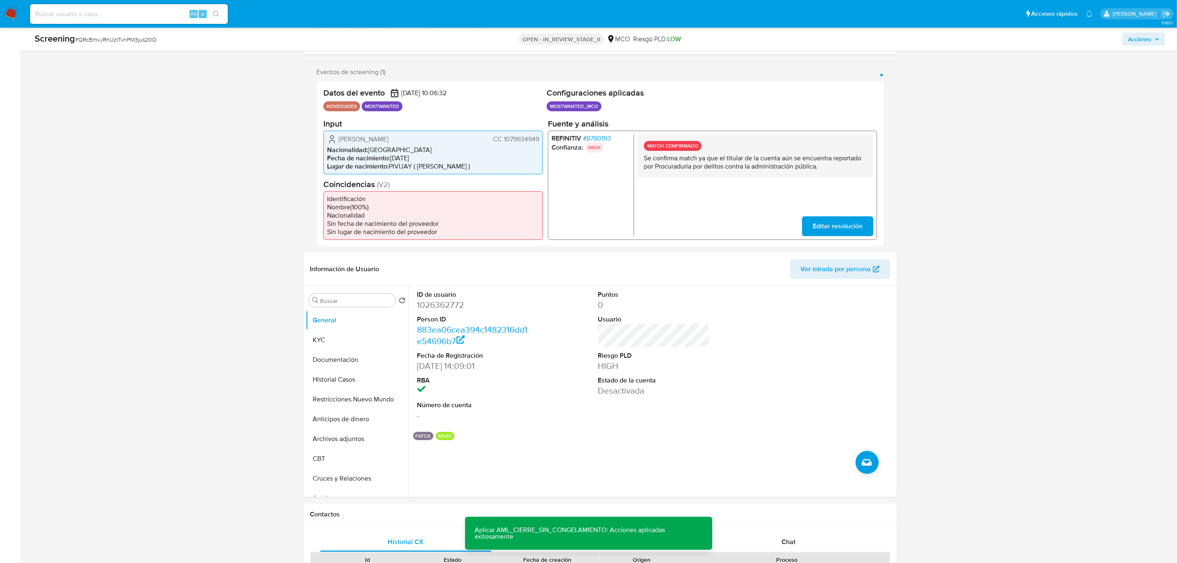
scroll to position [0, 0]
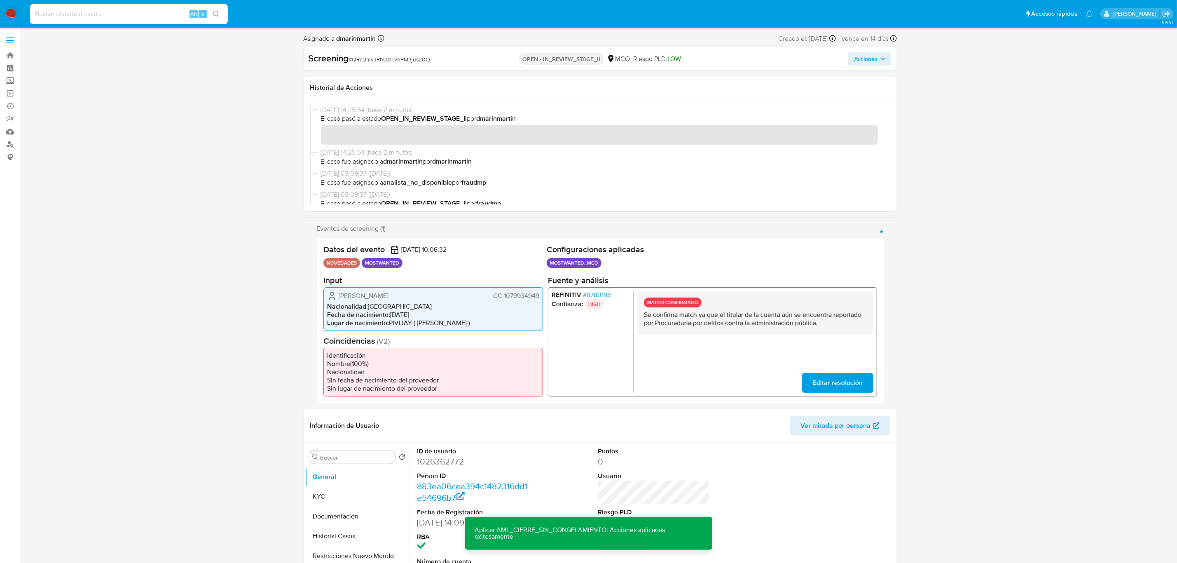
click at [875, 61] on span "Acciones" at bounding box center [865, 58] width 23 height 13
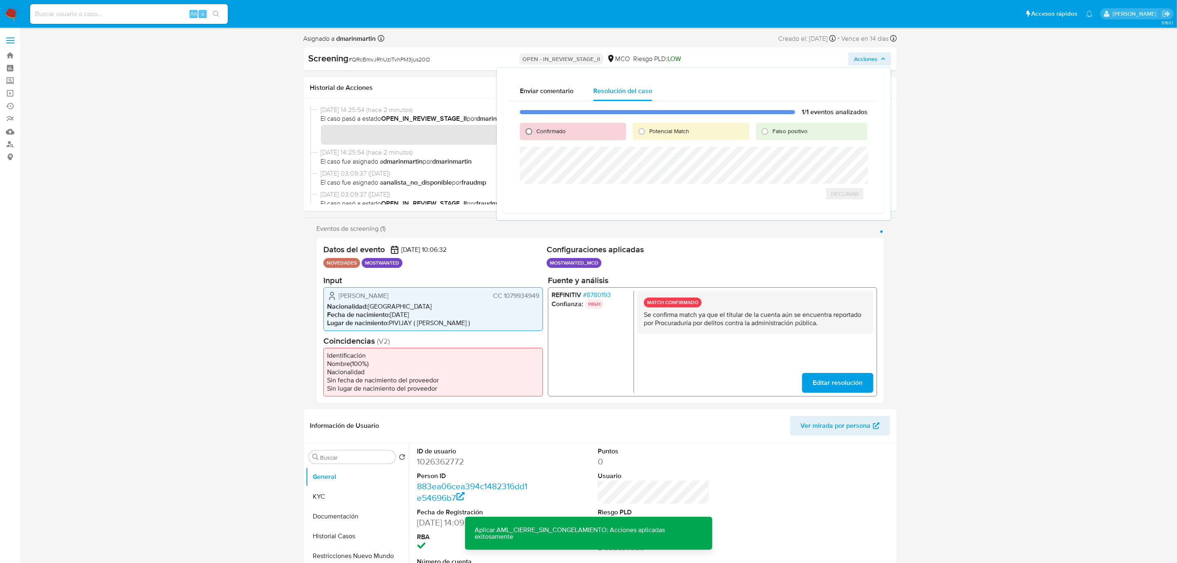
click at [534, 131] on input "Confirmado" at bounding box center [528, 131] width 13 height 13
radio input "true"
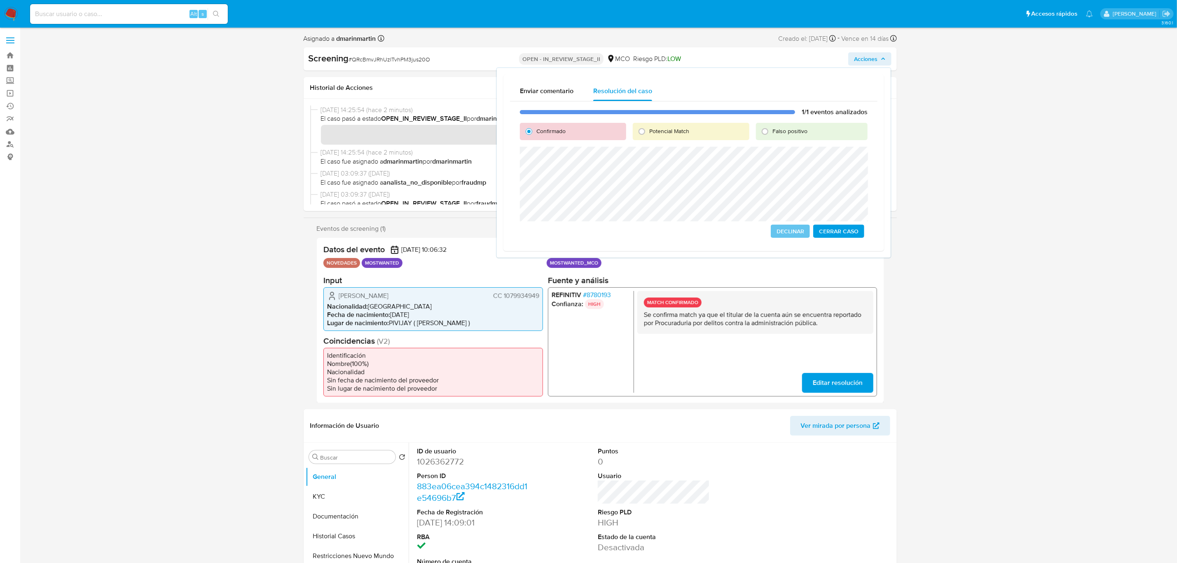
click at [836, 229] on span "Cerrar Caso" at bounding box center [839, 231] width 40 height 12
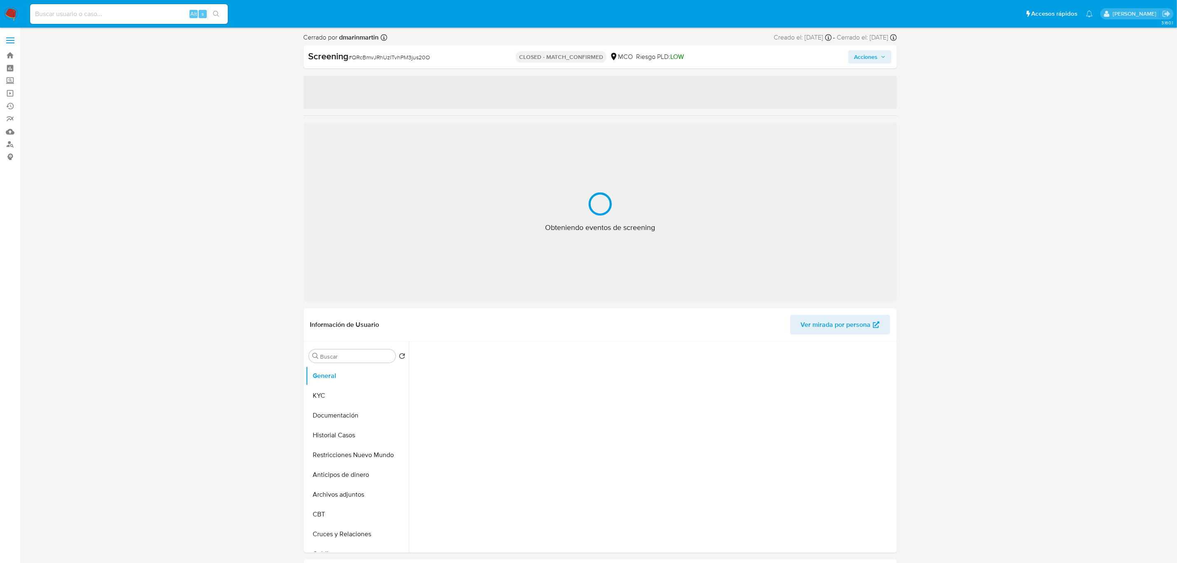
select select "10"
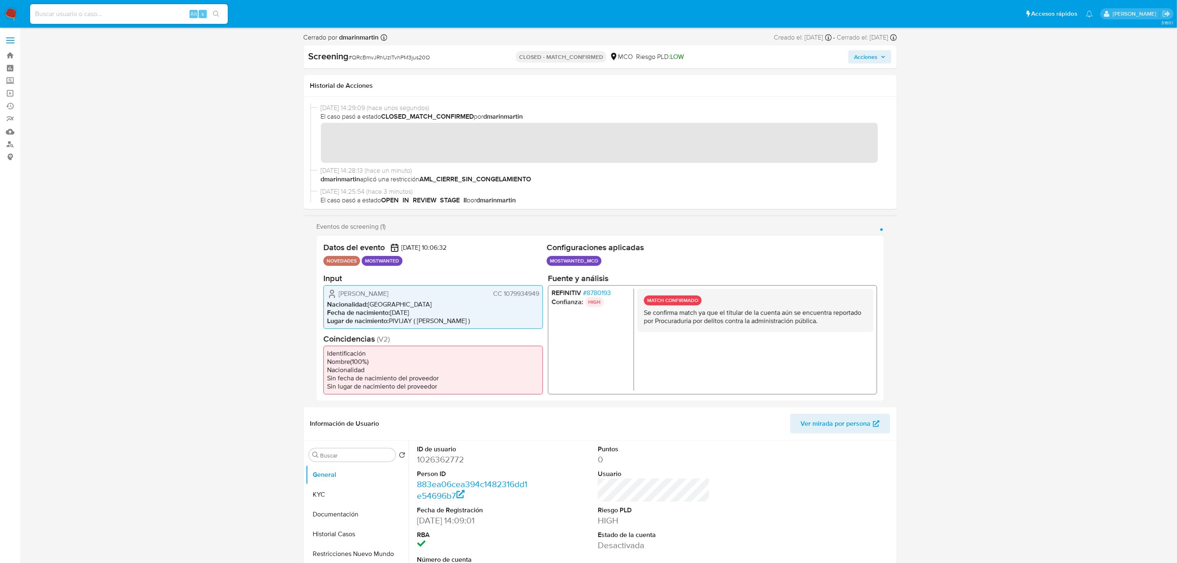
click at [675, 348] on div "MATCH CONFIRMADO Se confirma match ya que el titular de la cuenta aún se encuen…" at bounding box center [755, 339] width 236 height 102
